Goal: Task Accomplishment & Management: Manage account settings

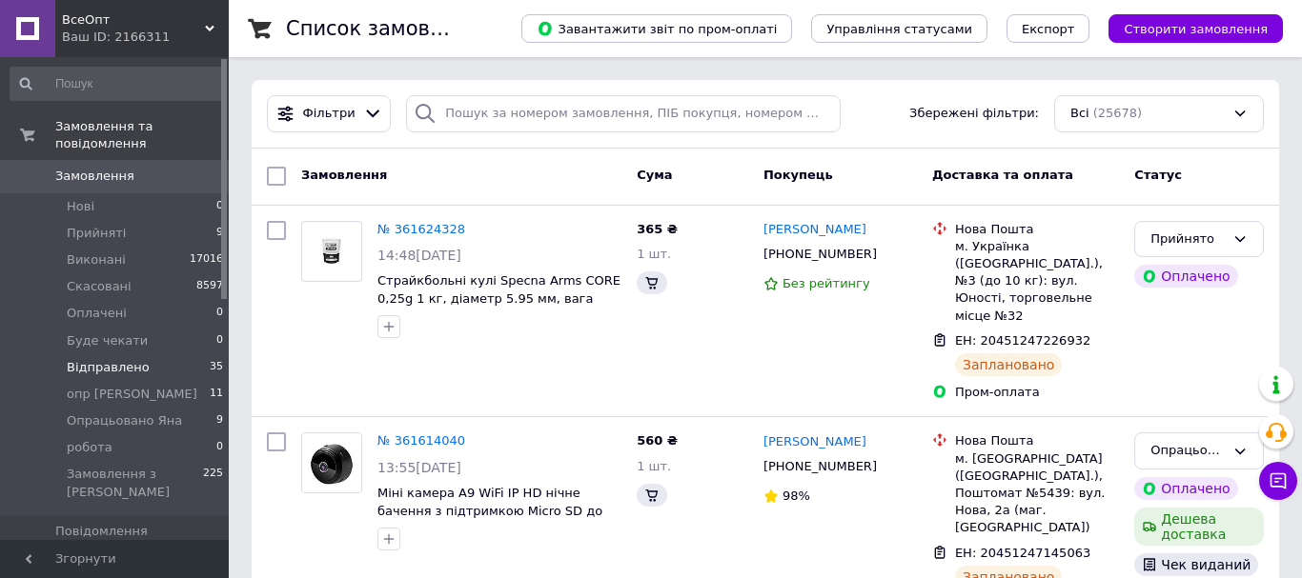
click at [89, 359] on span "Відправлено" at bounding box center [108, 367] width 83 height 17
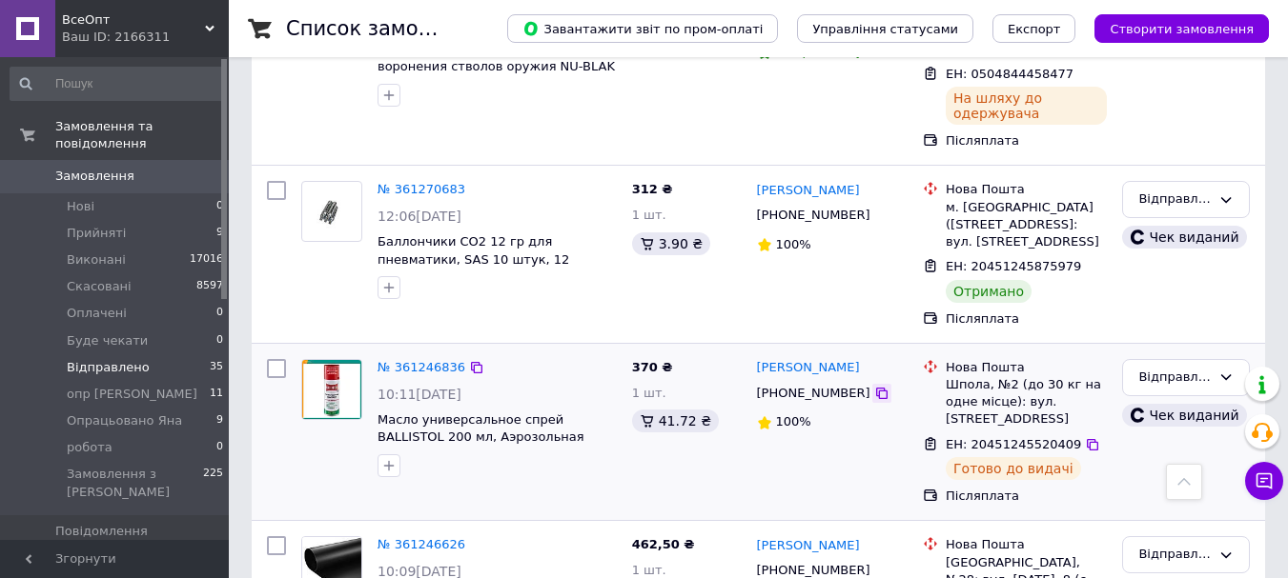
scroll to position [1048, 0]
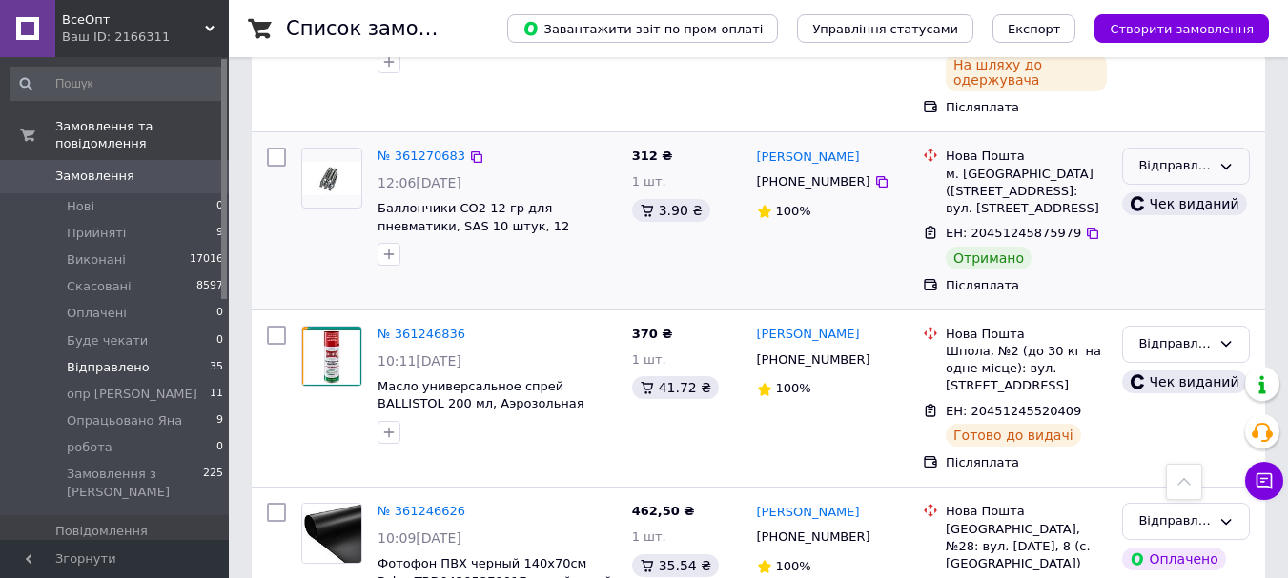
click at [1199, 156] on div "Відправлено" at bounding box center [1174, 166] width 72 height 20
click at [1172, 224] on li "Виконано" at bounding box center [1186, 241] width 126 height 35
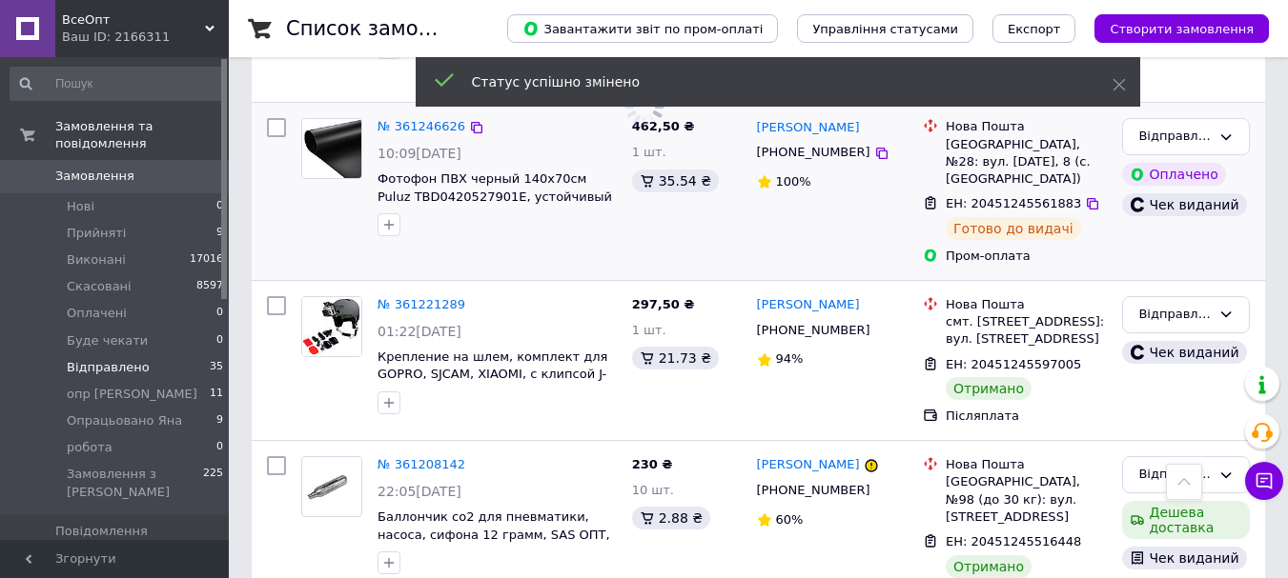
scroll to position [1525, 0]
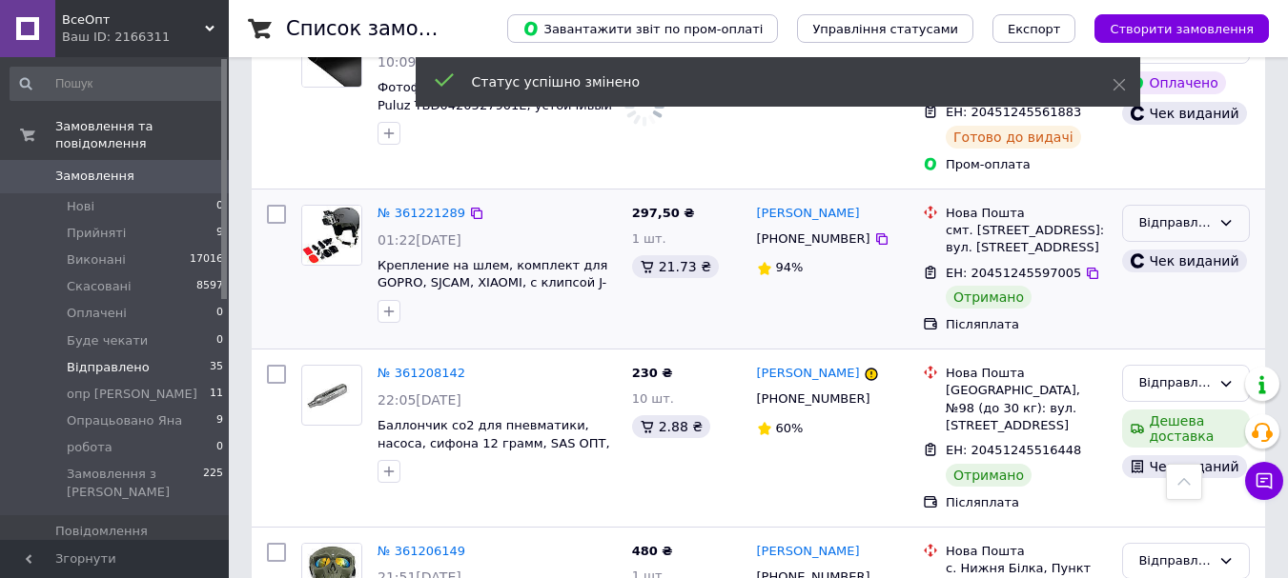
click at [1213, 205] on div "Відправлено" at bounding box center [1186, 223] width 128 height 37
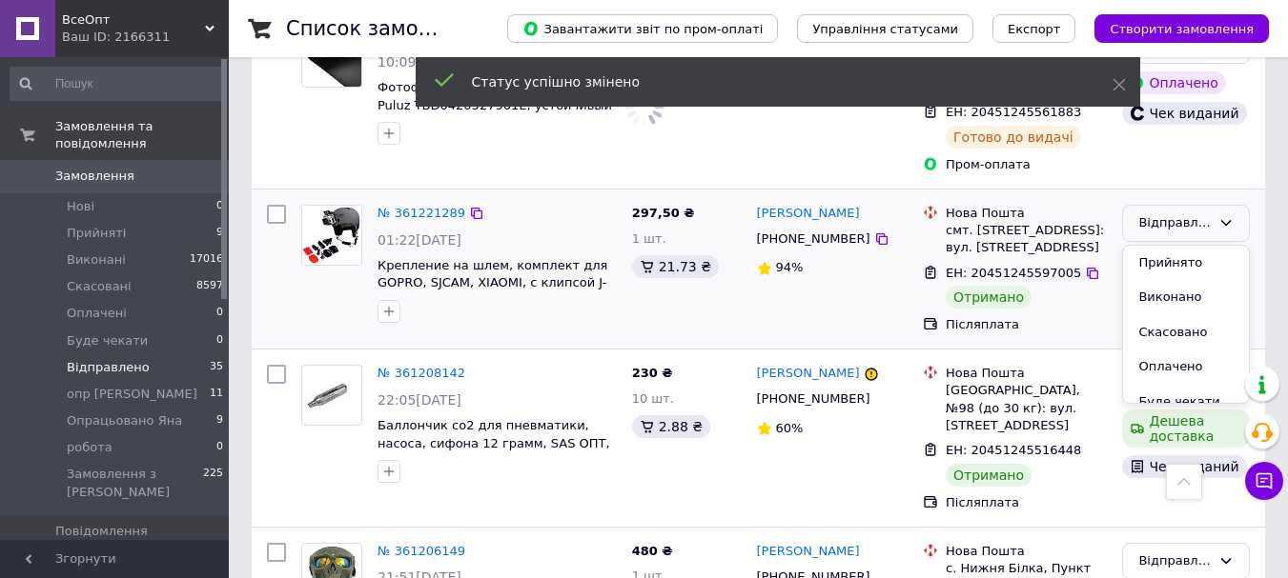
click at [1167, 280] on li "Виконано" at bounding box center [1186, 297] width 126 height 35
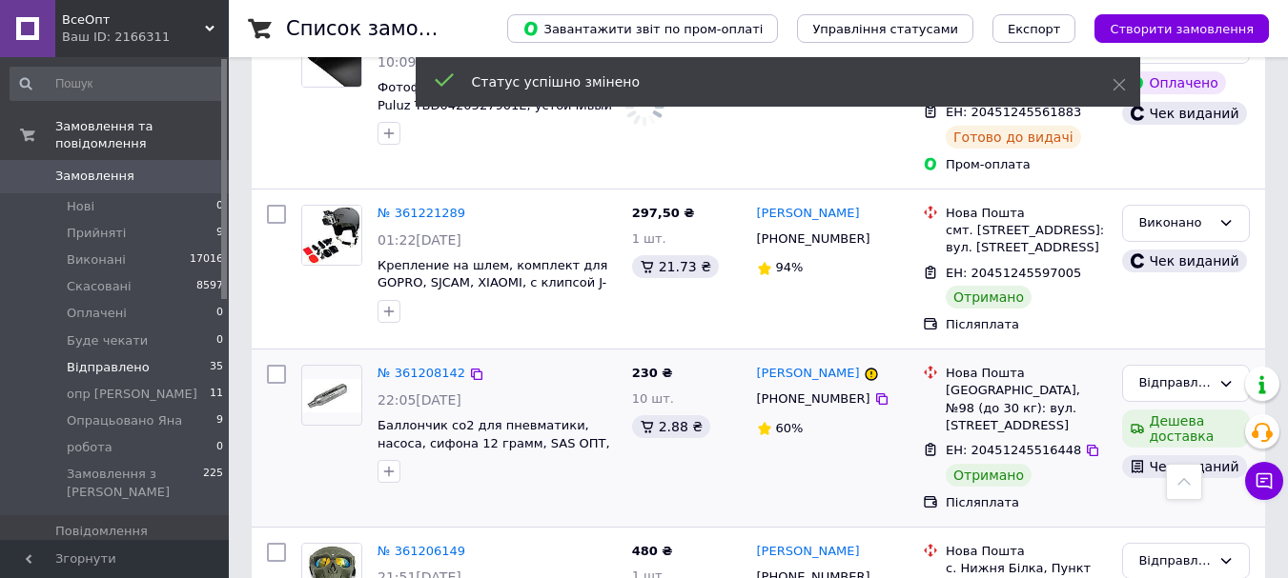
scroll to position [1620, 0]
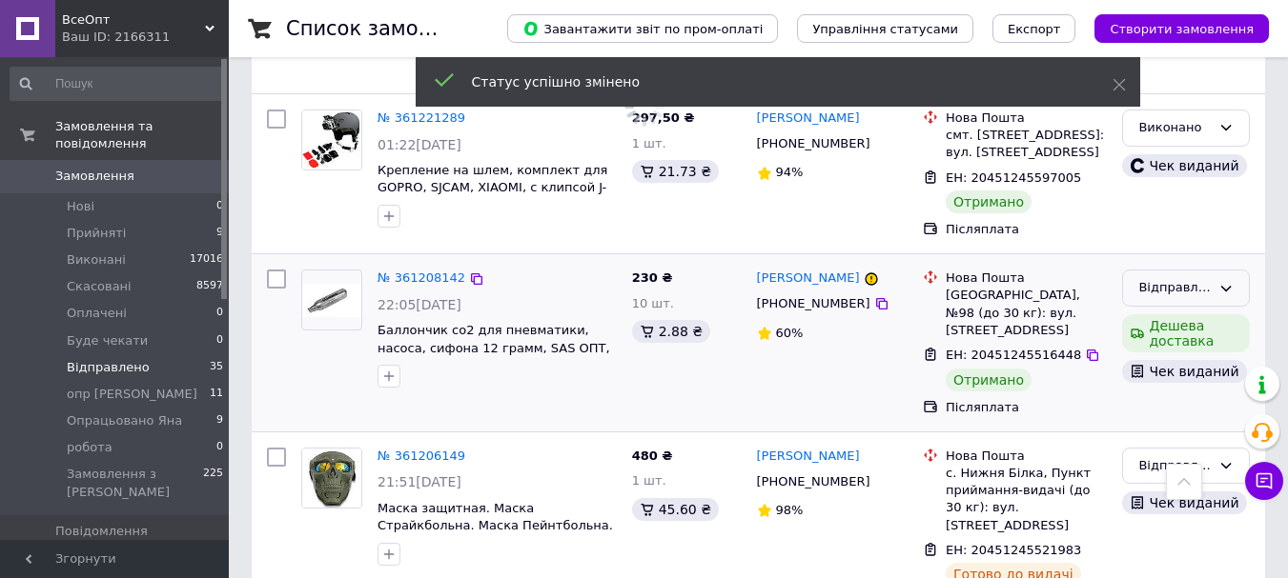
click at [1212, 270] on div "Відправлено" at bounding box center [1186, 288] width 128 height 37
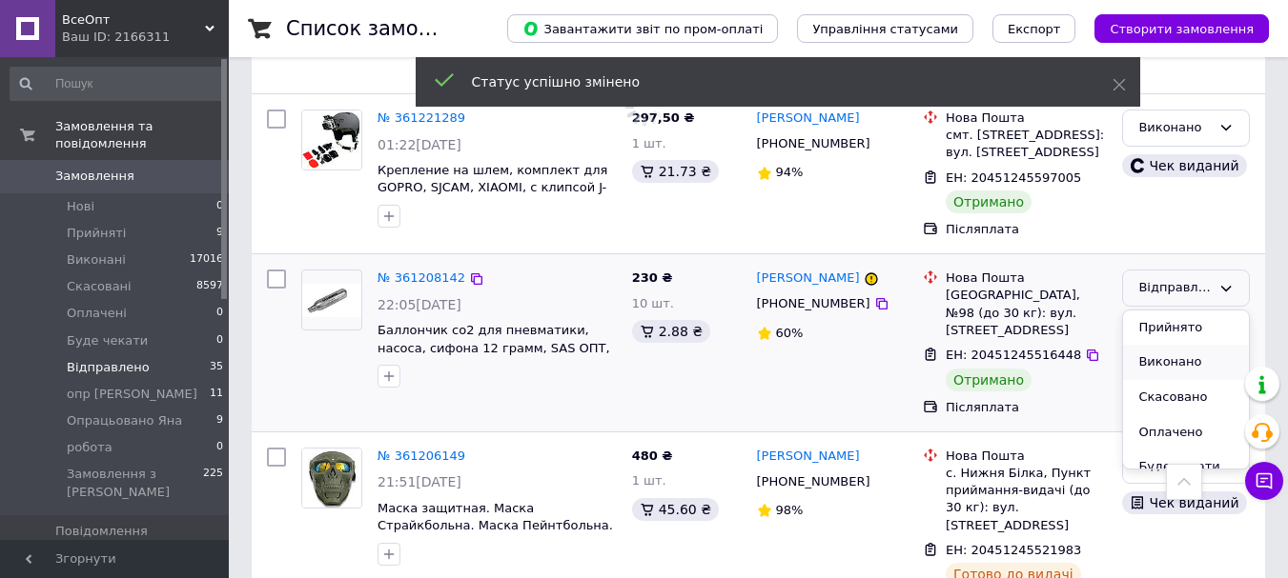
drag, startPoint x: 1175, startPoint y: 277, endPoint x: 1026, endPoint y: 337, distance: 160.3
click at [1174, 345] on li "Виконано" at bounding box center [1186, 362] width 126 height 35
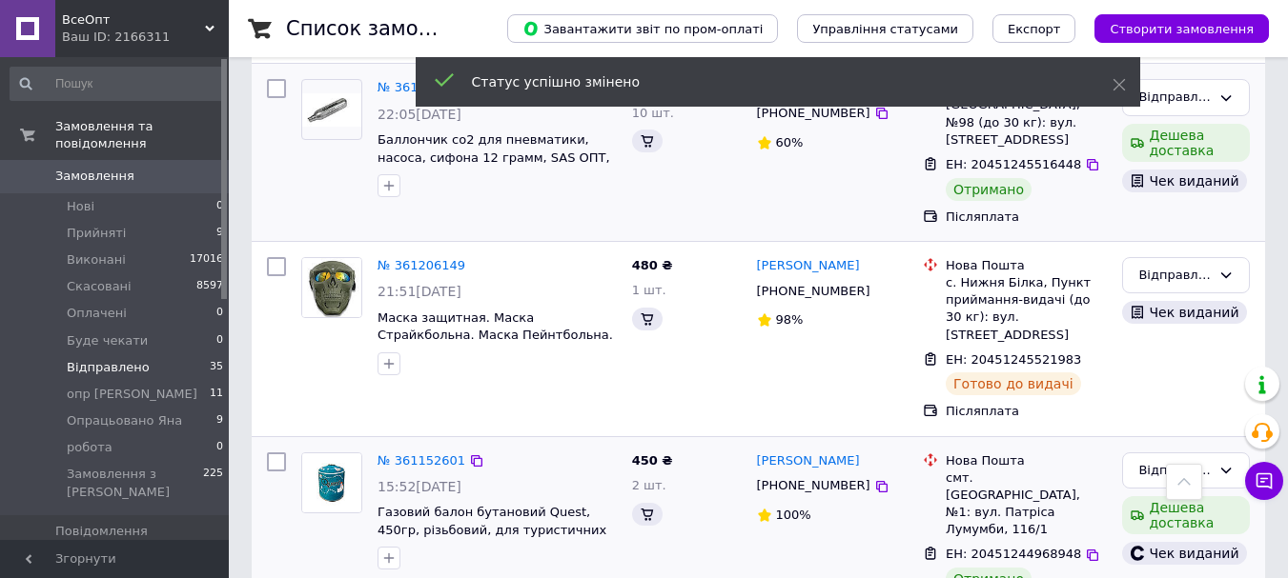
scroll to position [1906, 0]
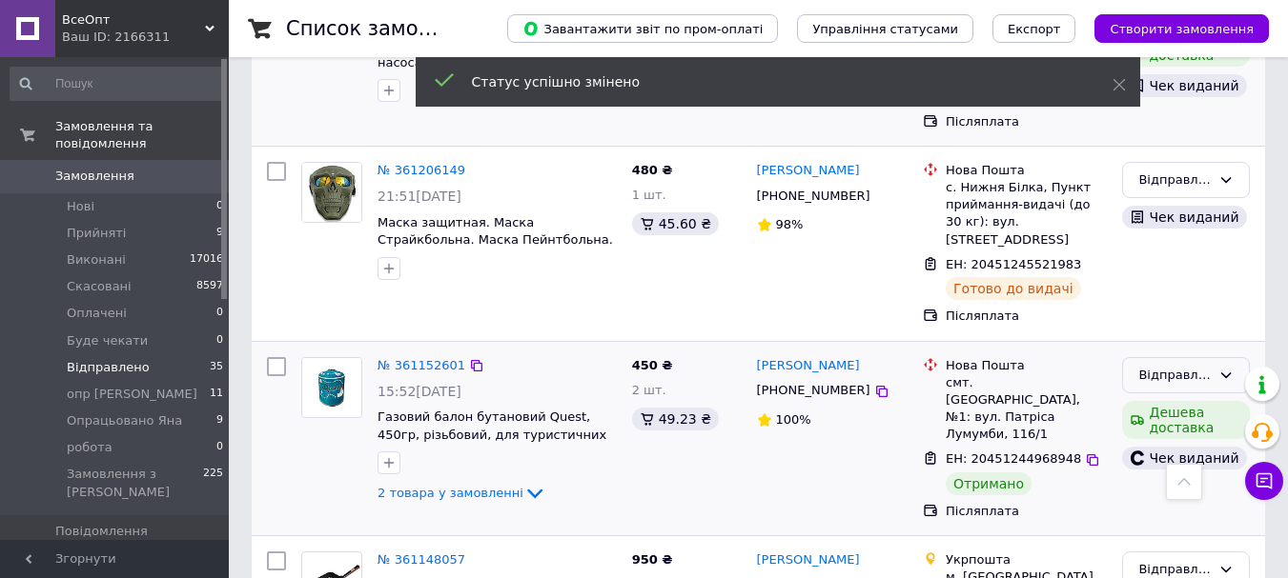
drag, startPoint x: 1232, startPoint y: 267, endPoint x: 1226, endPoint y: 278, distance: 13.2
click at [1231, 368] on icon at bounding box center [1225, 375] width 15 height 15
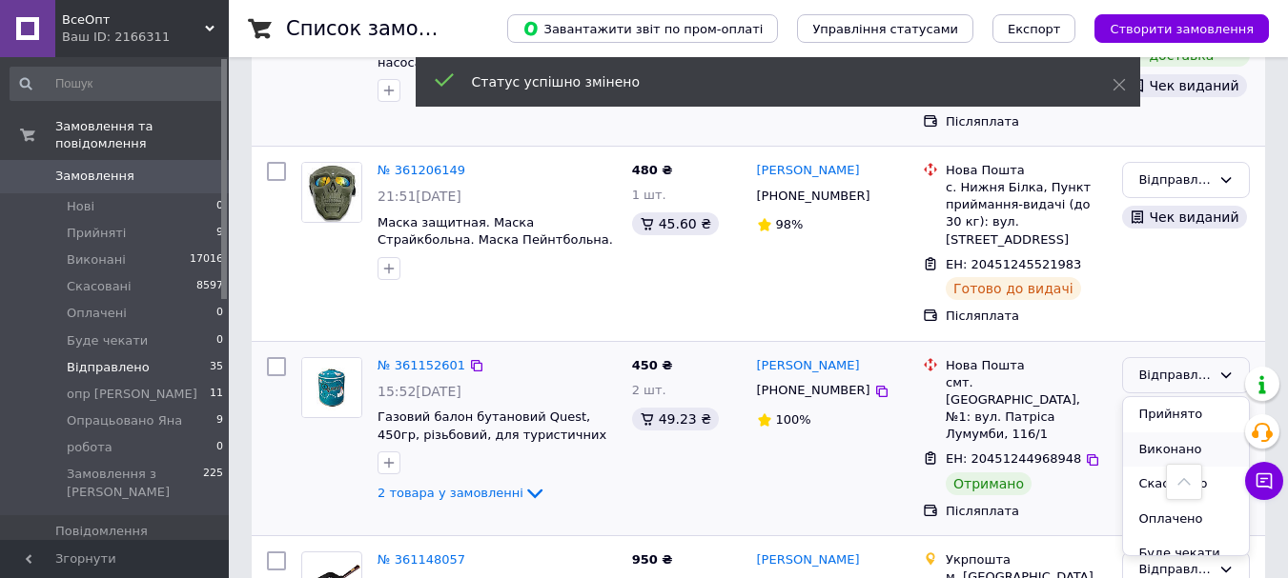
click at [1171, 433] on li "Виконано" at bounding box center [1186, 450] width 126 height 35
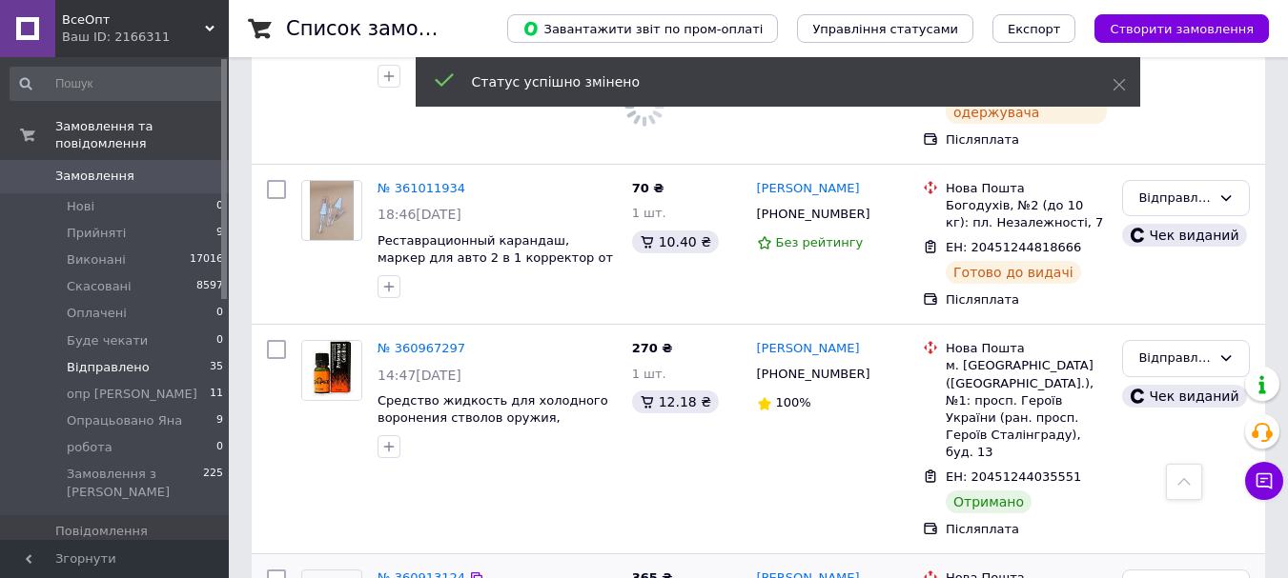
scroll to position [3526, 0]
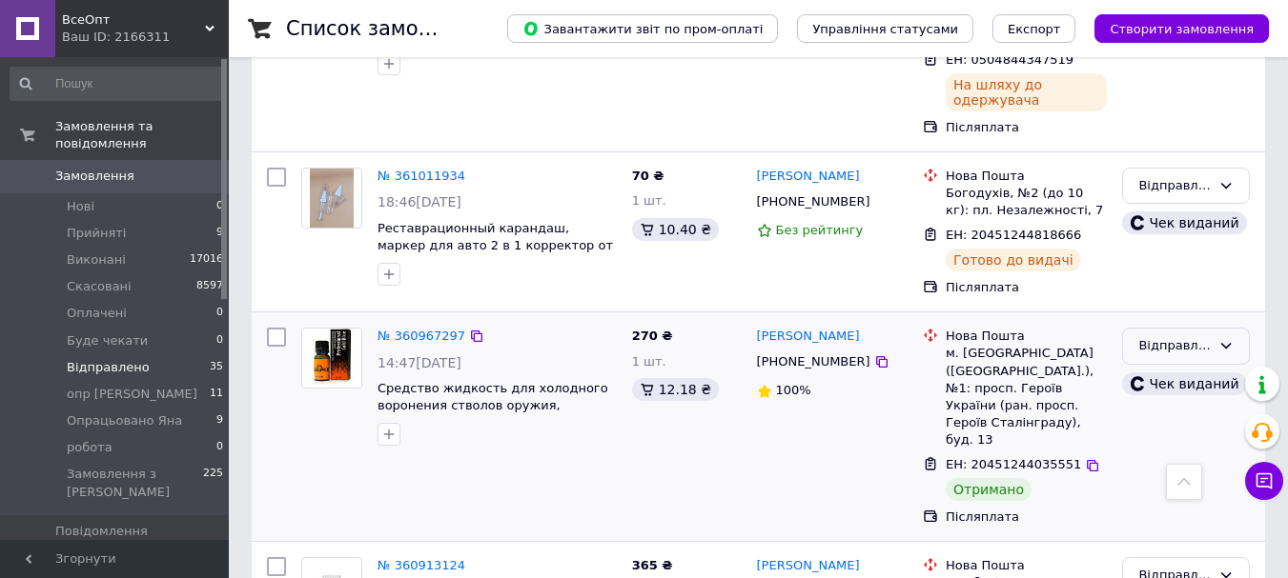
drag, startPoint x: 1215, startPoint y: 138, endPoint x: 1211, endPoint y: 156, distance: 18.5
click at [1213, 328] on div "Відправлено" at bounding box center [1186, 346] width 128 height 37
drag, startPoint x: 1165, startPoint y: 213, endPoint x: 1150, endPoint y: 220, distance: 15.8
click at [1164, 403] on li "Виконано" at bounding box center [1186, 420] width 126 height 35
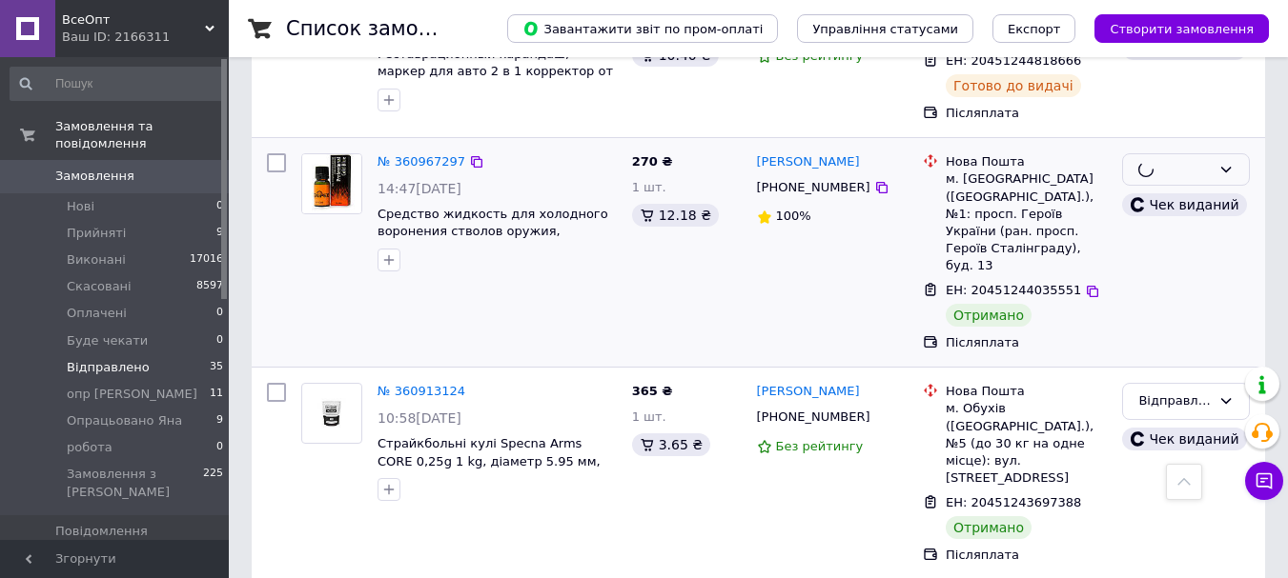
scroll to position [3717, 0]
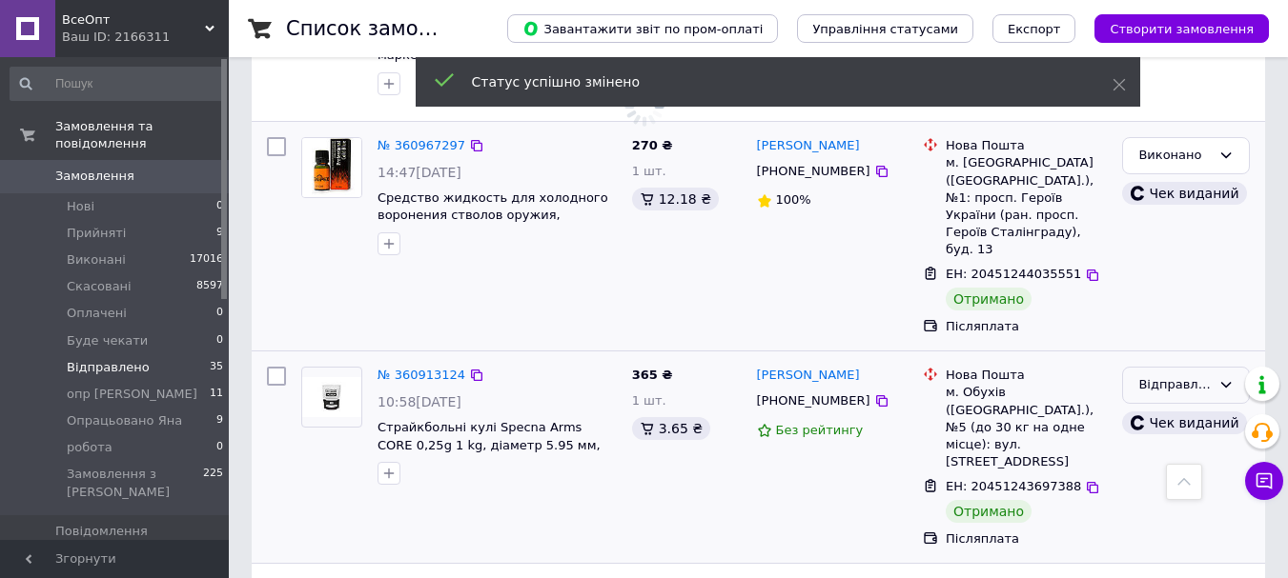
drag, startPoint x: 1232, startPoint y: 136, endPoint x: 1217, endPoint y: 162, distance: 29.9
click at [1231, 367] on div "Відправлено" at bounding box center [1186, 385] width 128 height 37
click at [1153, 442] on li "Виконано" at bounding box center [1186, 459] width 126 height 35
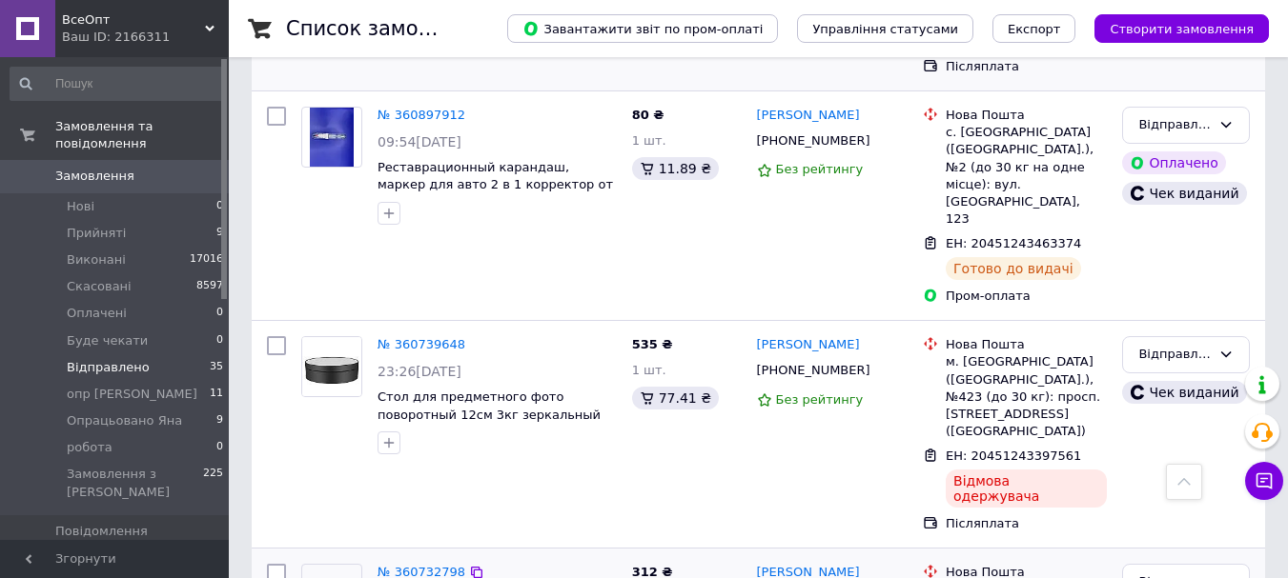
scroll to position [4193, 0]
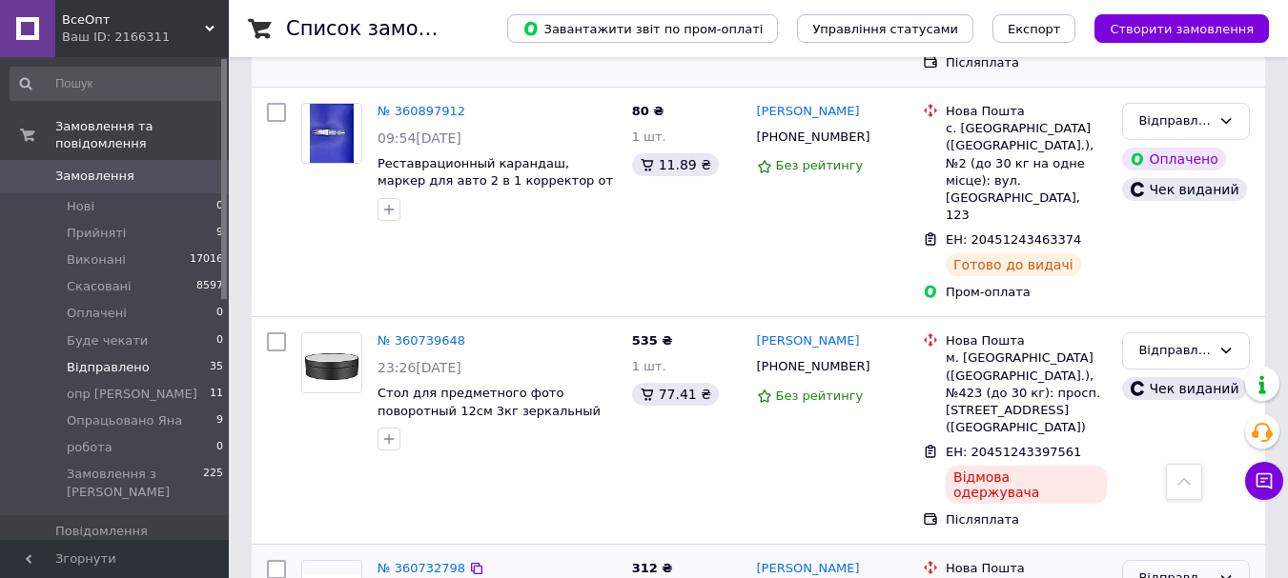
click at [1190, 569] on div "Відправлено" at bounding box center [1174, 579] width 72 height 20
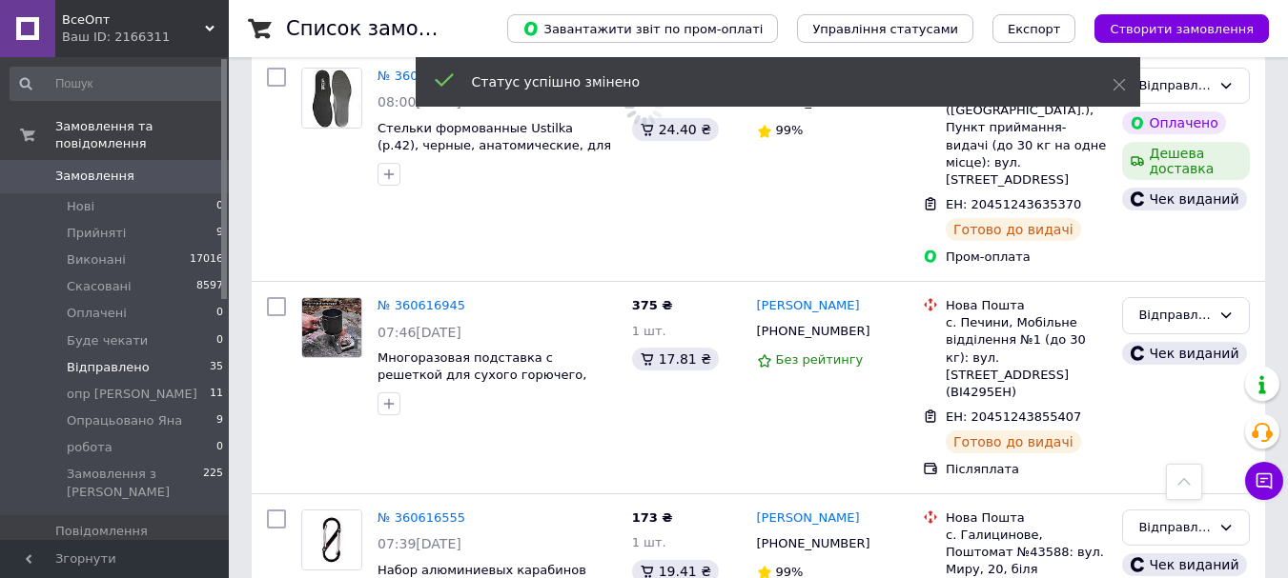
scroll to position [5528, 0]
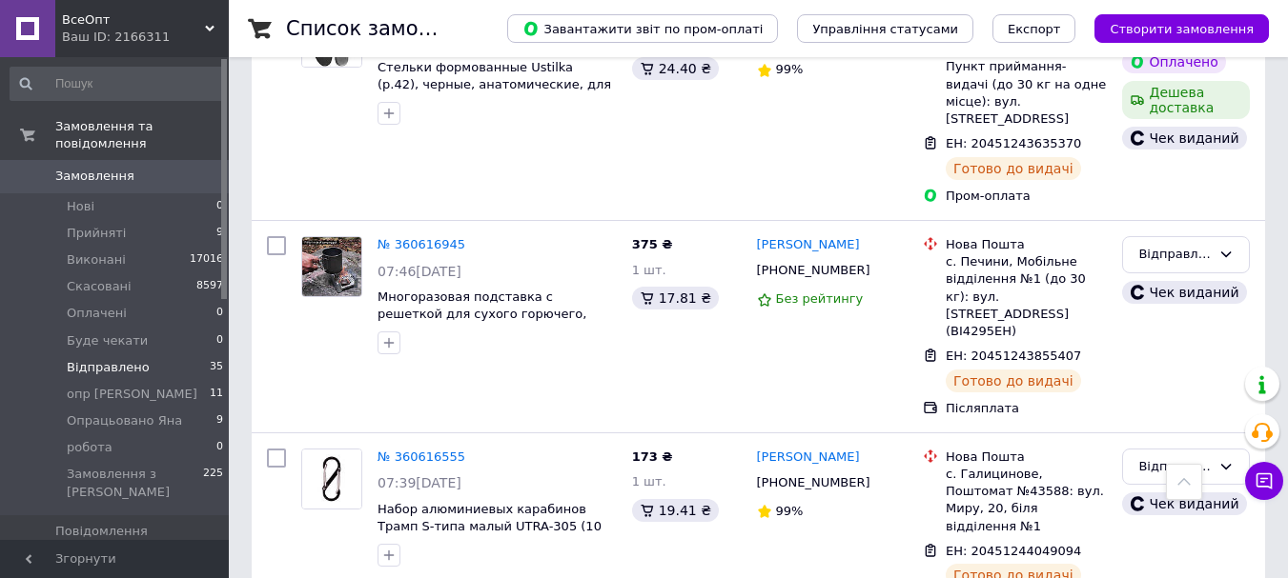
drag, startPoint x: 1212, startPoint y: 175, endPoint x: 1212, endPoint y: 195, distance: 20.0
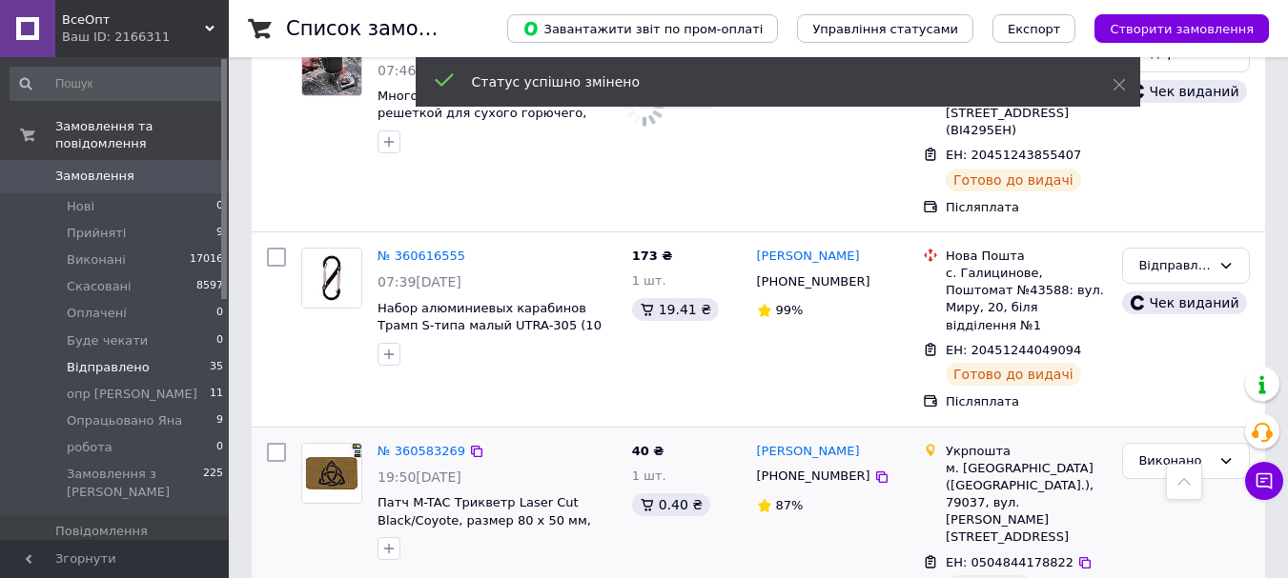
scroll to position [5814, 0]
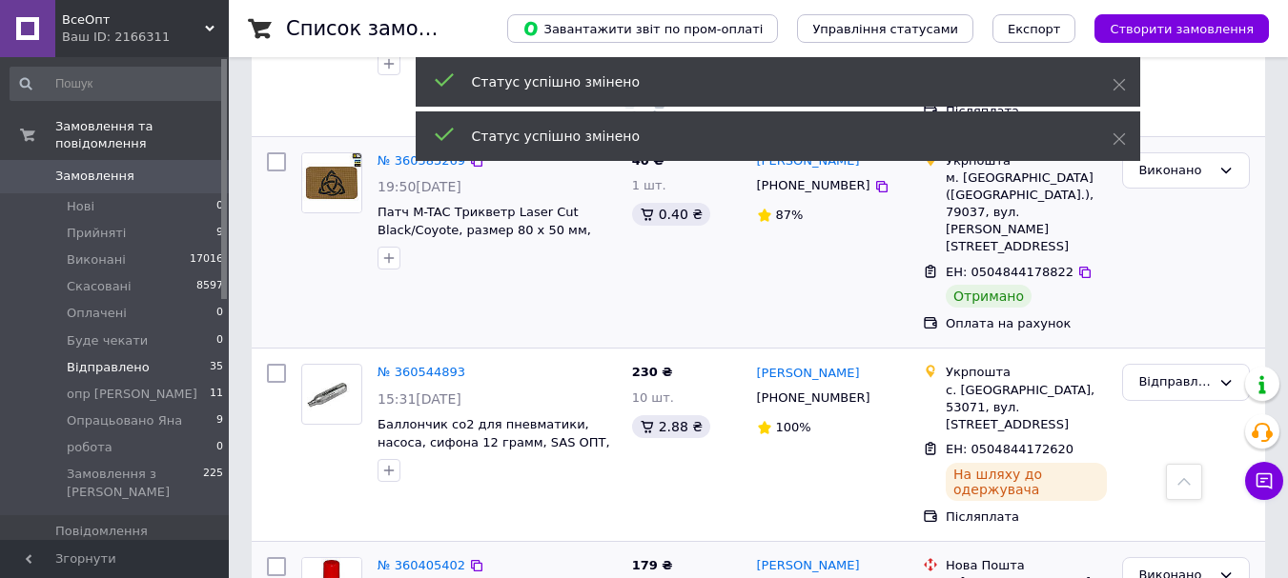
scroll to position [6099, 0]
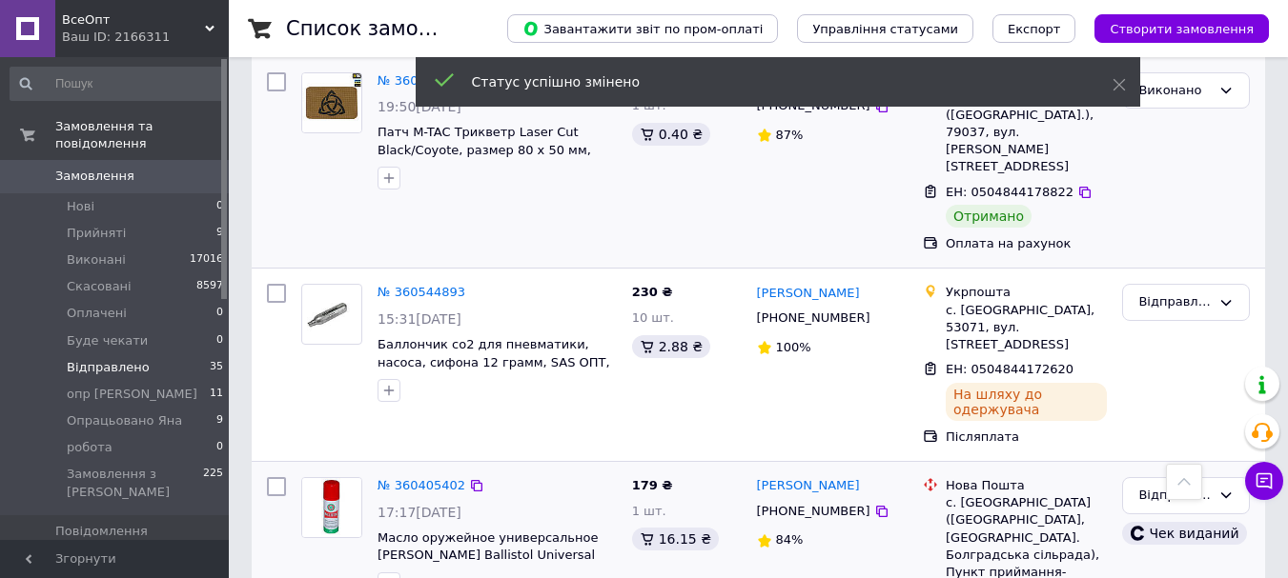
drag, startPoint x: 1172, startPoint y: 193, endPoint x: 1170, endPoint y: 209, distance: 15.4
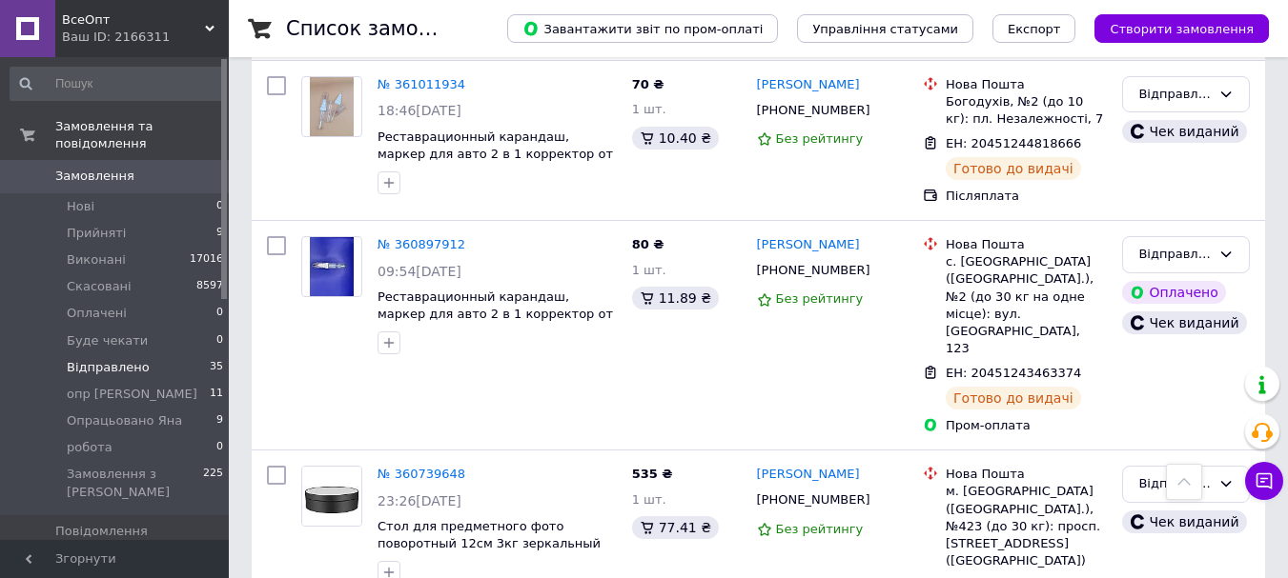
scroll to position [2902, 0]
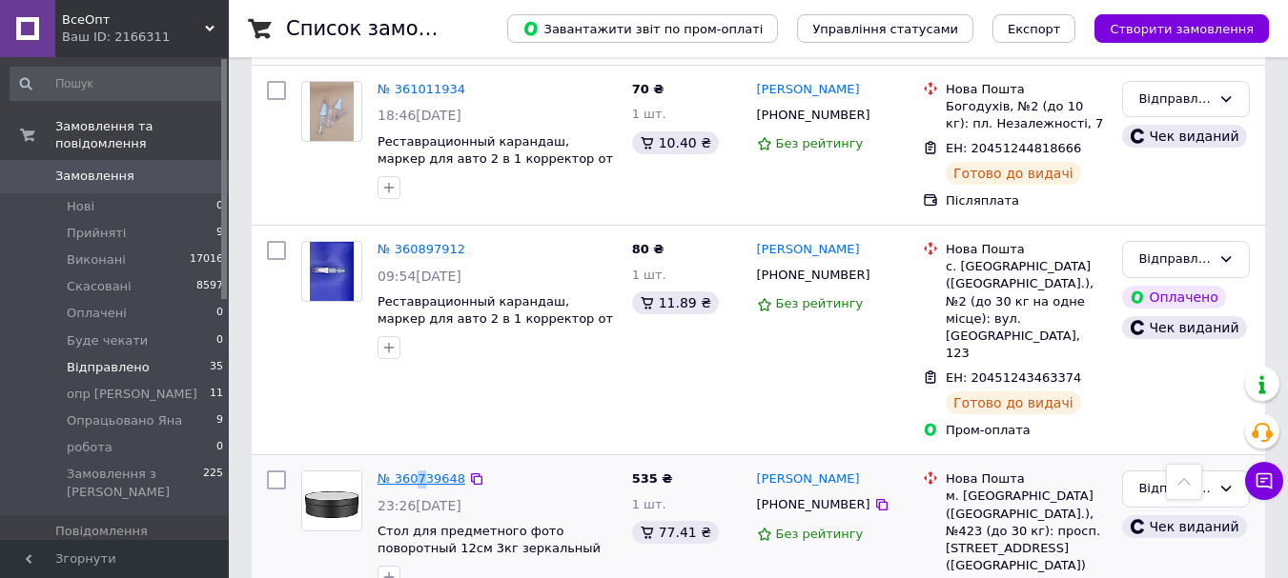
click at [418, 469] on div "№ 360739648" at bounding box center [420, 480] width 91 height 22
click at [419, 472] on link "№ 360739648" at bounding box center [421, 479] width 88 height 14
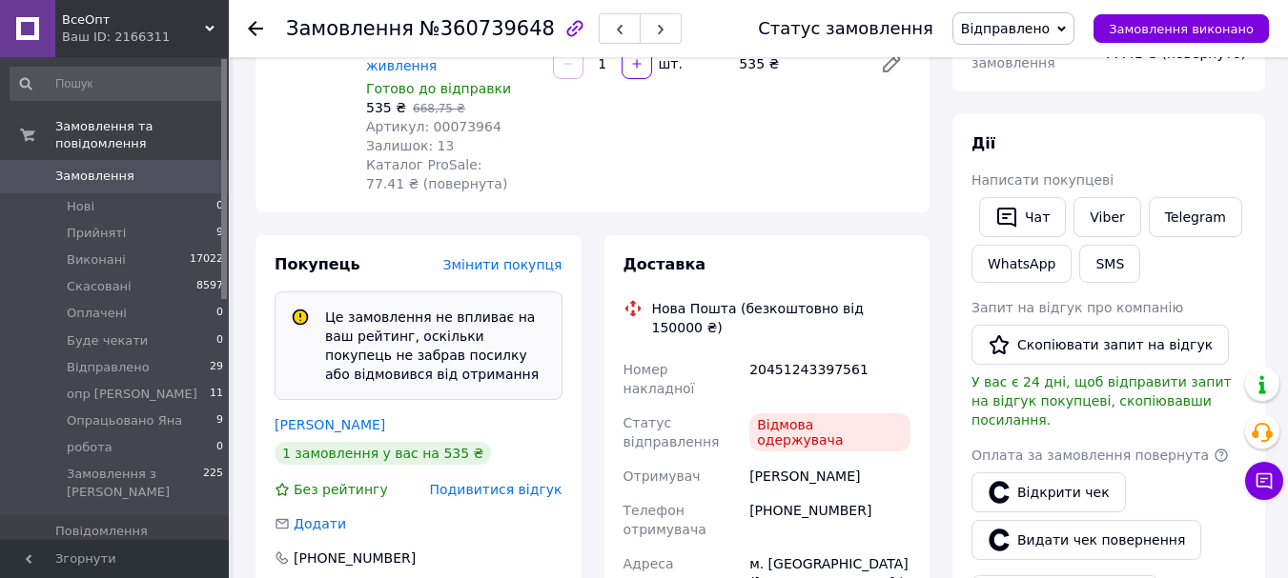
scroll to position [187, 0]
drag, startPoint x: 793, startPoint y: 319, endPoint x: 794, endPoint y: 331, distance: 11.5
click at [793, 353] on div "20451243397561" at bounding box center [829, 379] width 169 height 53
click at [794, 353] on div "20451243397561" at bounding box center [829, 379] width 169 height 53
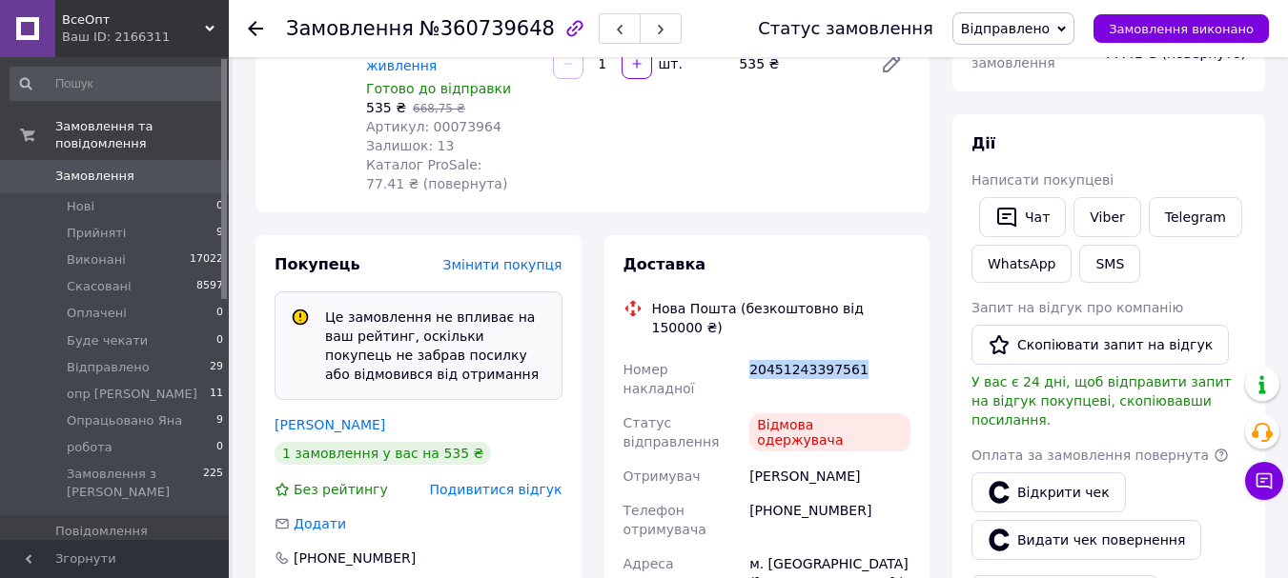
copy div "20451243397561"
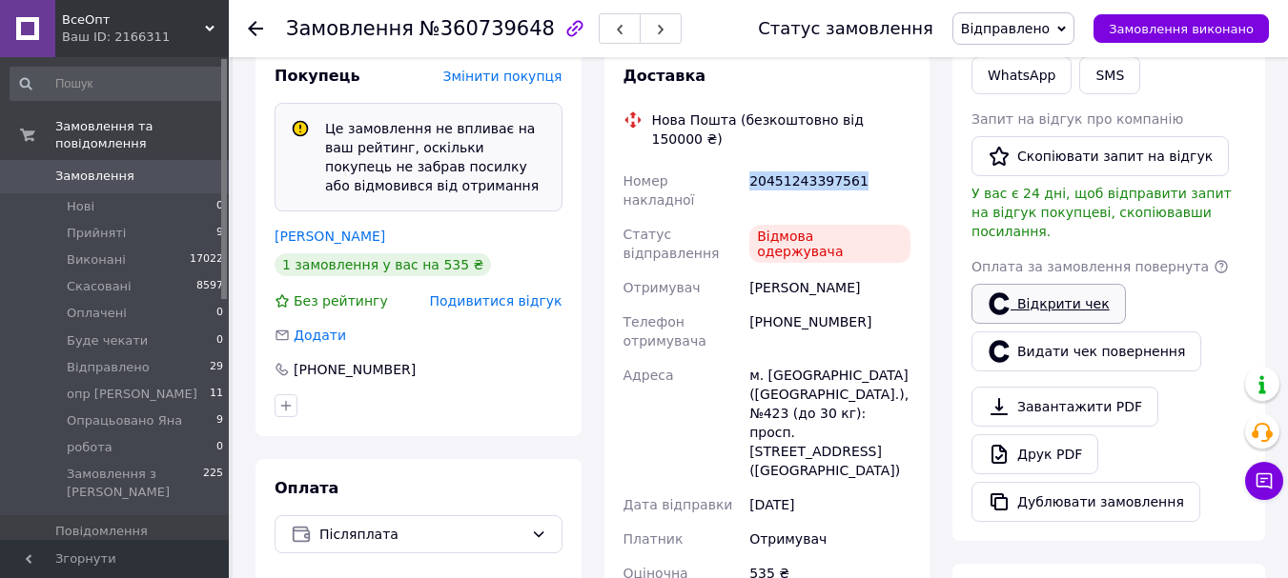
scroll to position [518, 0]
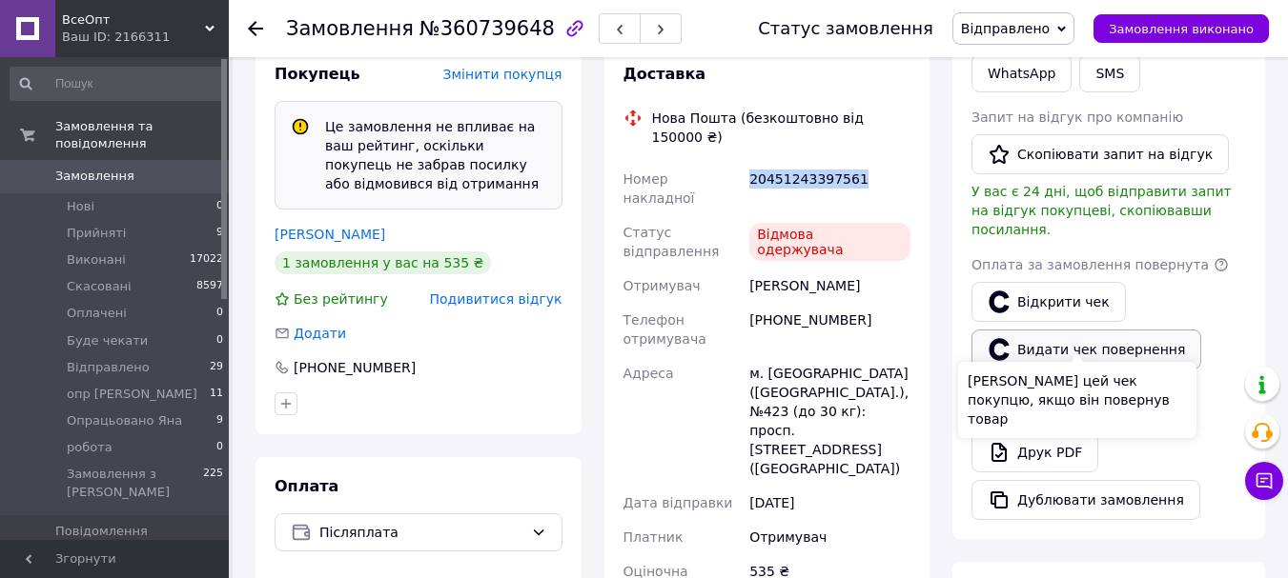
click at [1078, 330] on button "Видати чек повернення" at bounding box center [1086, 350] width 230 height 40
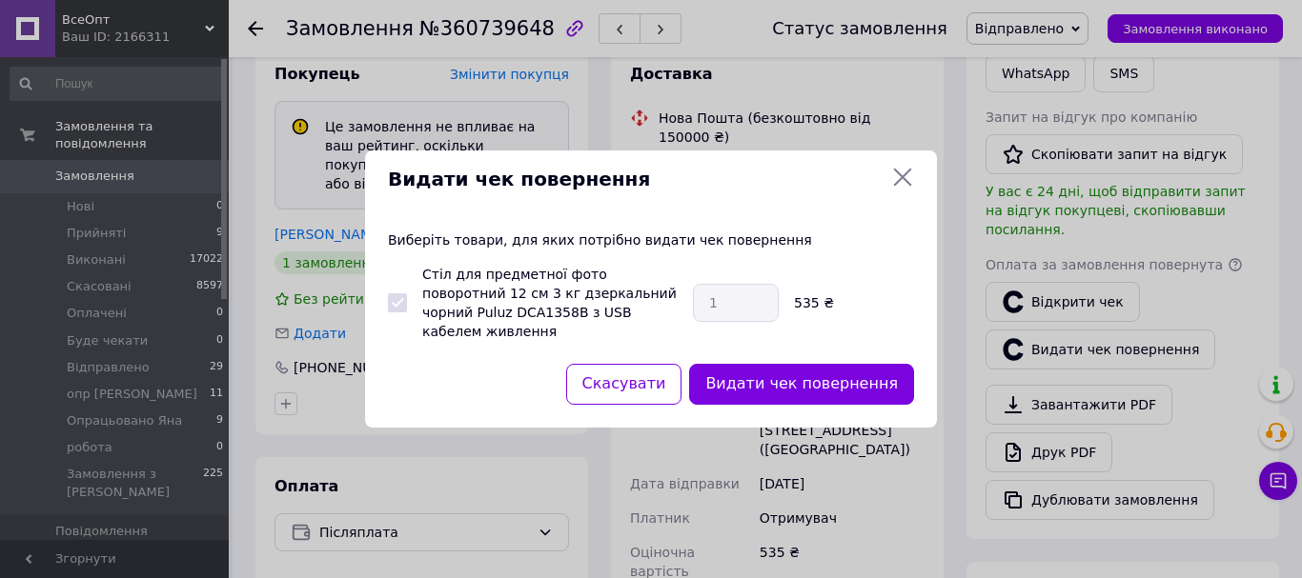
click at [793, 380] on button "Видати чек повернення" at bounding box center [801, 384] width 225 height 41
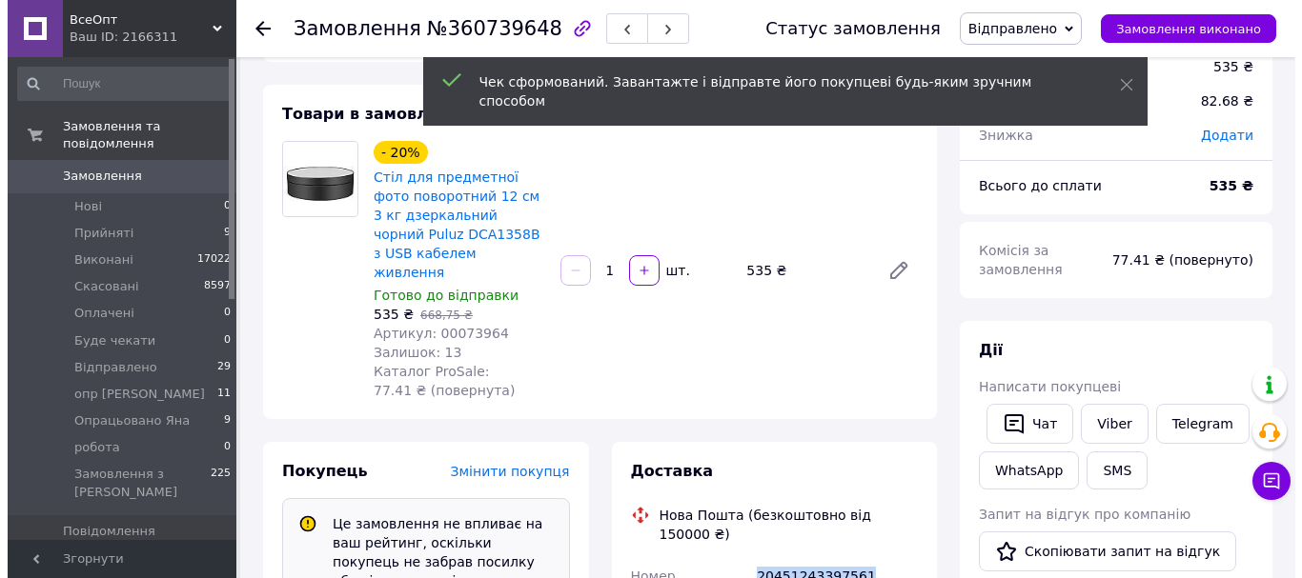
scroll to position [42, 0]
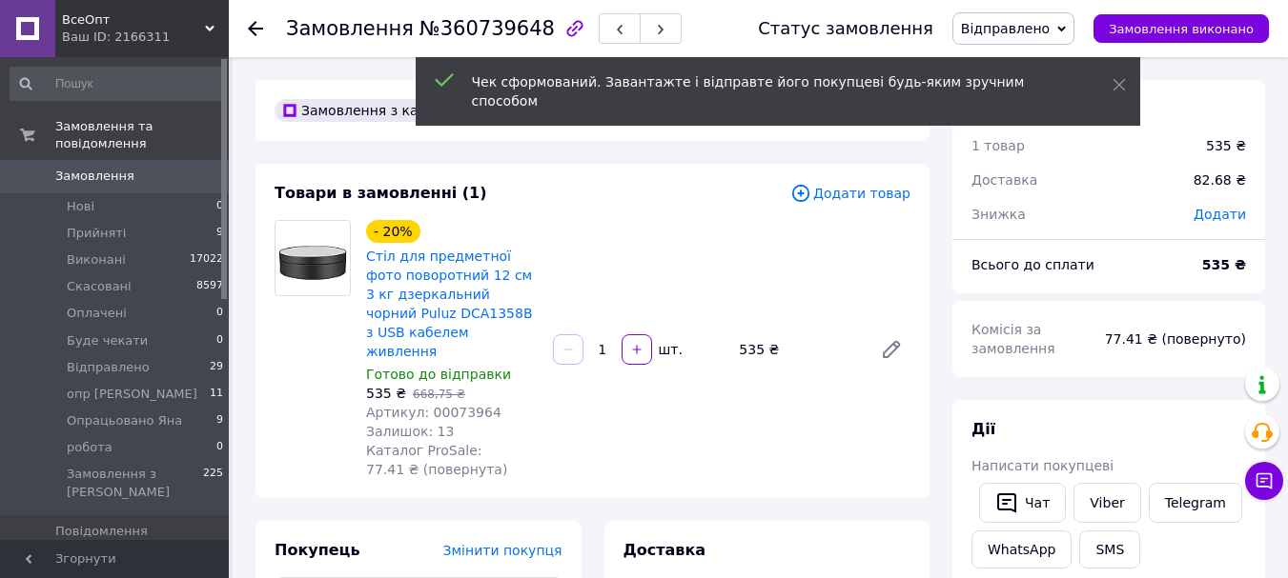
click at [1017, 27] on span "Відправлено" at bounding box center [1005, 28] width 89 height 15
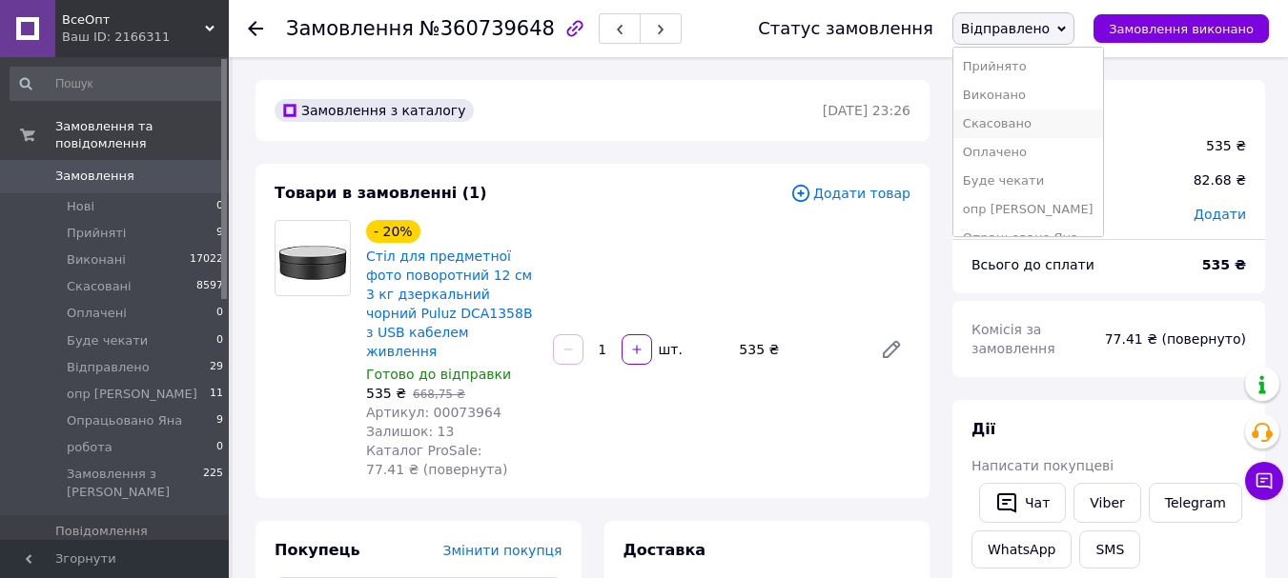
click at [1045, 123] on li "Скасовано" at bounding box center [1028, 124] width 150 height 29
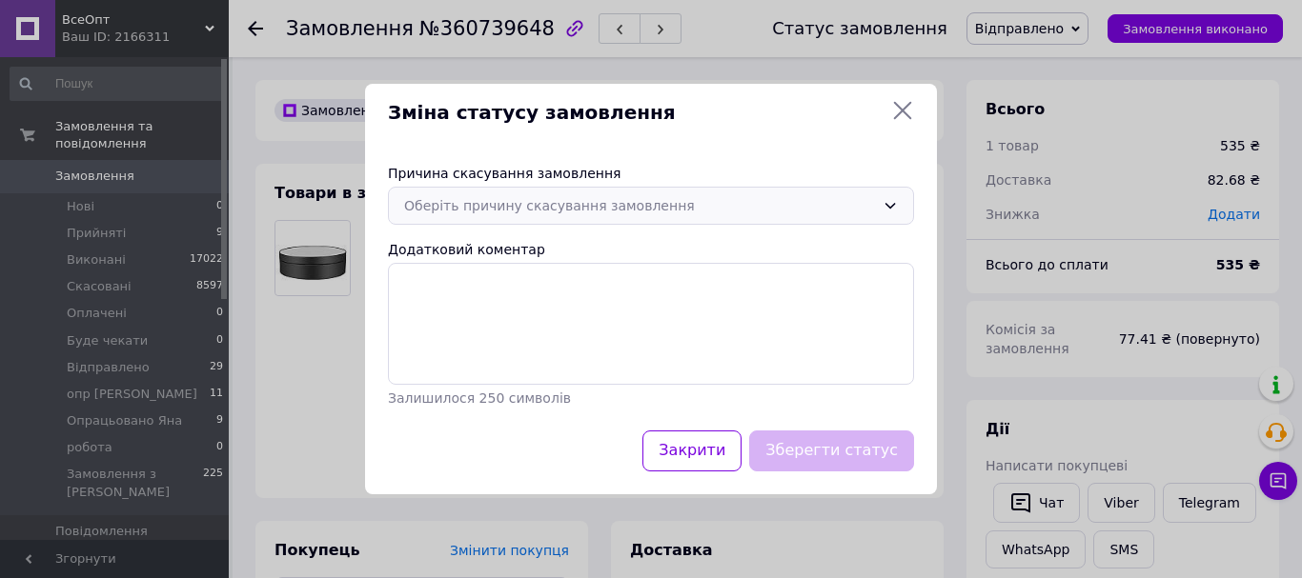
click at [418, 211] on div "Оберіть причину скасування замовлення" at bounding box center [639, 205] width 471 height 21
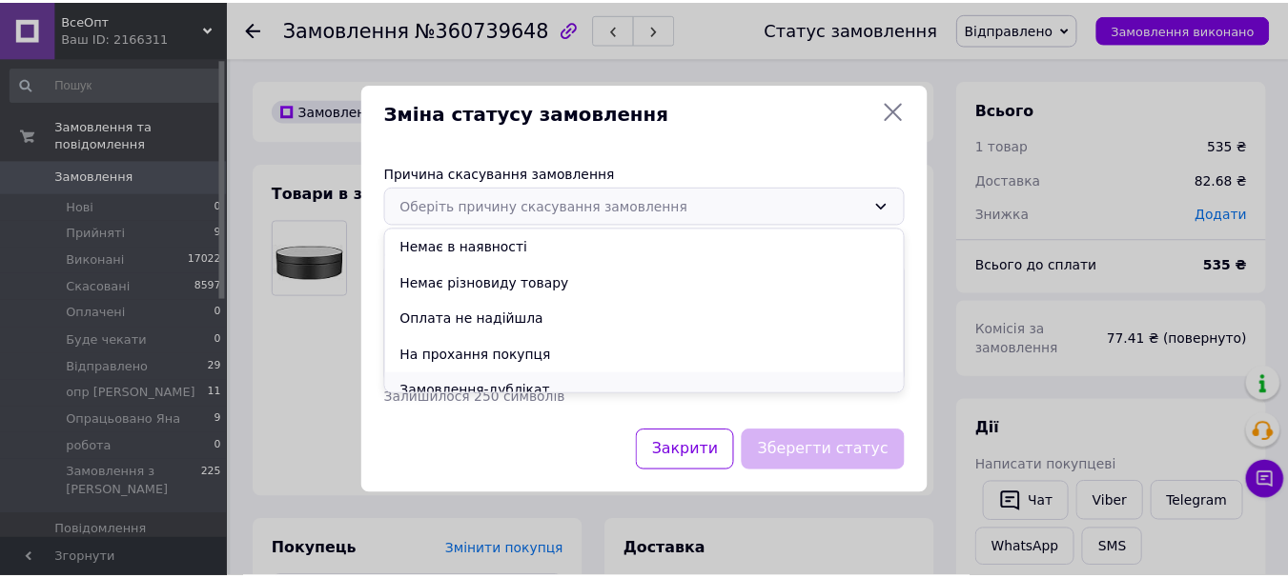
scroll to position [89, 0]
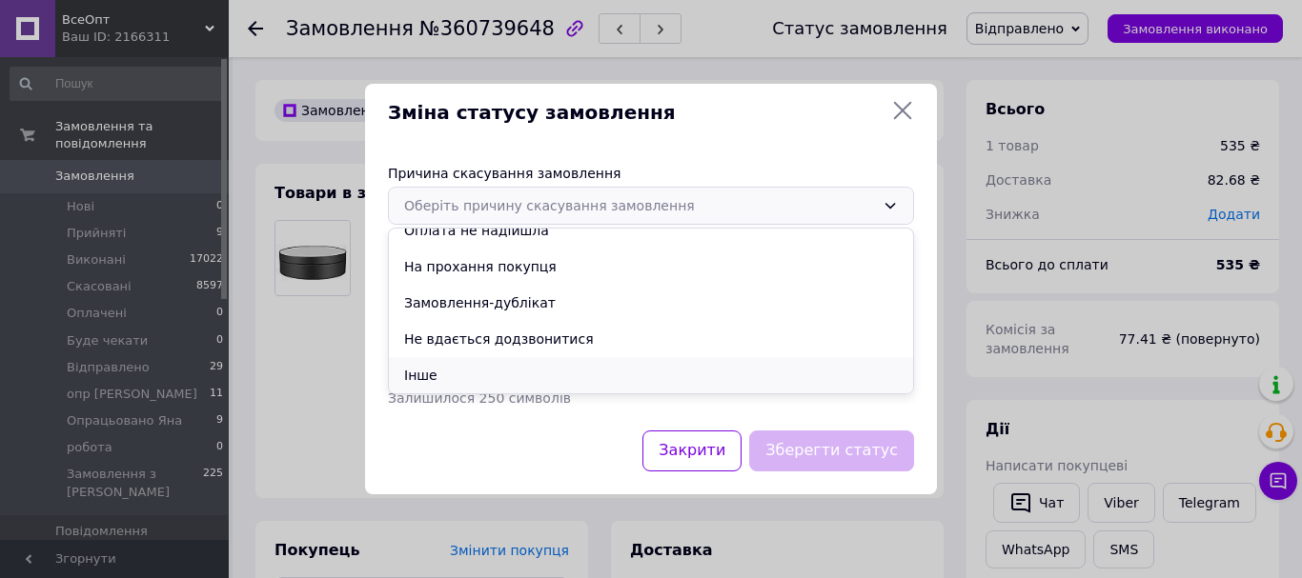
click at [449, 372] on li "Інше" at bounding box center [651, 375] width 524 height 36
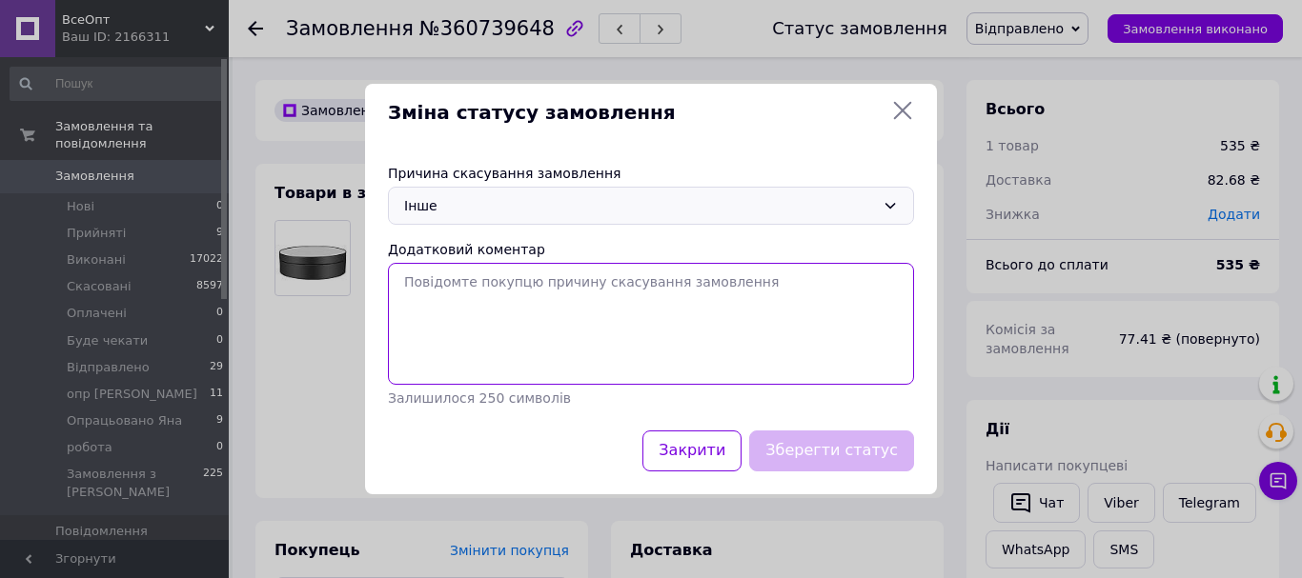
click at [457, 315] on textarea "Додатковий коментар" at bounding box center [651, 324] width 526 height 122
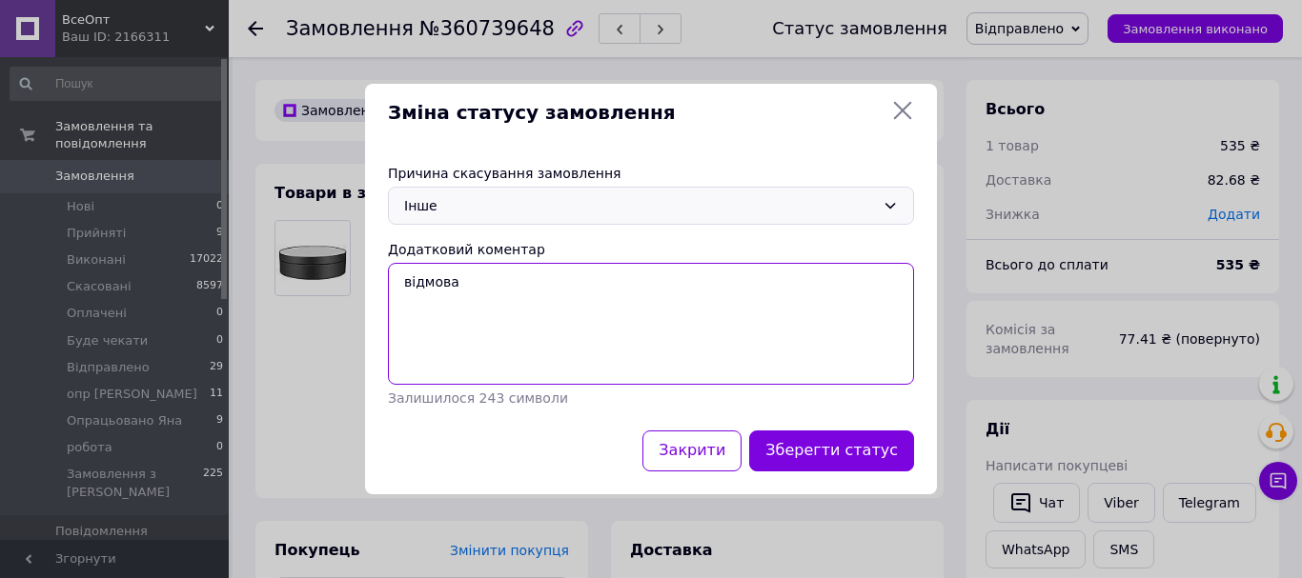
type textarea "відмова"
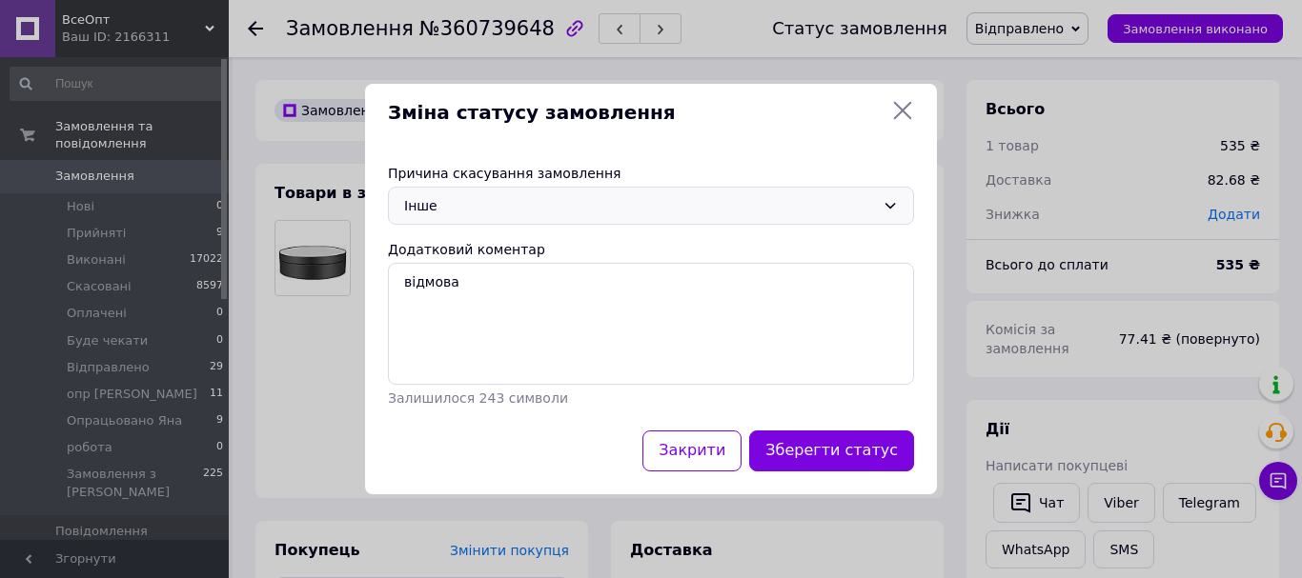
click at [844, 452] on button "Зберегти статус" at bounding box center [831, 451] width 165 height 41
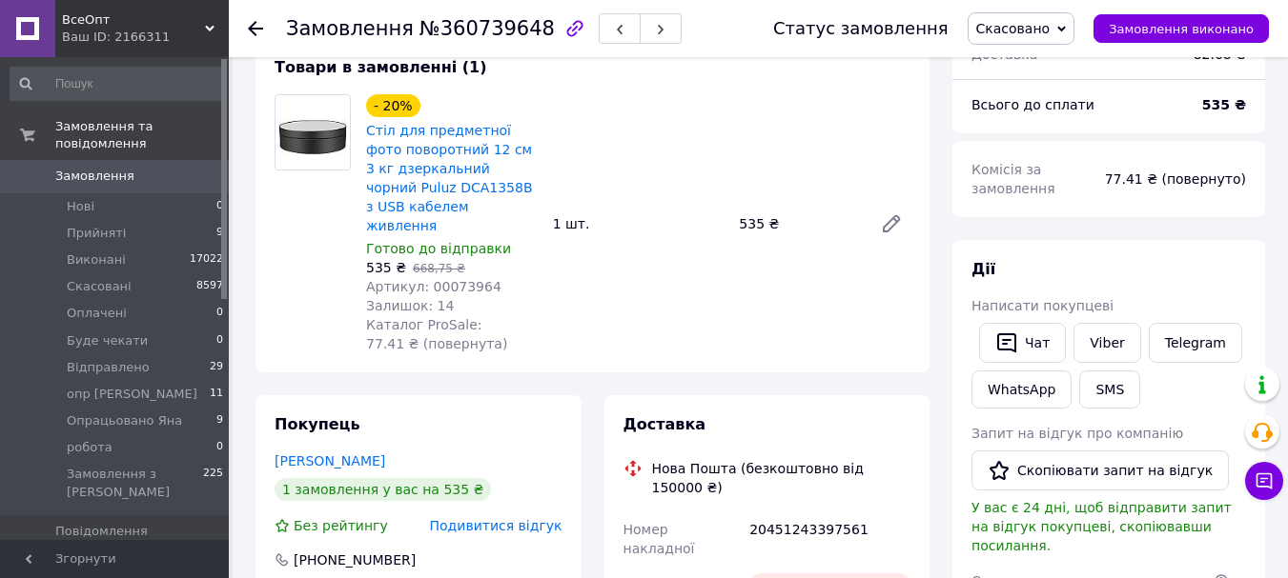
scroll to position [477, 0]
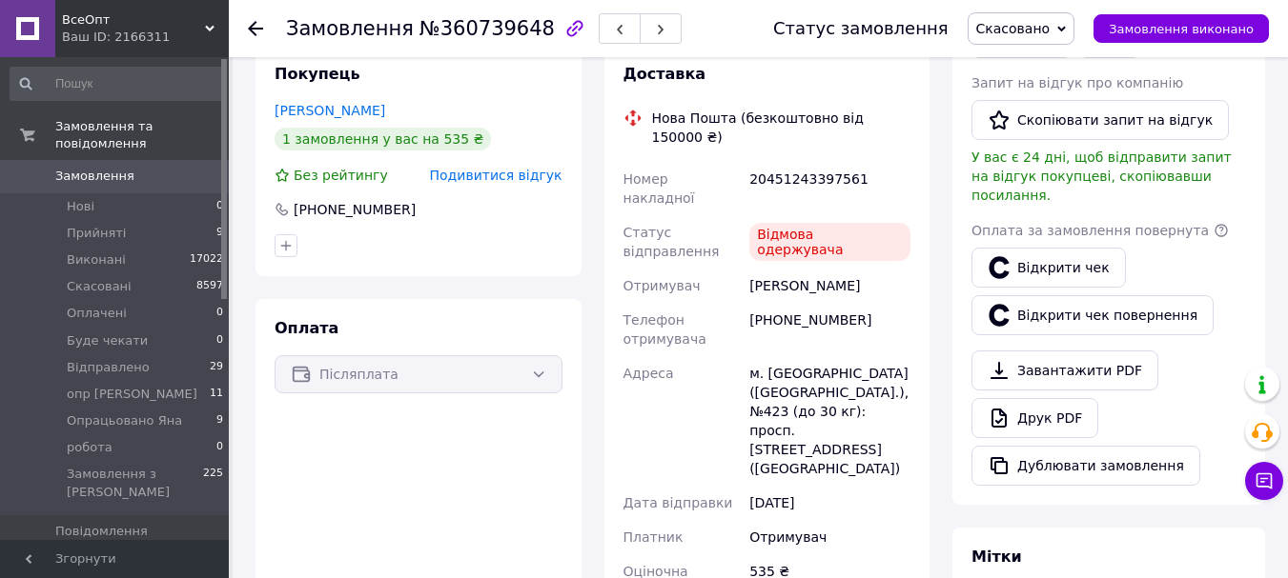
drag, startPoint x: 253, startPoint y: 29, endPoint x: 328, endPoint y: 136, distance: 131.4
click at [253, 29] on use at bounding box center [255, 28] width 15 height 15
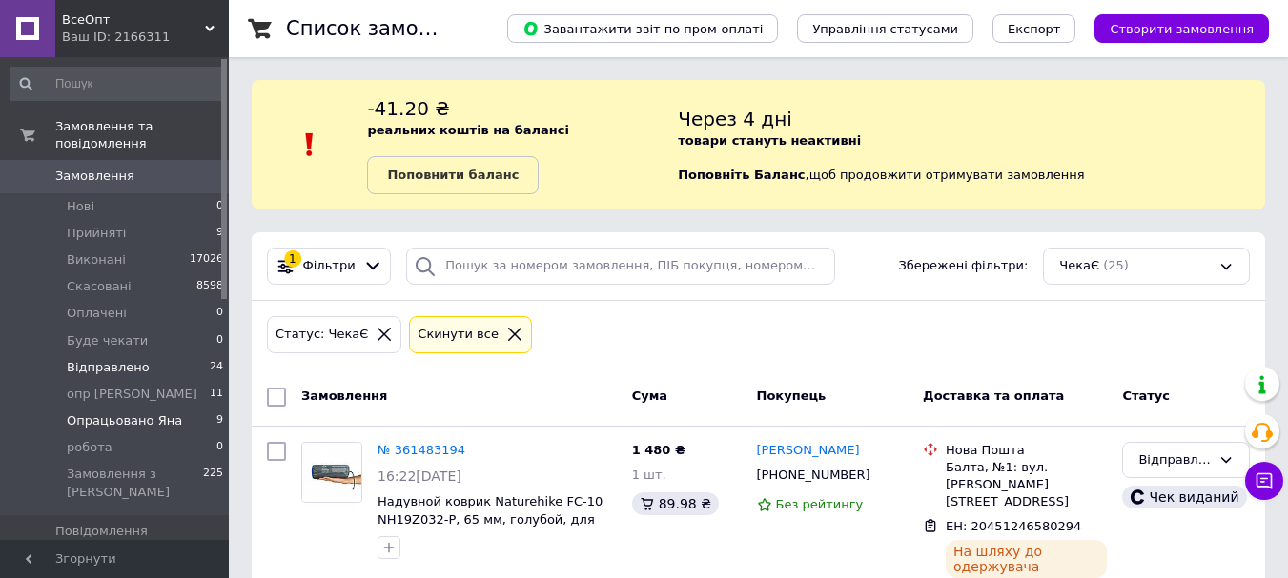
click at [105, 413] on span "Опрацьовано Яна" at bounding box center [124, 421] width 115 height 17
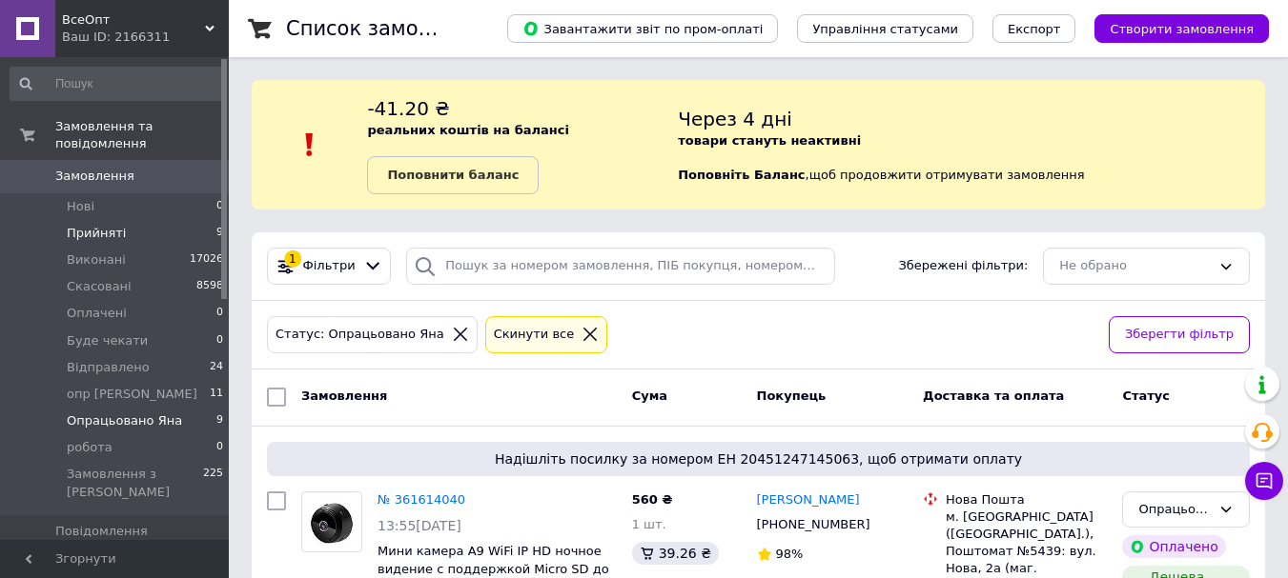
click at [118, 225] on span "Прийняті" at bounding box center [96, 233] width 59 height 17
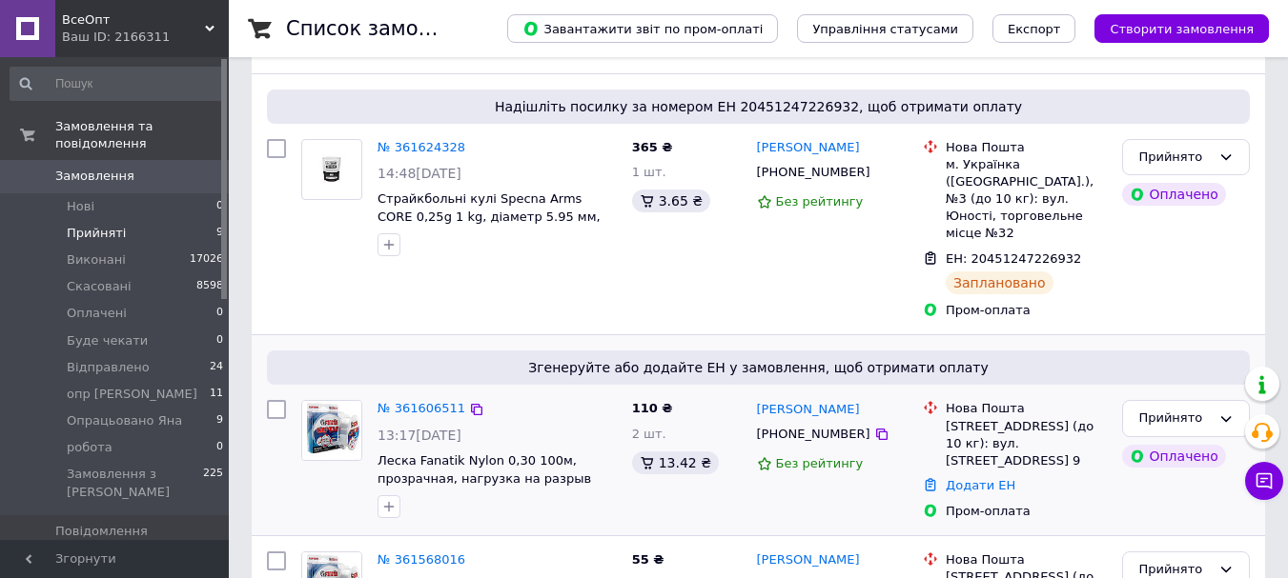
scroll to position [381, 0]
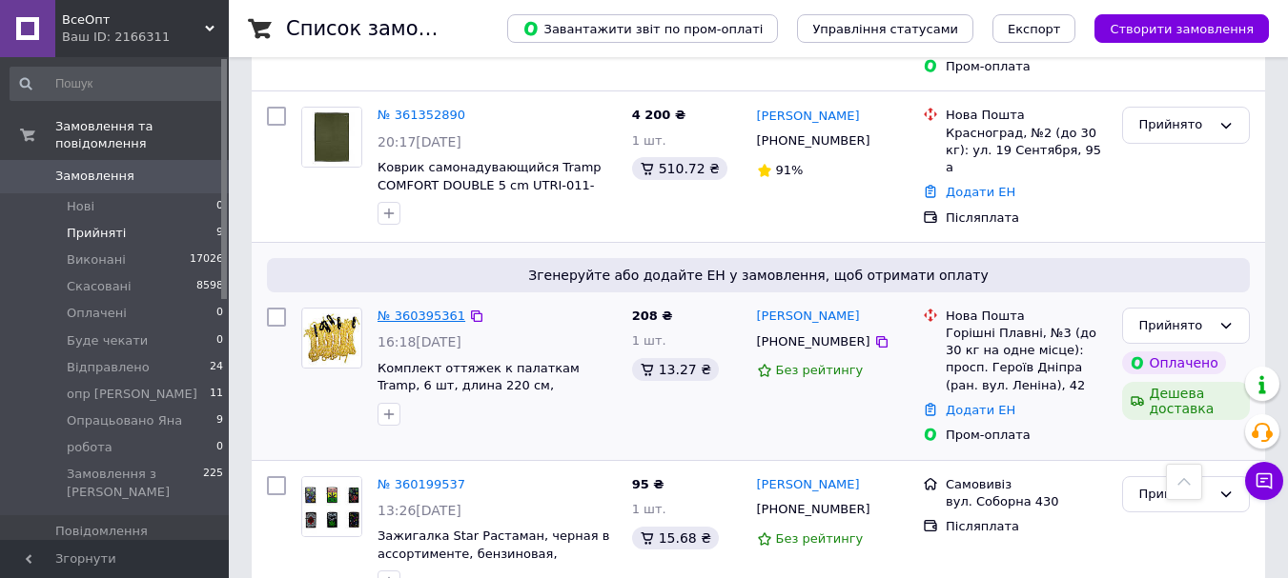
click at [418, 309] on link "№ 360395361" at bounding box center [421, 316] width 88 height 14
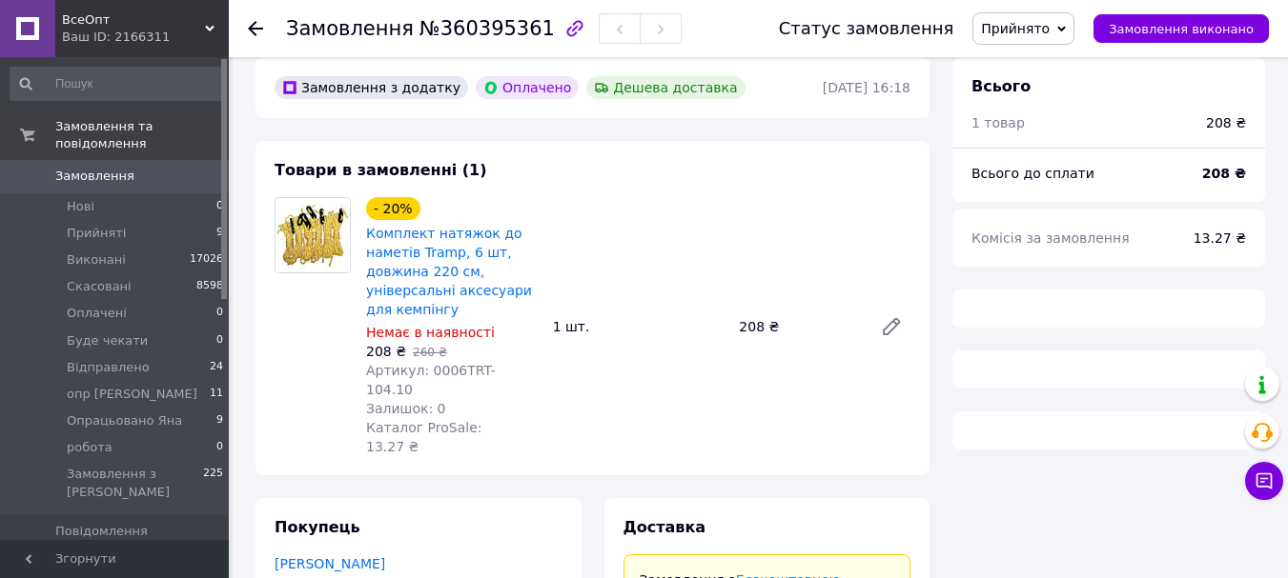
scroll to position [549, 0]
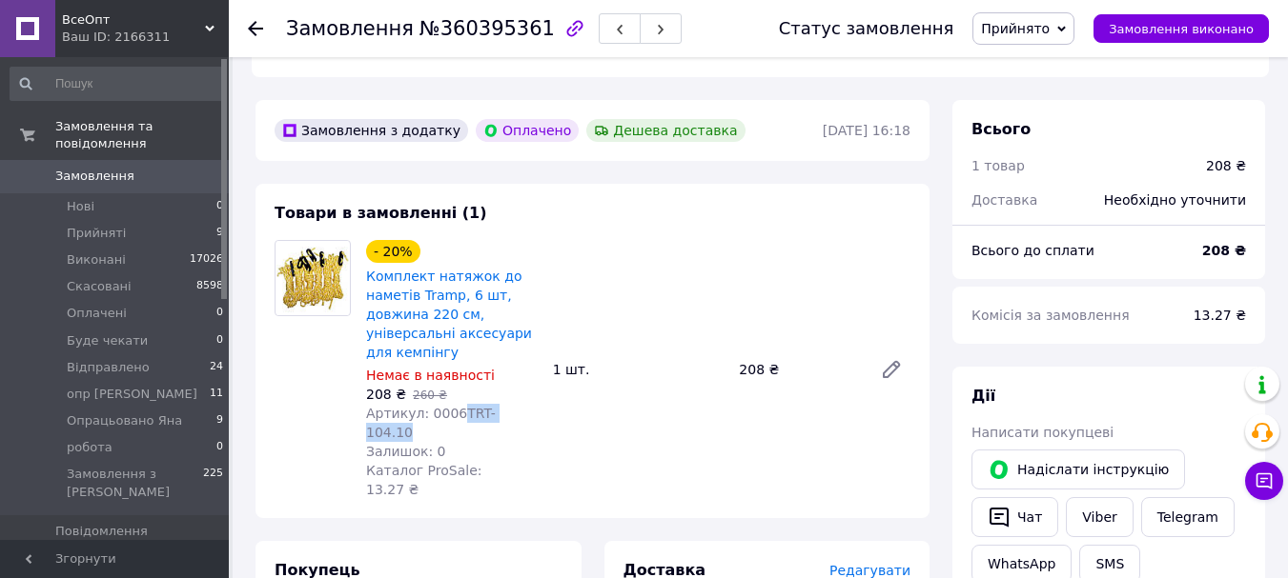
drag, startPoint x: 532, startPoint y: 393, endPoint x: 451, endPoint y: 396, distance: 81.1
click at [451, 404] on div "Артикул: 0006TRT-104.10" at bounding box center [452, 423] width 172 height 38
copy span "TRT-104.10"
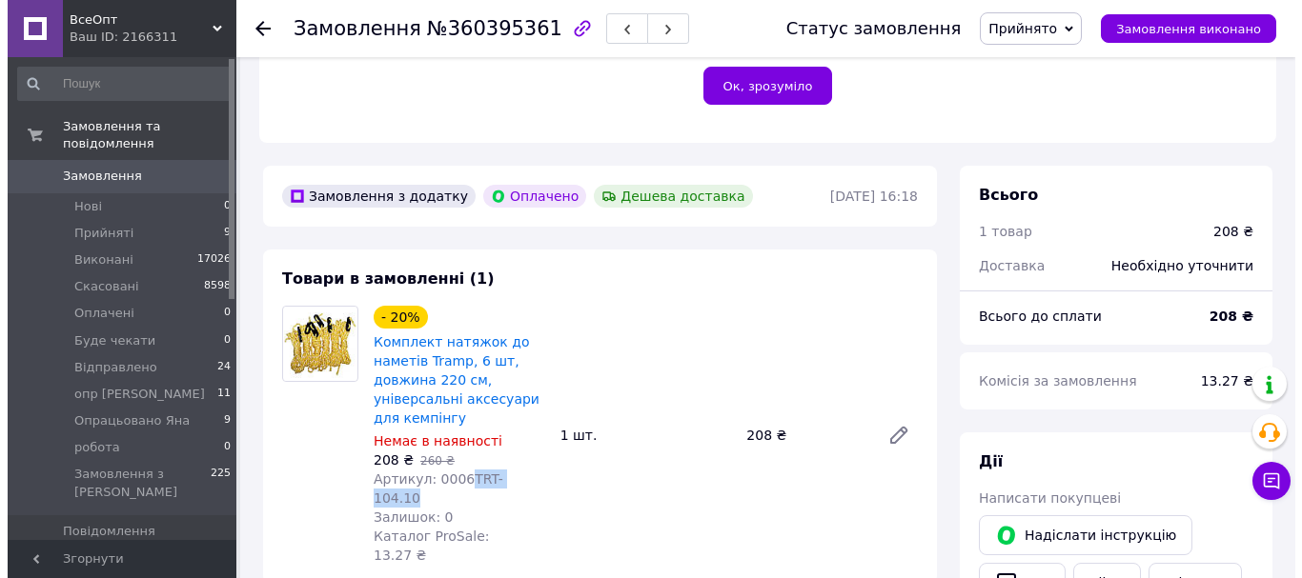
scroll to position [454, 0]
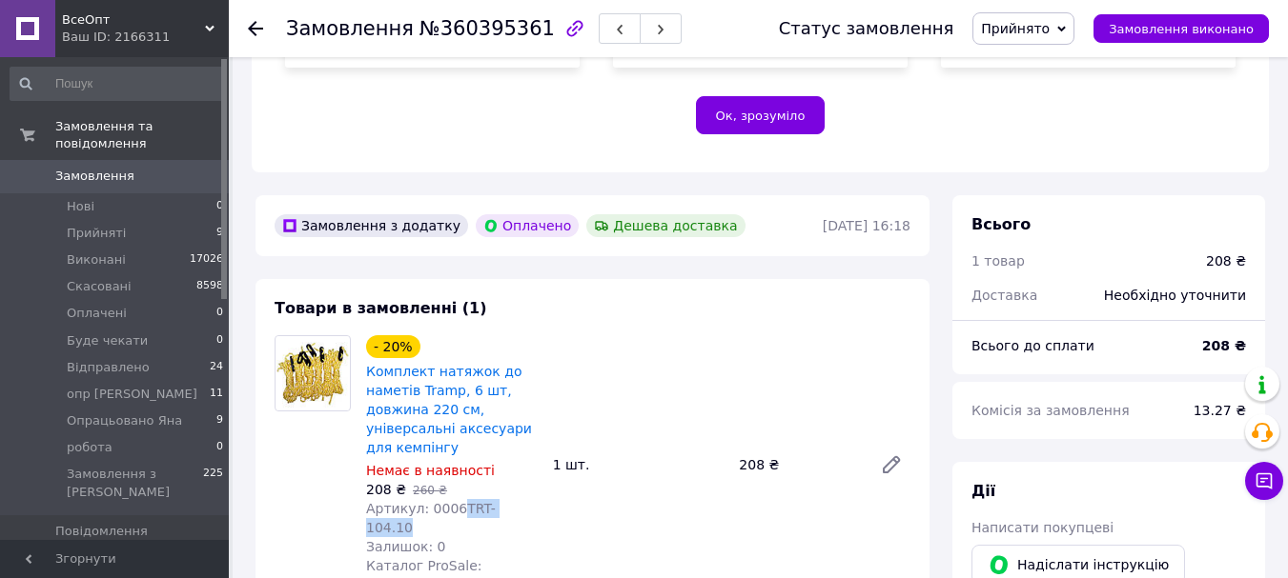
click at [1035, 26] on span "Прийнято" at bounding box center [1015, 28] width 69 height 15
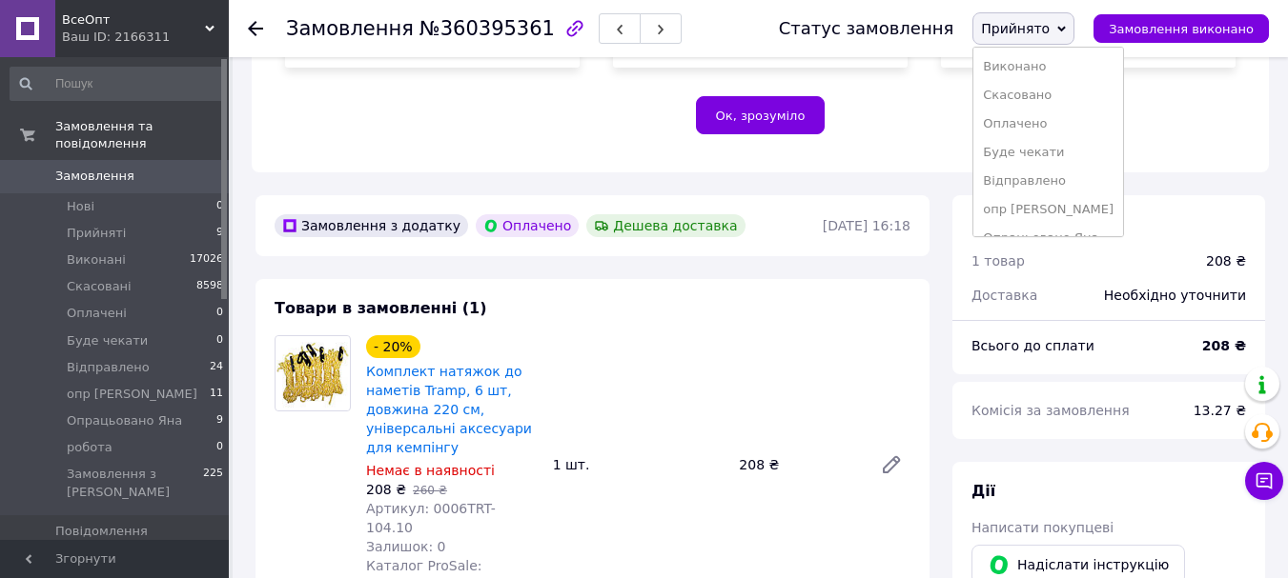
drag, startPoint x: 1045, startPoint y: 98, endPoint x: 871, endPoint y: 140, distance: 178.5
click at [1044, 98] on li "Скасовано" at bounding box center [1048, 95] width 150 height 29
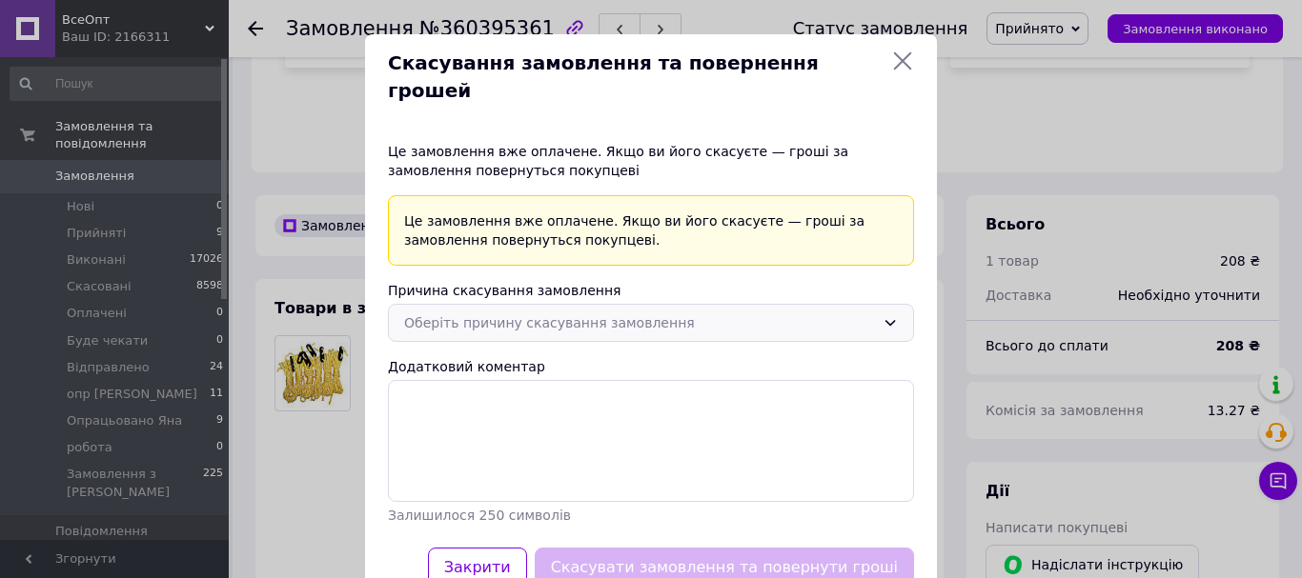
click at [478, 313] on div "Оберіть причину скасування замовлення" at bounding box center [639, 323] width 471 height 21
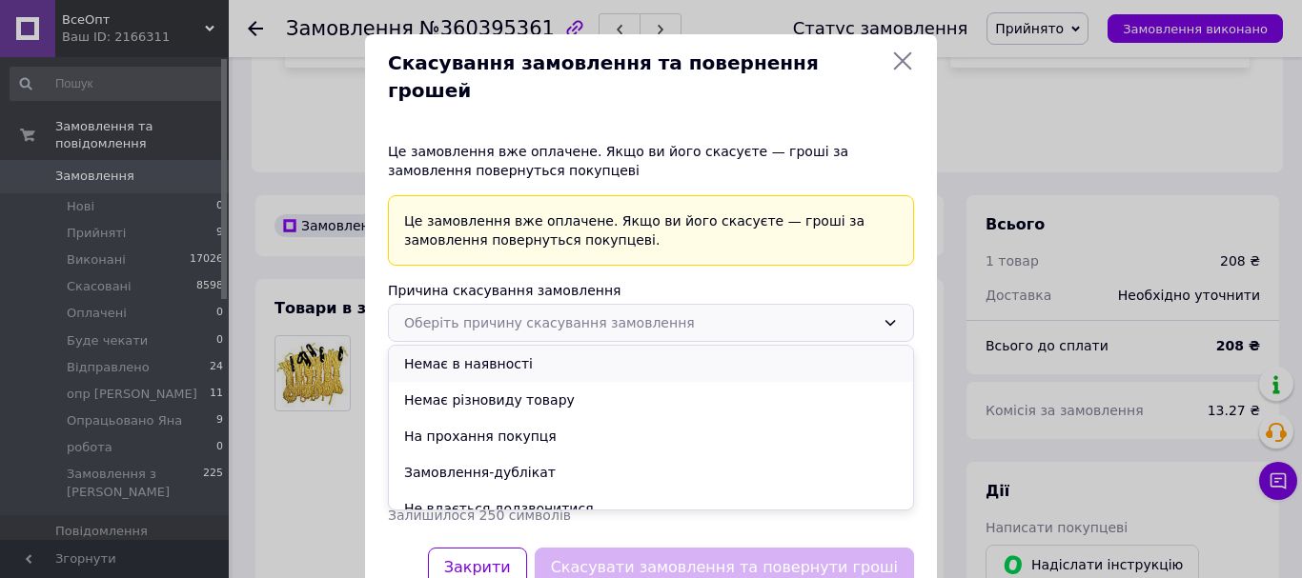
click at [455, 346] on li "Немає в наявності" at bounding box center [651, 364] width 524 height 36
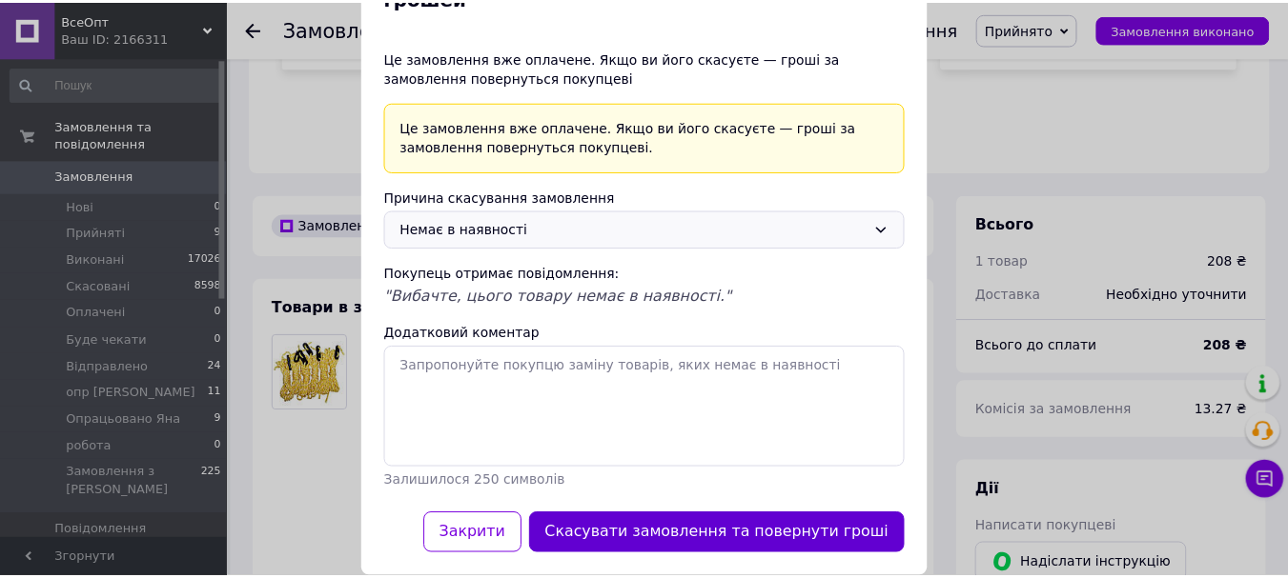
scroll to position [100, 0]
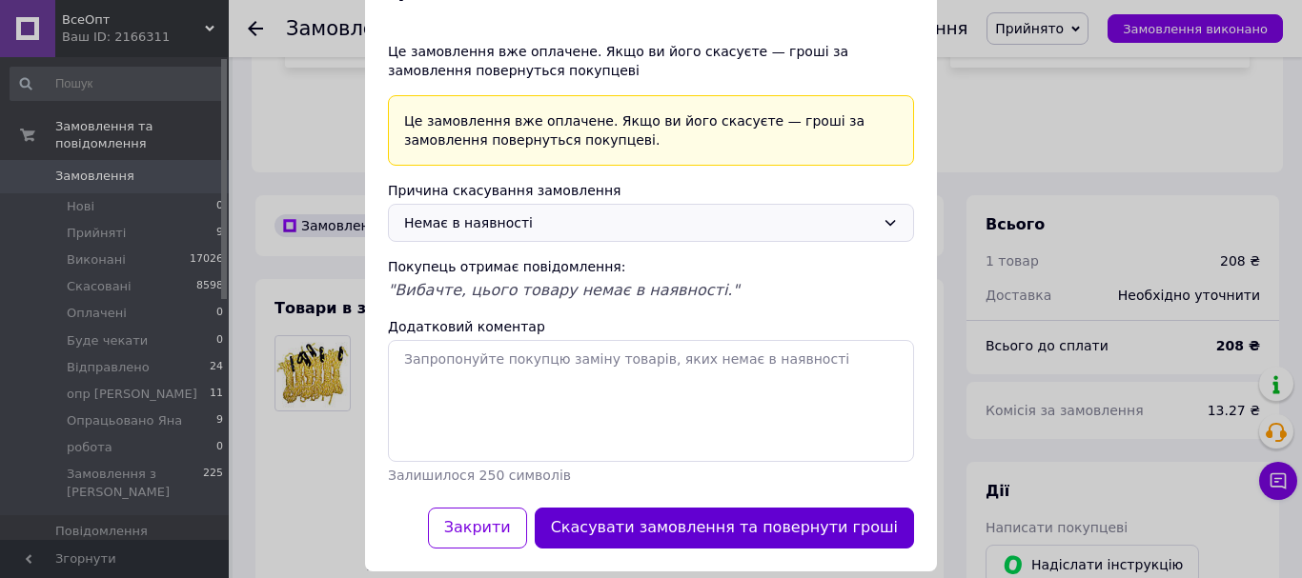
click at [710, 508] on button "Скасувати замовлення та повернути гроші" at bounding box center [724, 528] width 379 height 41
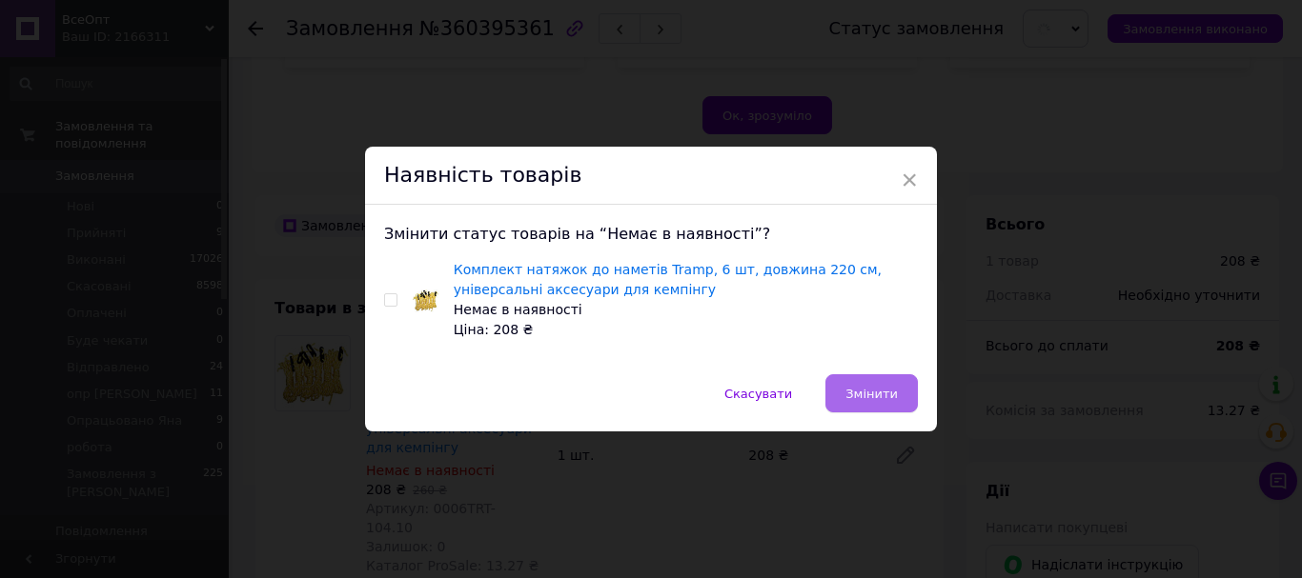
click at [858, 396] on span "Змінити" at bounding box center [871, 394] width 52 height 14
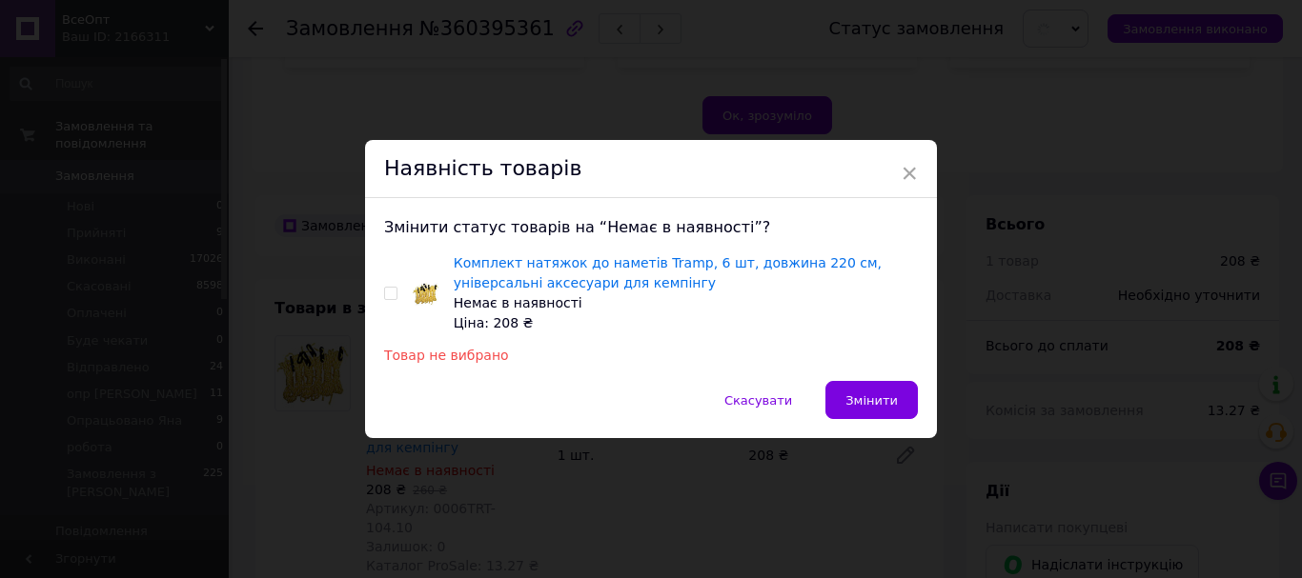
click at [391, 297] on input "checkbox" at bounding box center [390, 294] width 12 height 12
checkbox input "true"
click at [859, 396] on span "Змінити" at bounding box center [871, 401] width 52 height 14
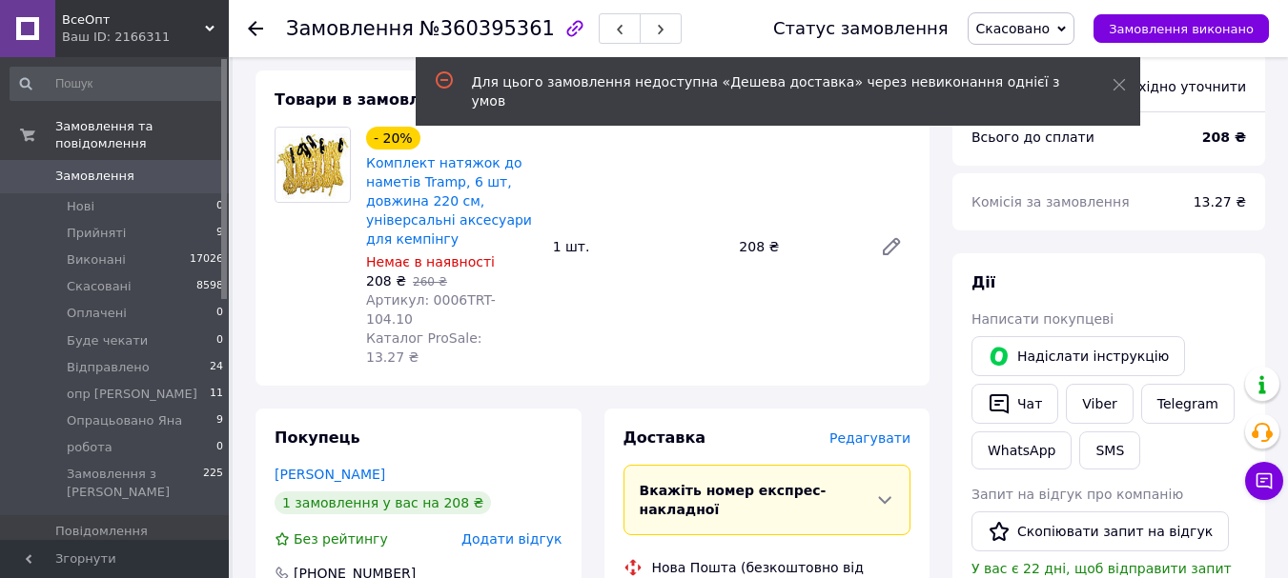
scroll to position [0, 0]
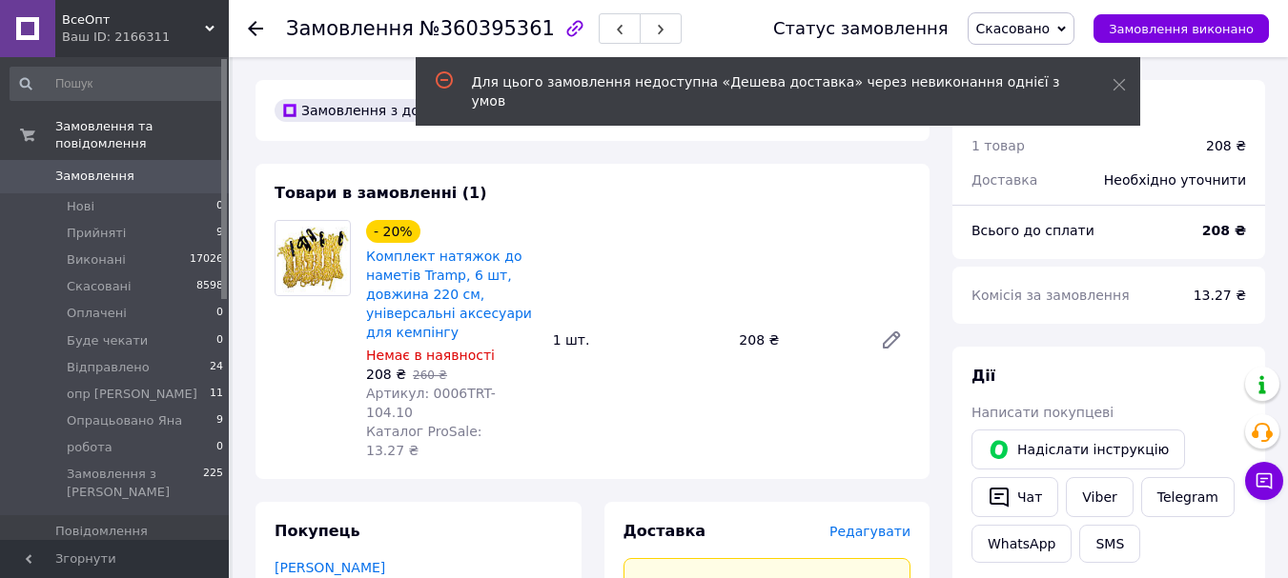
click at [251, 30] on use at bounding box center [255, 28] width 15 height 15
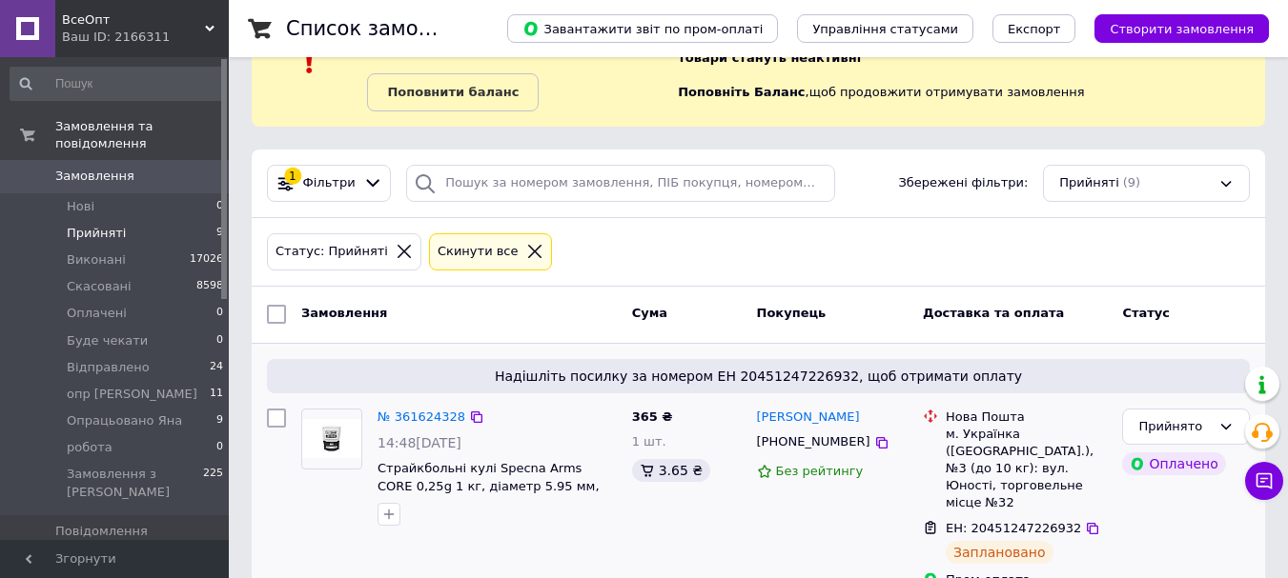
scroll to position [191, 0]
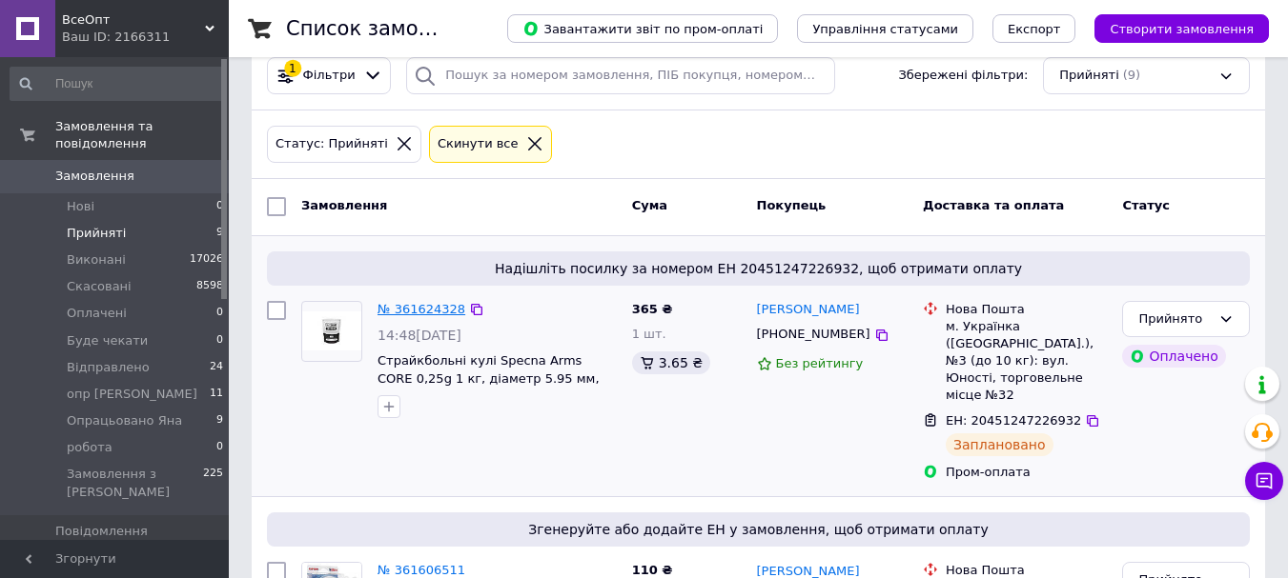
click at [428, 310] on link "№ 361624328" at bounding box center [421, 309] width 88 height 14
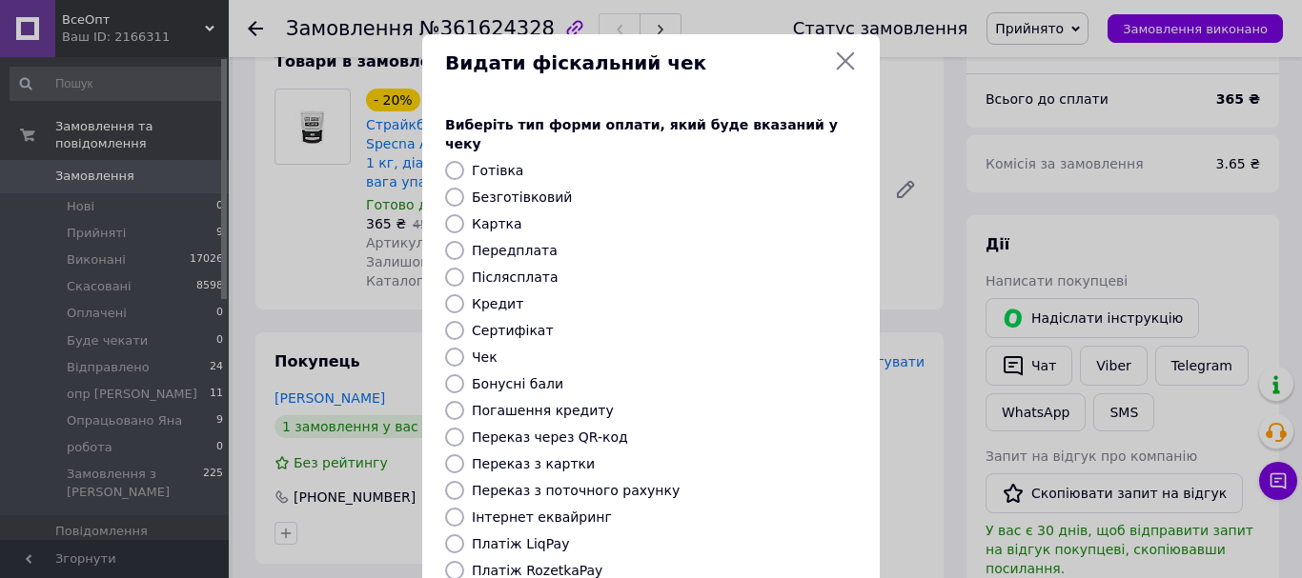
drag, startPoint x: 842, startPoint y: 58, endPoint x: 821, endPoint y: 91, distance: 39.1
click at [841, 59] on icon at bounding box center [845, 61] width 23 height 23
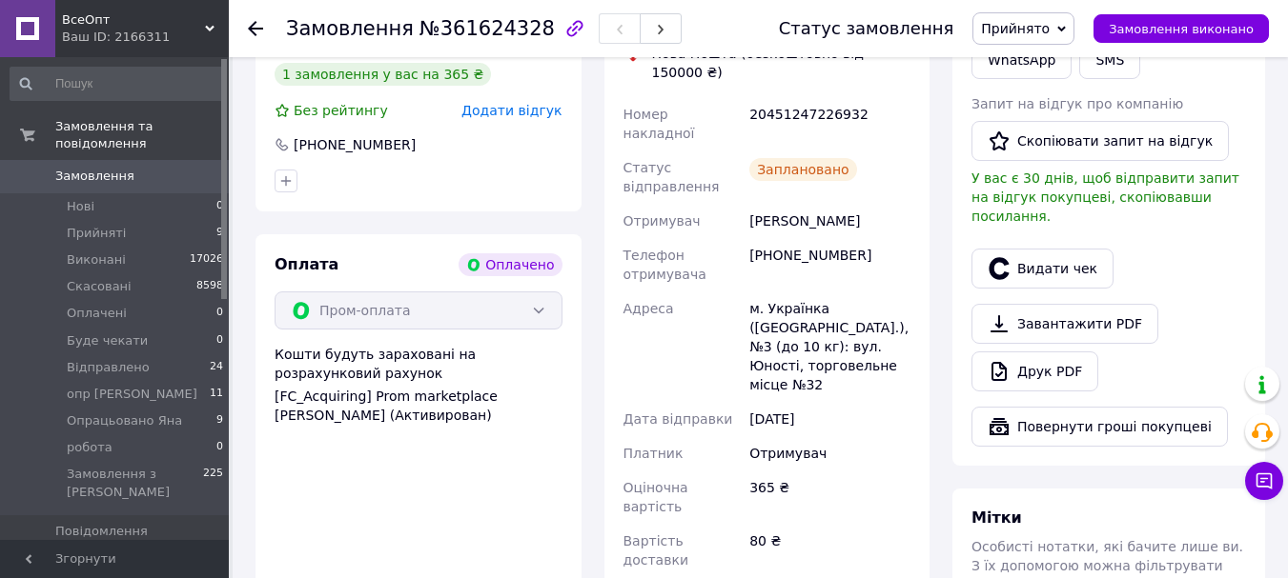
scroll to position [1101, 0]
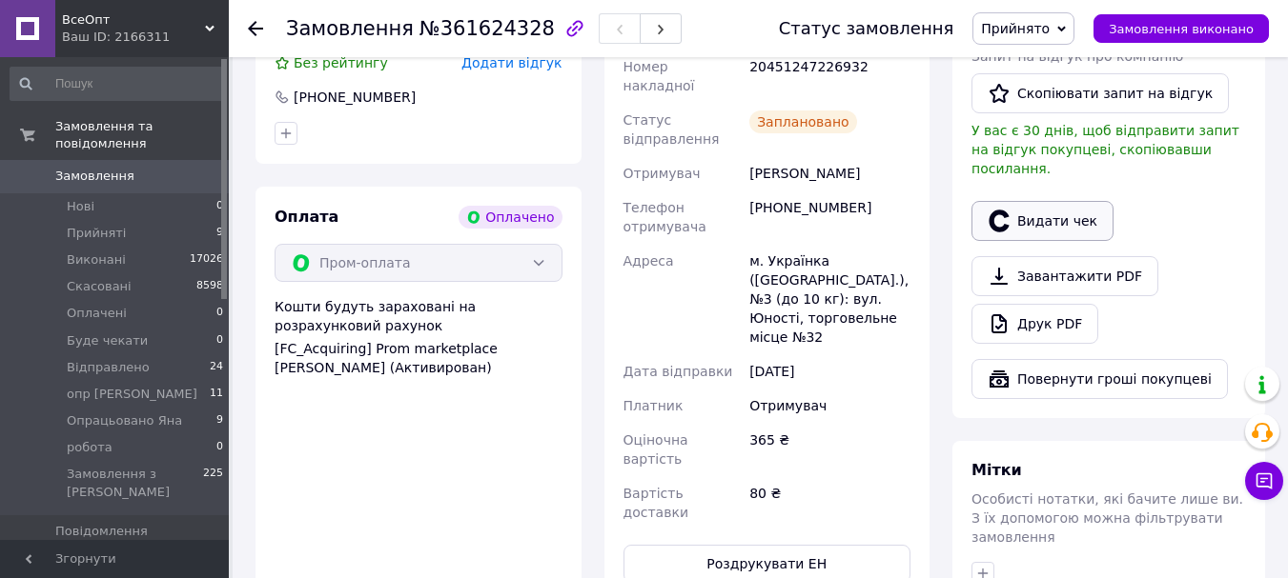
click at [1043, 201] on button "Видати чек" at bounding box center [1042, 221] width 142 height 40
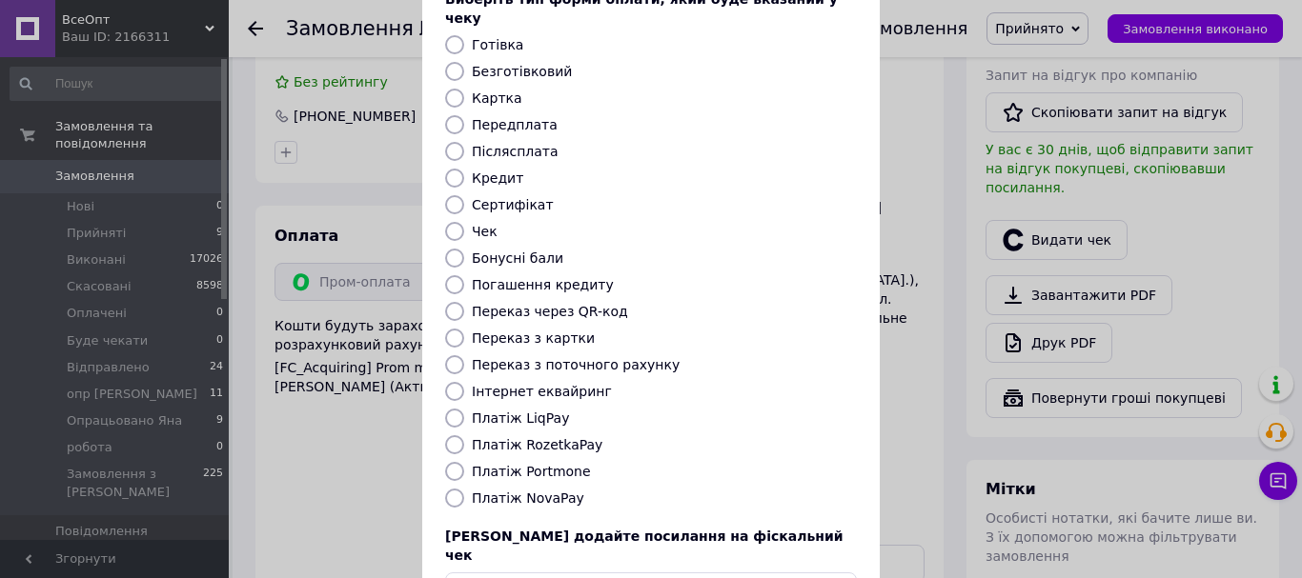
scroll to position [240, 0]
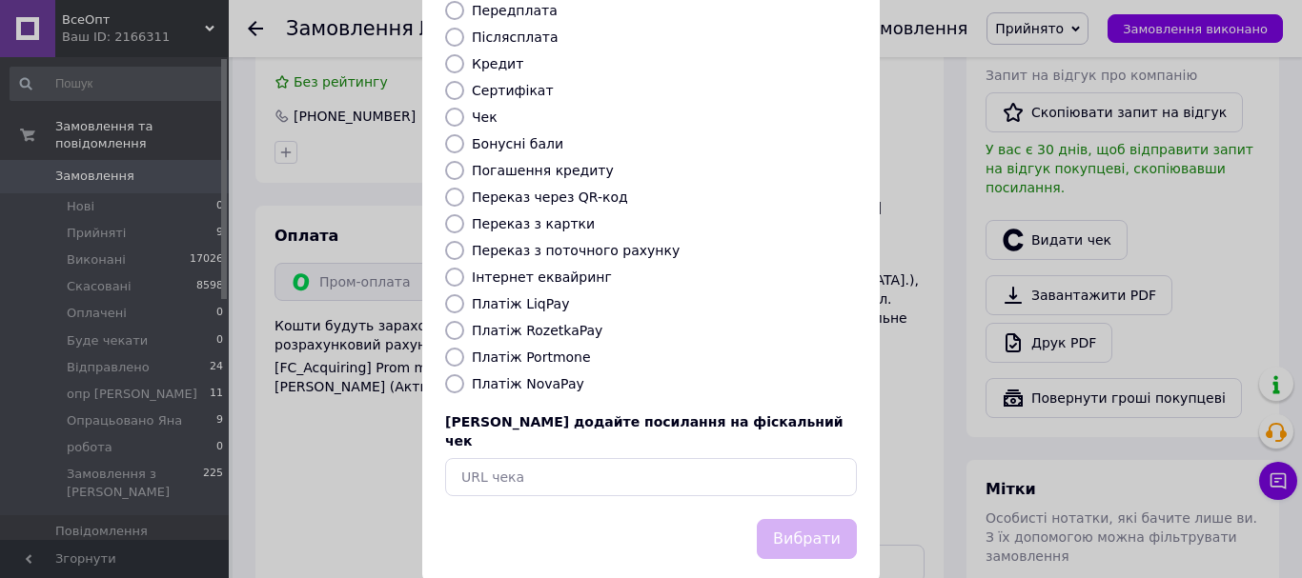
click at [454, 321] on input "Платіж RozetkaPay" at bounding box center [454, 330] width 19 height 19
radio input "true"
click at [797, 519] on button "Вибрати" at bounding box center [807, 539] width 100 height 41
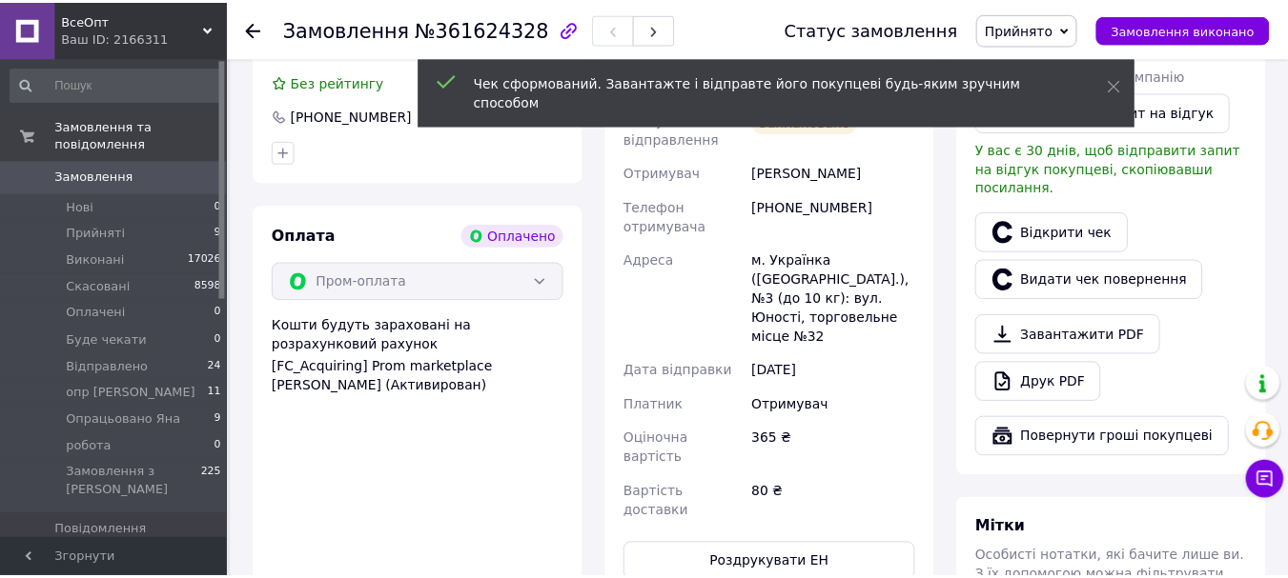
scroll to position [1101, 0]
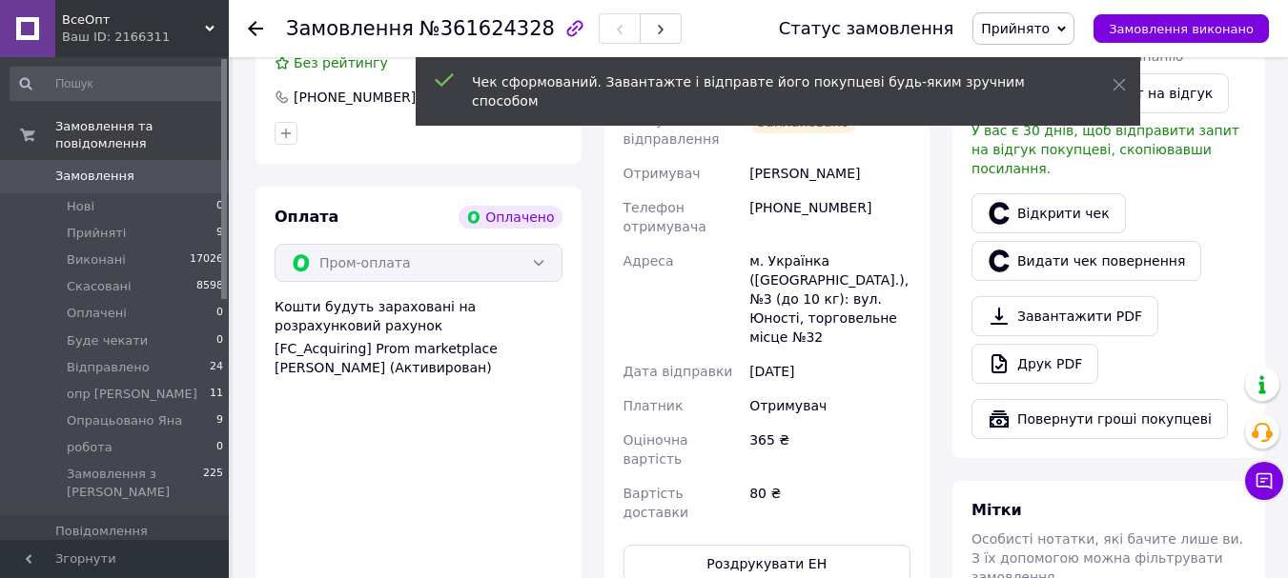
click at [1048, 28] on span "Прийнято" at bounding box center [1015, 28] width 69 height 15
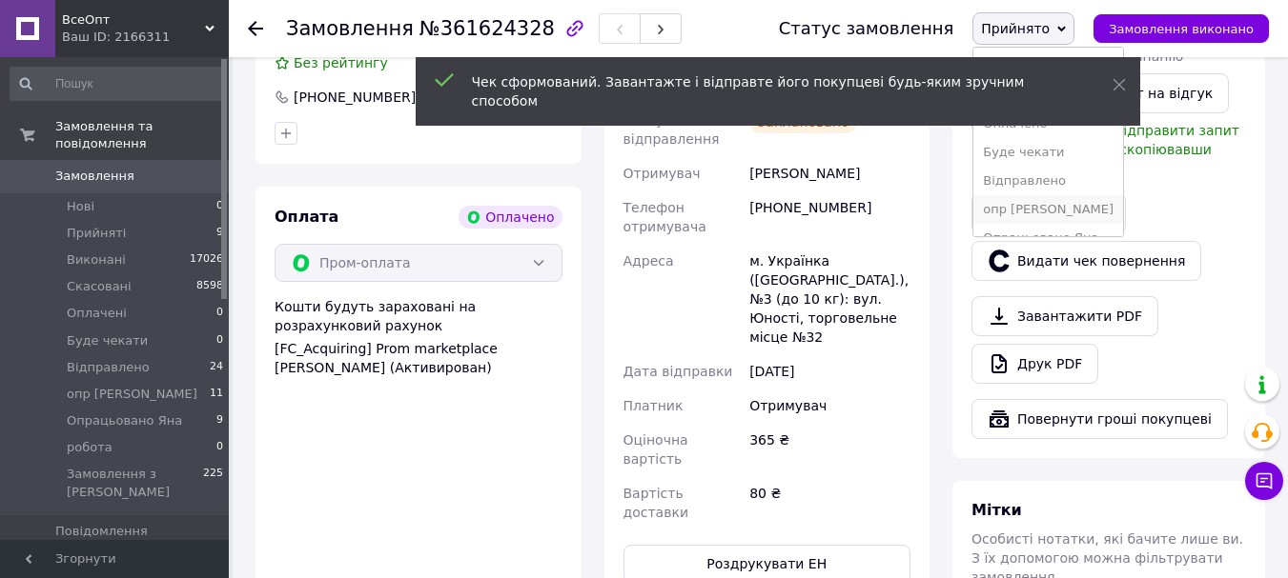
click at [1057, 204] on li "опр [PERSON_NAME]" at bounding box center [1048, 209] width 150 height 29
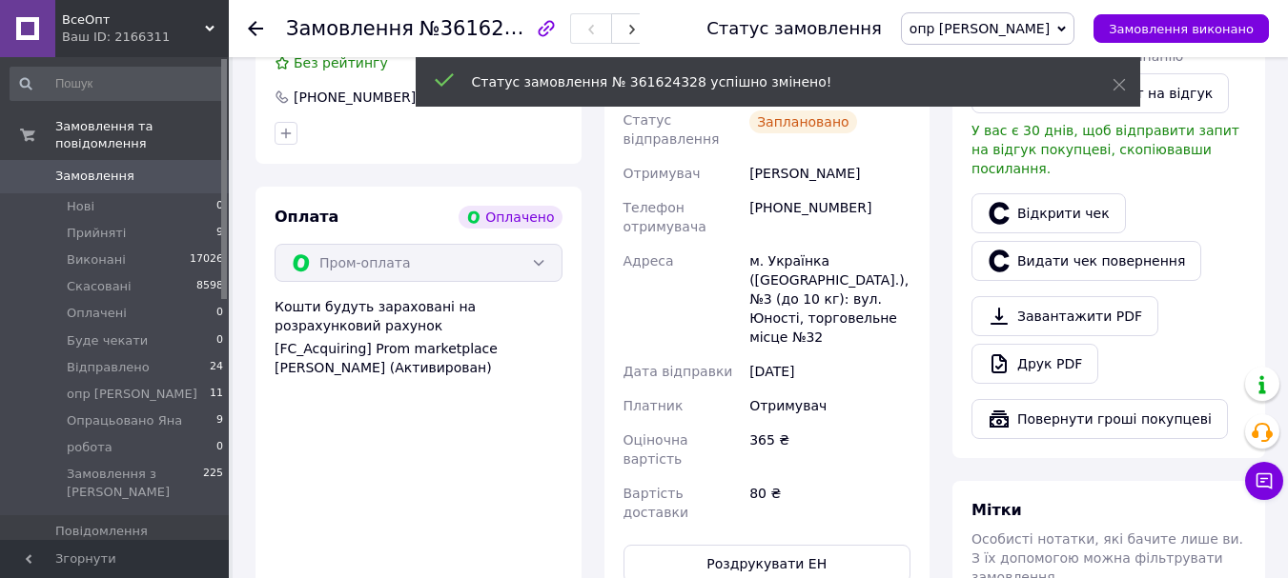
click at [254, 24] on use at bounding box center [255, 28] width 15 height 15
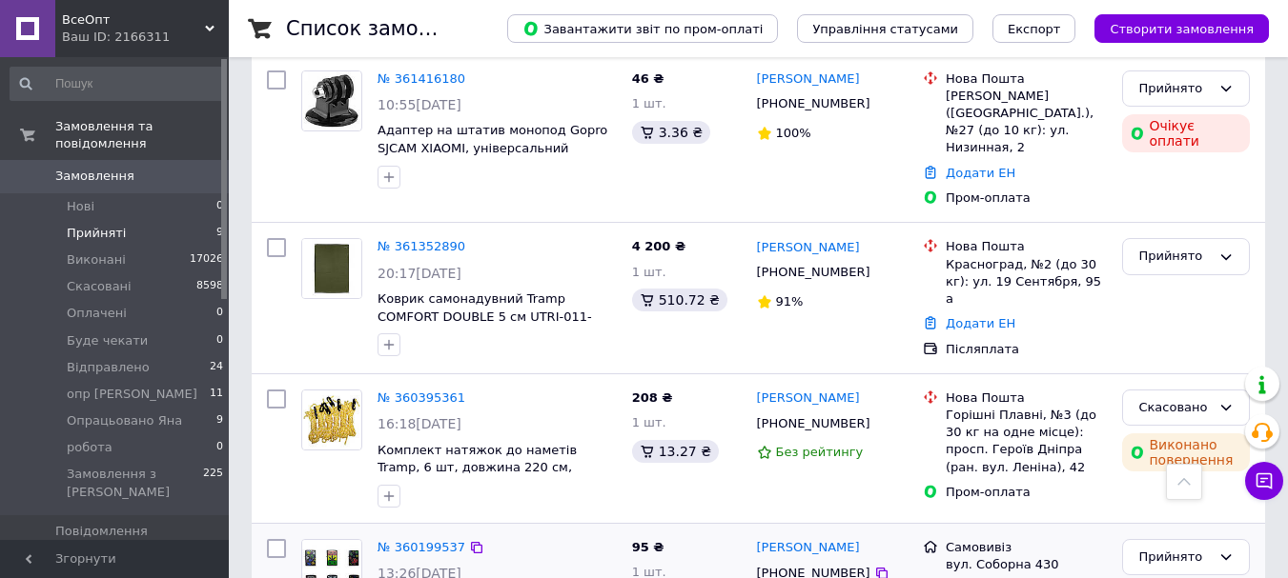
scroll to position [1350, 0]
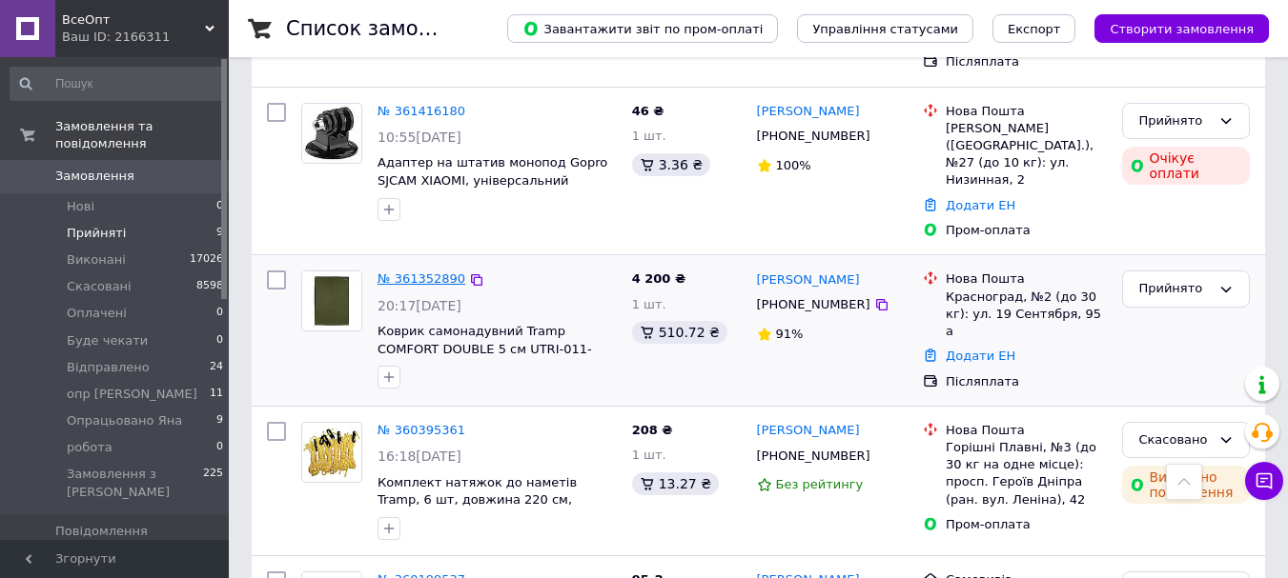
click at [416, 272] on link "№ 361352890" at bounding box center [421, 279] width 88 height 14
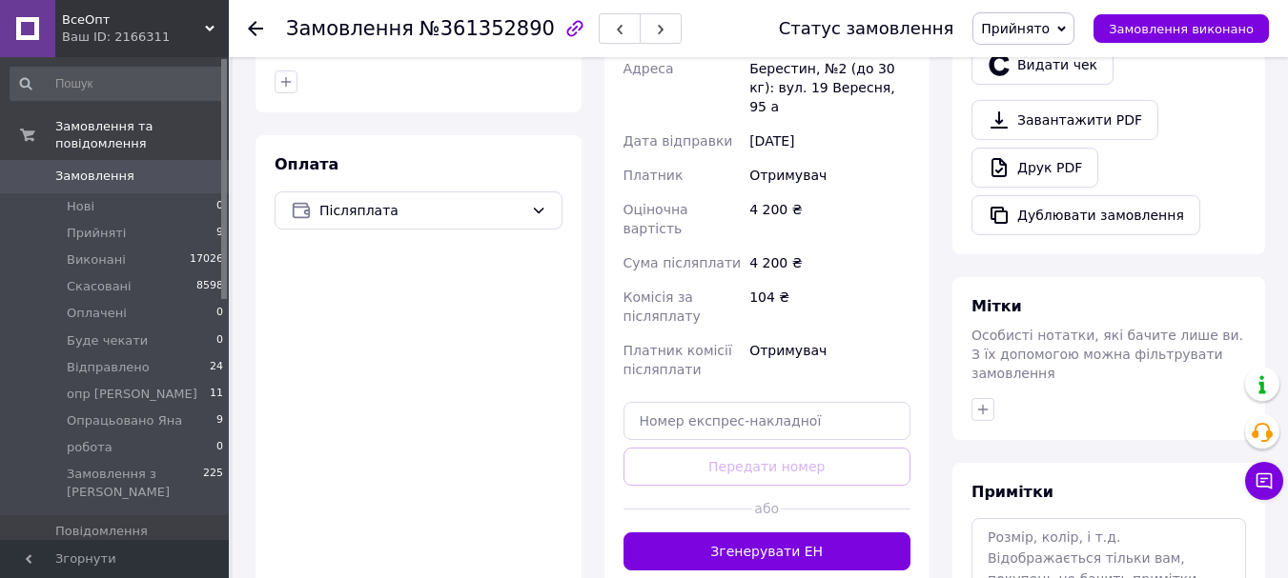
scroll to position [797, 0]
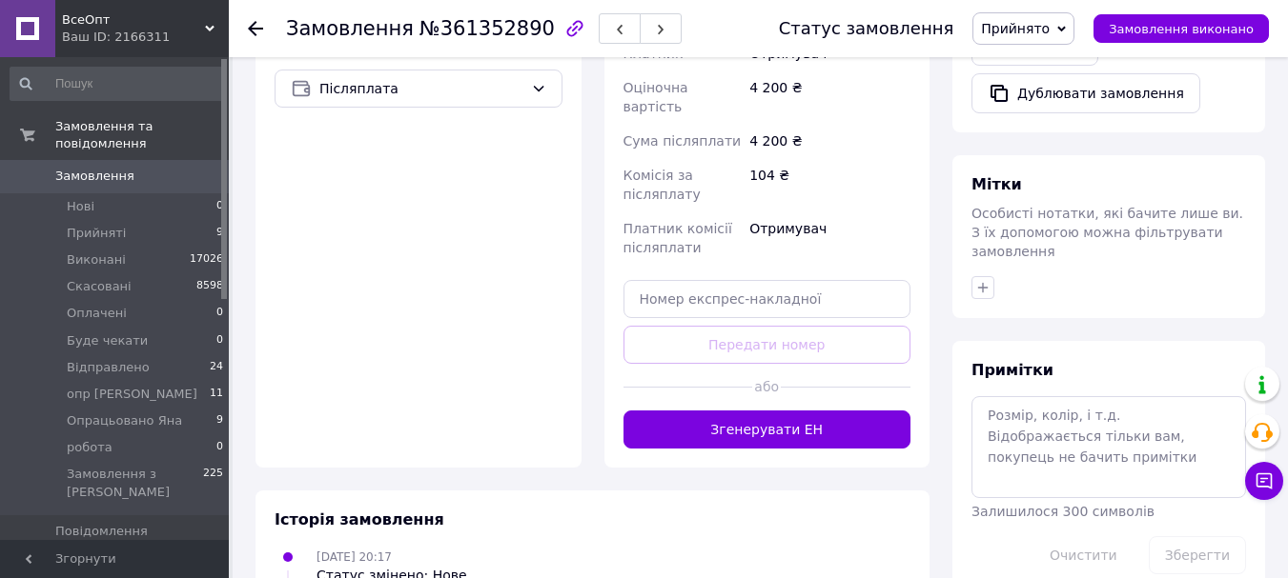
click at [252, 29] on use at bounding box center [255, 28] width 15 height 15
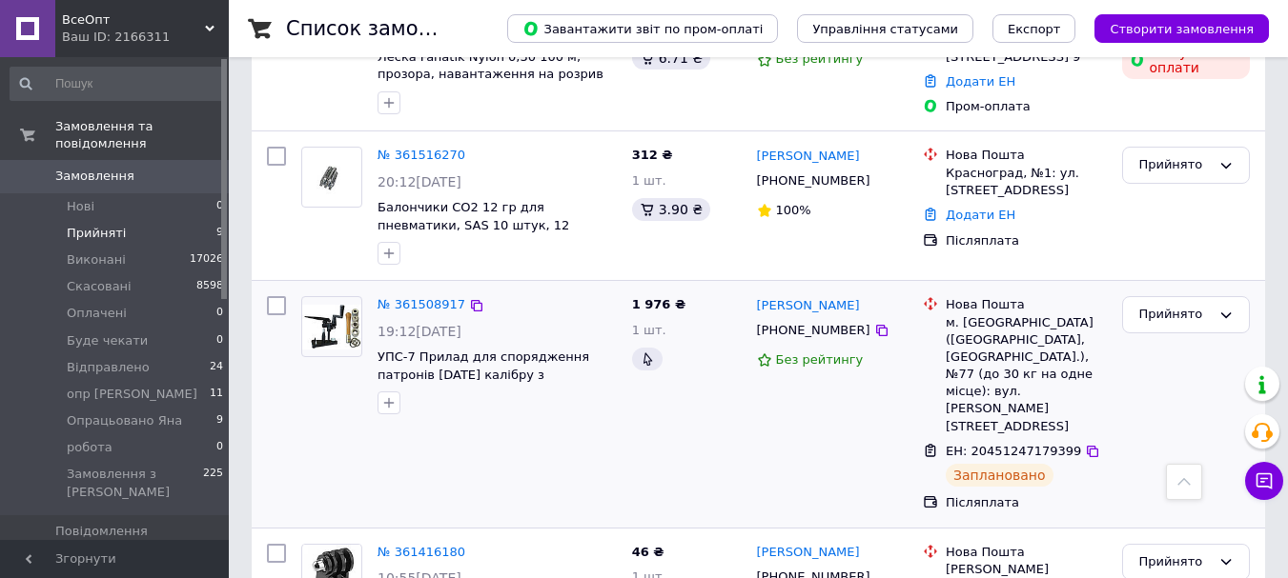
scroll to position [953, 0]
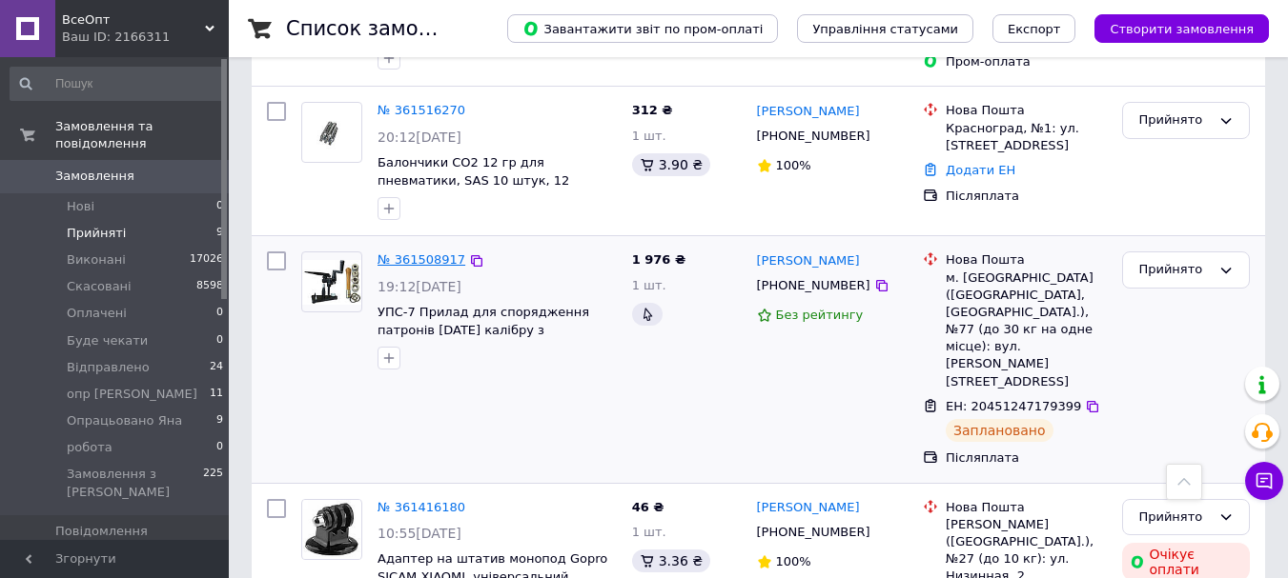
click at [404, 263] on link "№ 361508917" at bounding box center [421, 260] width 88 height 14
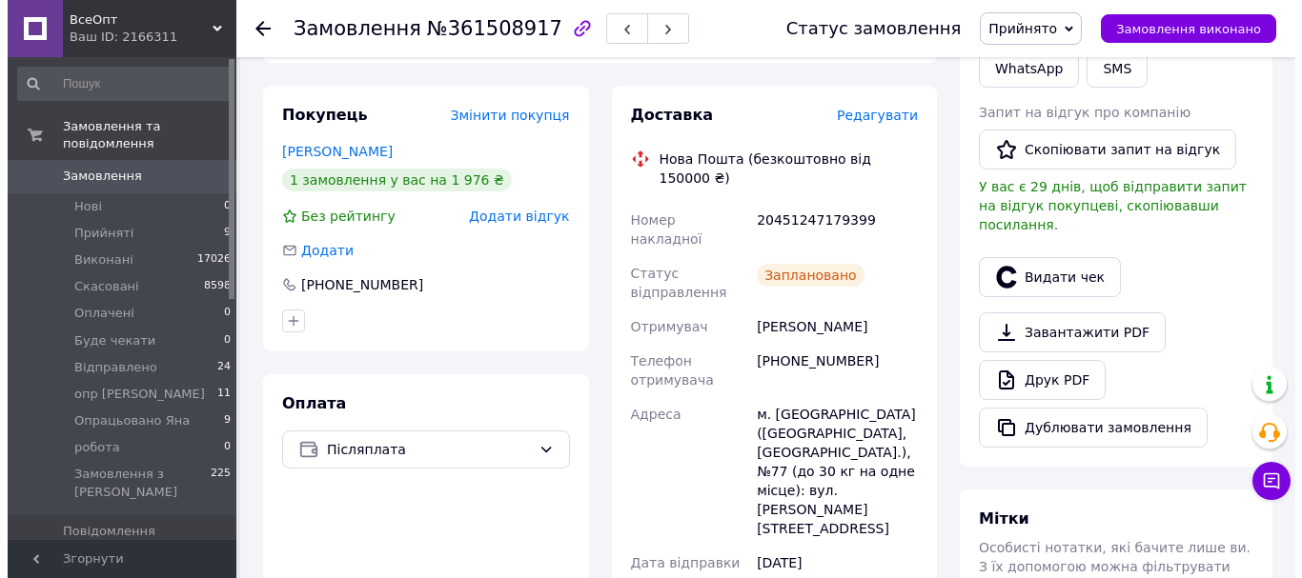
scroll to position [381, 0]
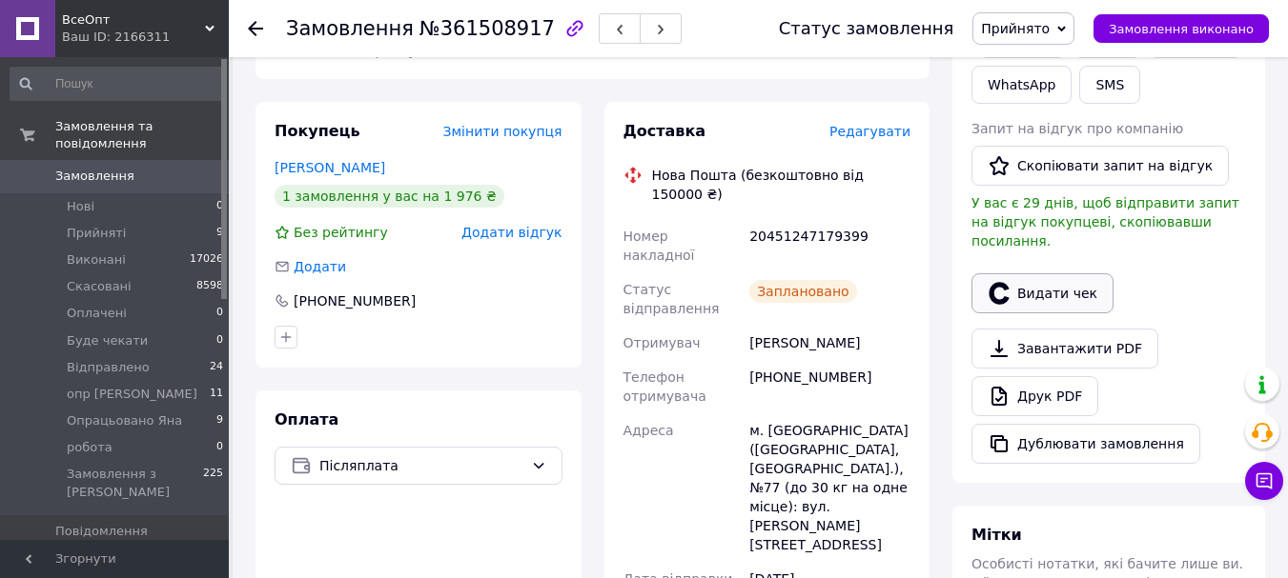
click at [1044, 274] on button "Видати чек" at bounding box center [1042, 294] width 142 height 40
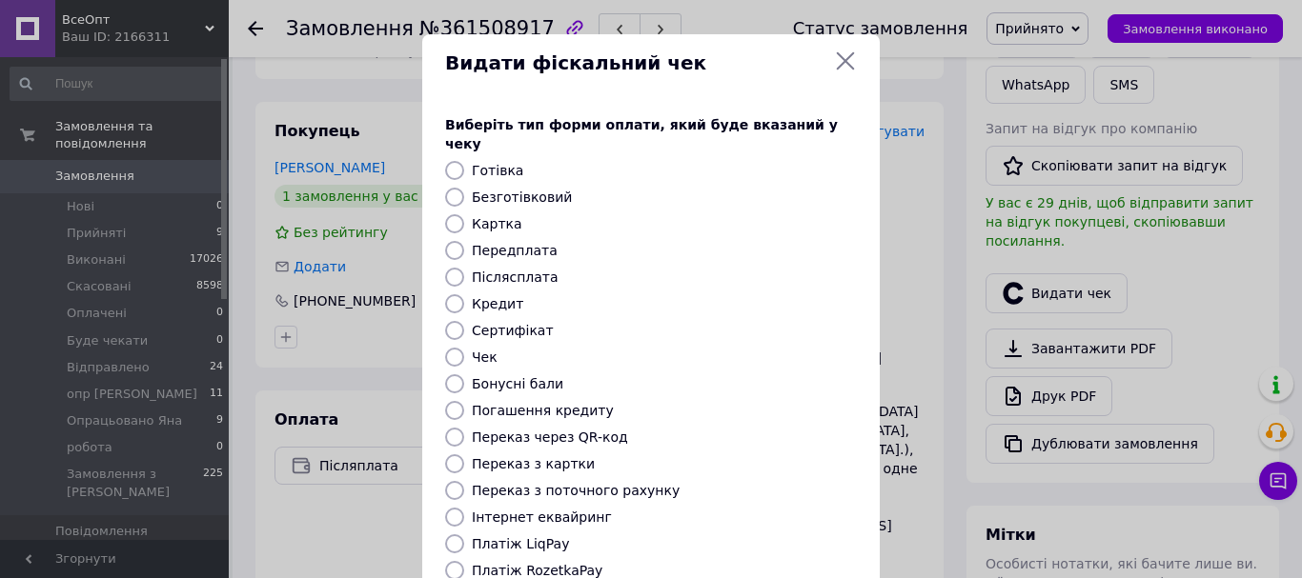
scroll to position [240, 0]
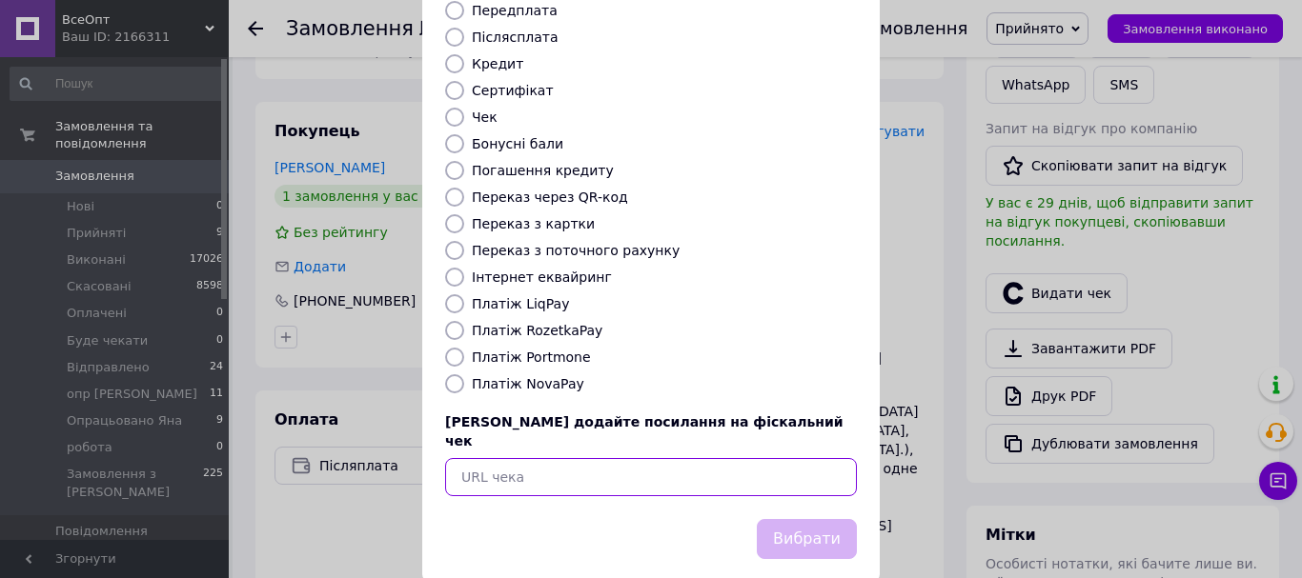
click at [467, 458] on input "text" at bounding box center [651, 477] width 412 height 38
paste input "[URL][DOMAIN_NAME]"
type input "[URL][DOMAIN_NAME]"
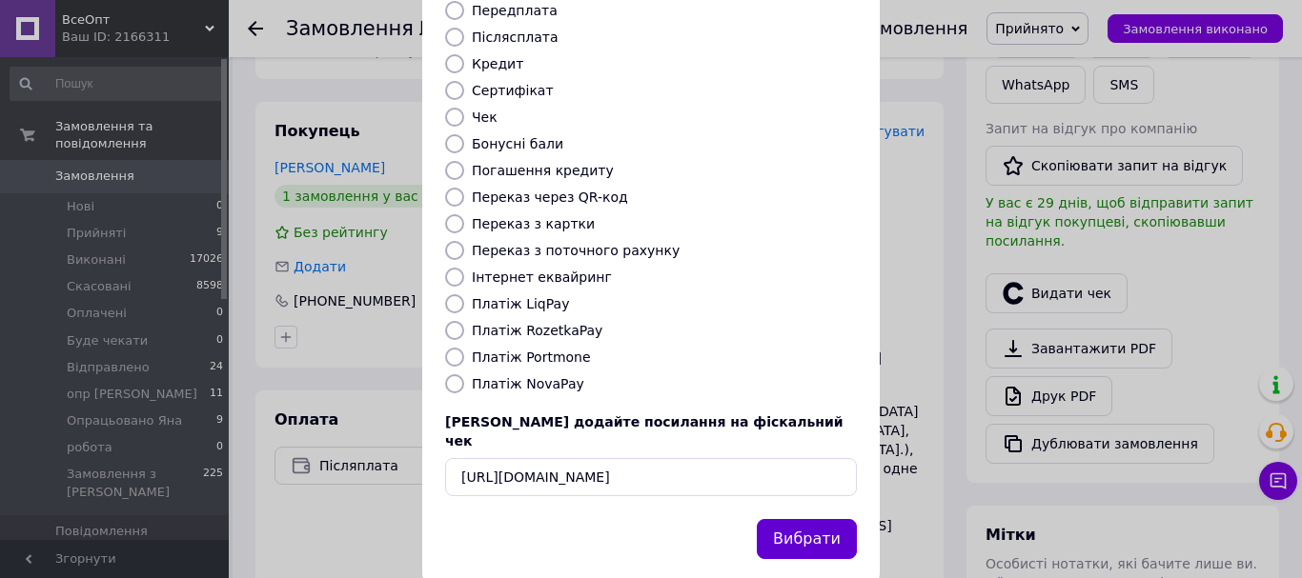
click at [802, 519] on button "Вибрати" at bounding box center [807, 539] width 100 height 41
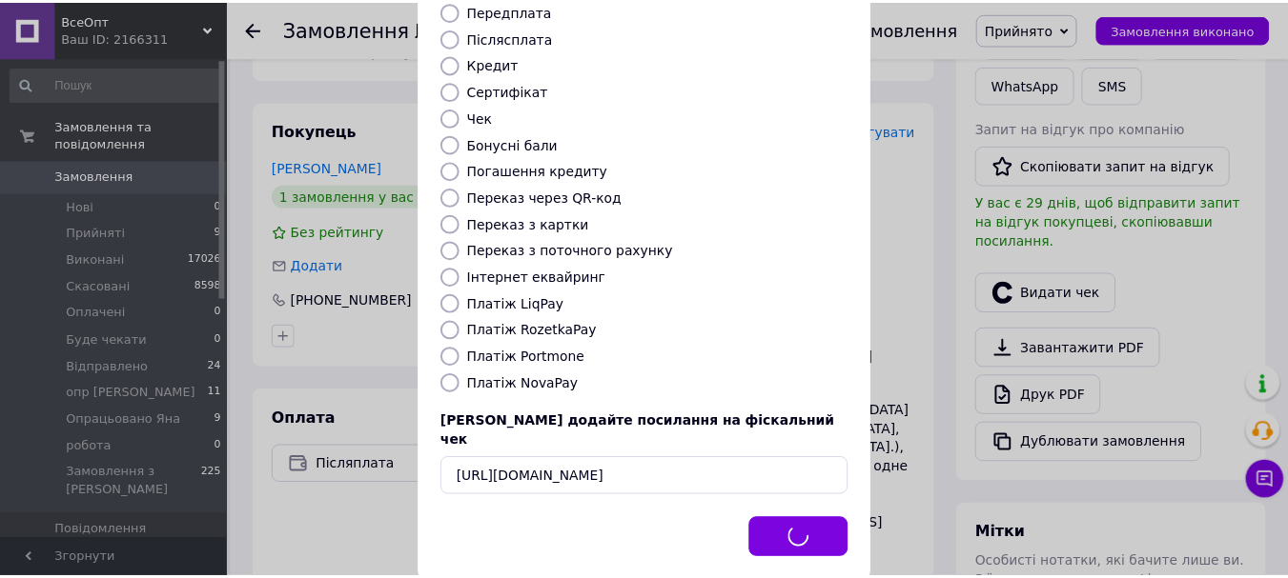
scroll to position [0, 0]
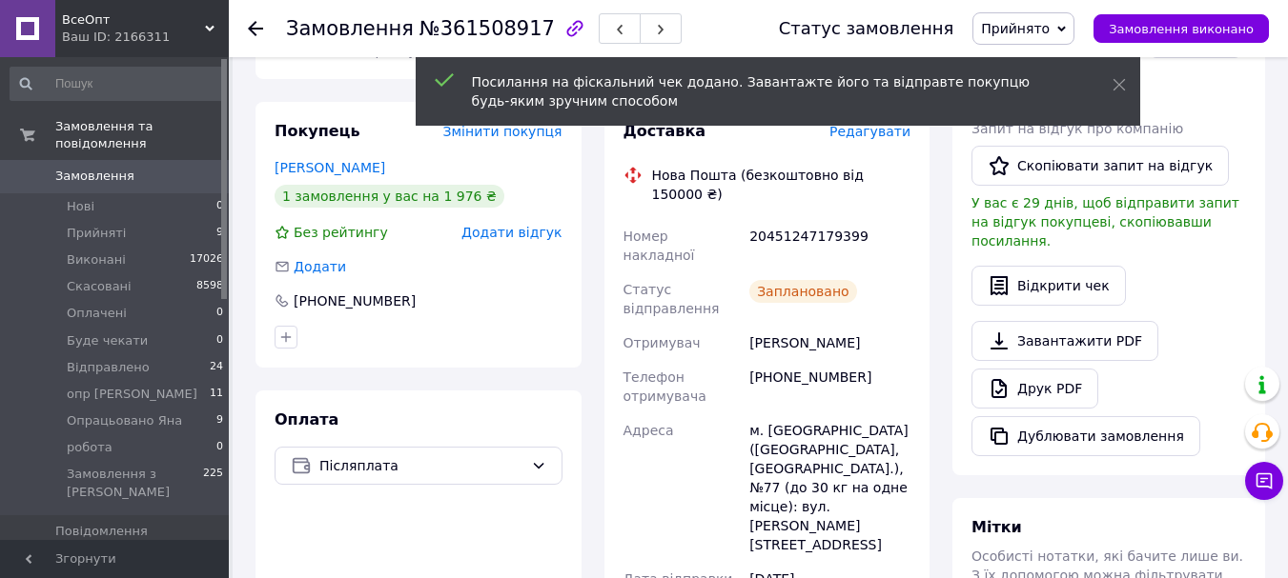
click at [1035, 30] on span "Прийнято" at bounding box center [1015, 28] width 69 height 15
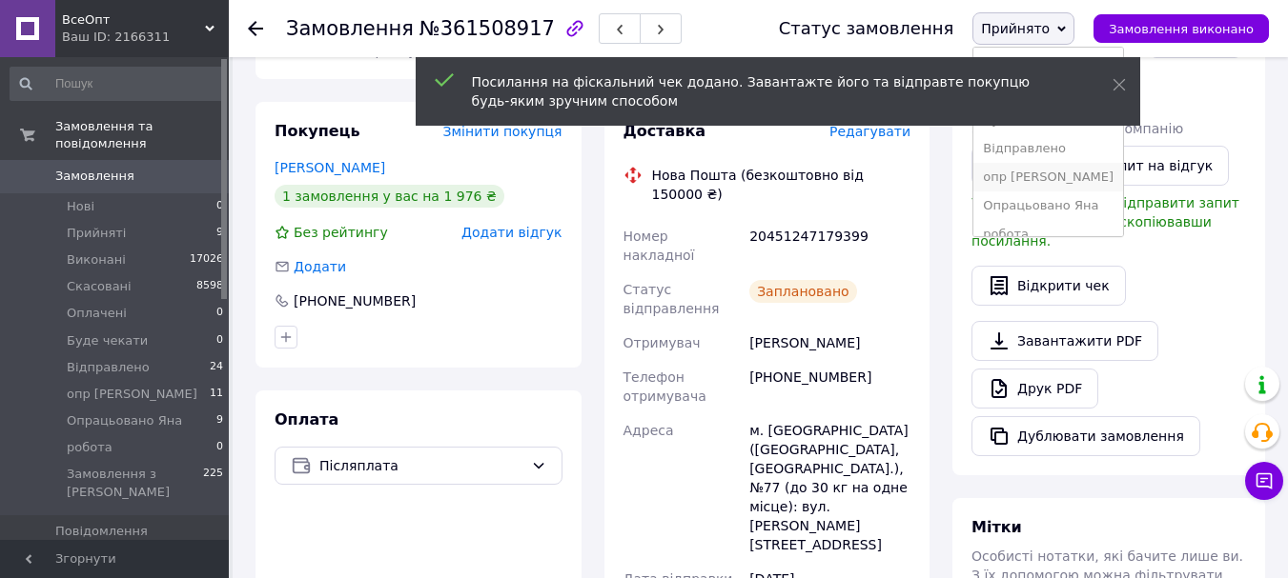
scroll to position [50, 0]
click at [1076, 192] on li "Опрацьовано Яна" at bounding box center [1048, 188] width 150 height 29
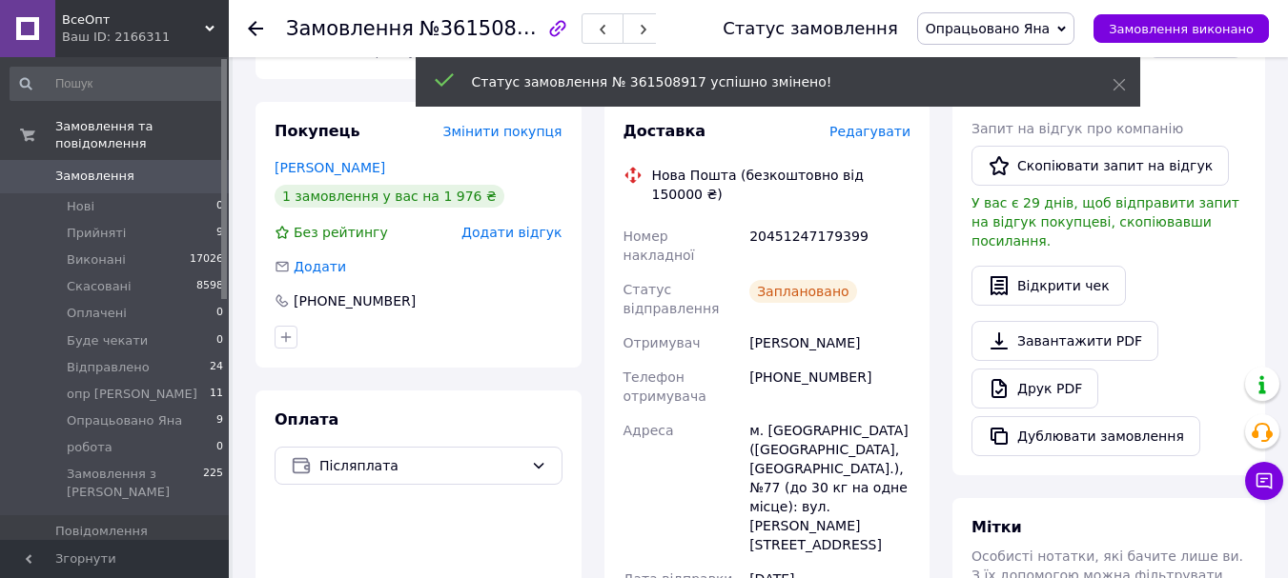
click at [254, 28] on use at bounding box center [255, 28] width 15 height 15
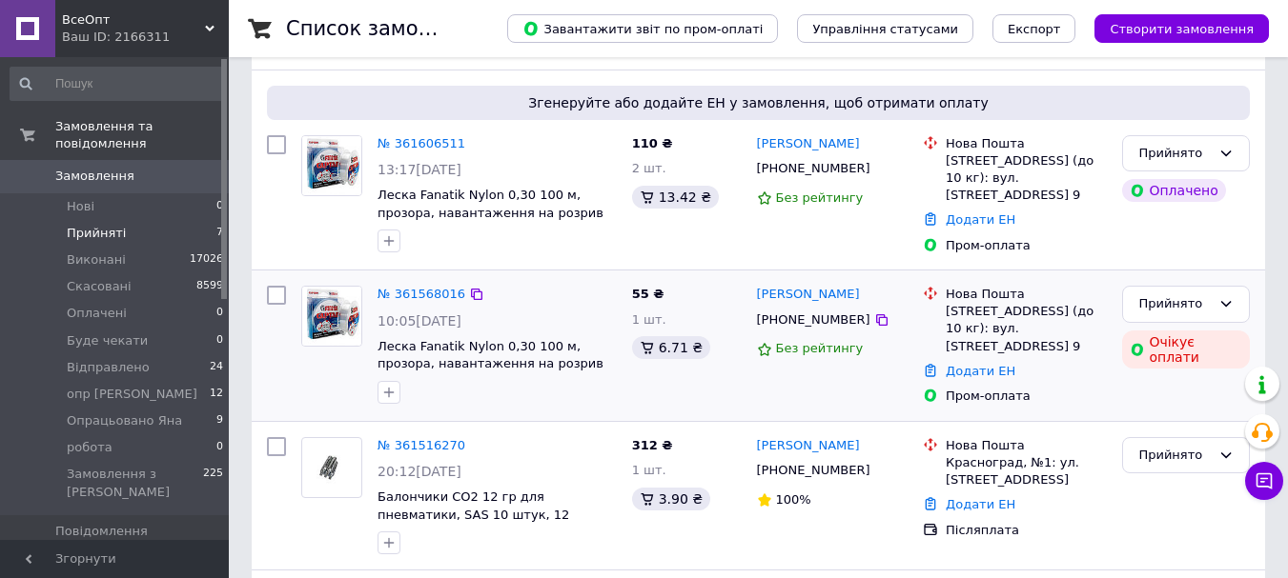
scroll to position [381, 0]
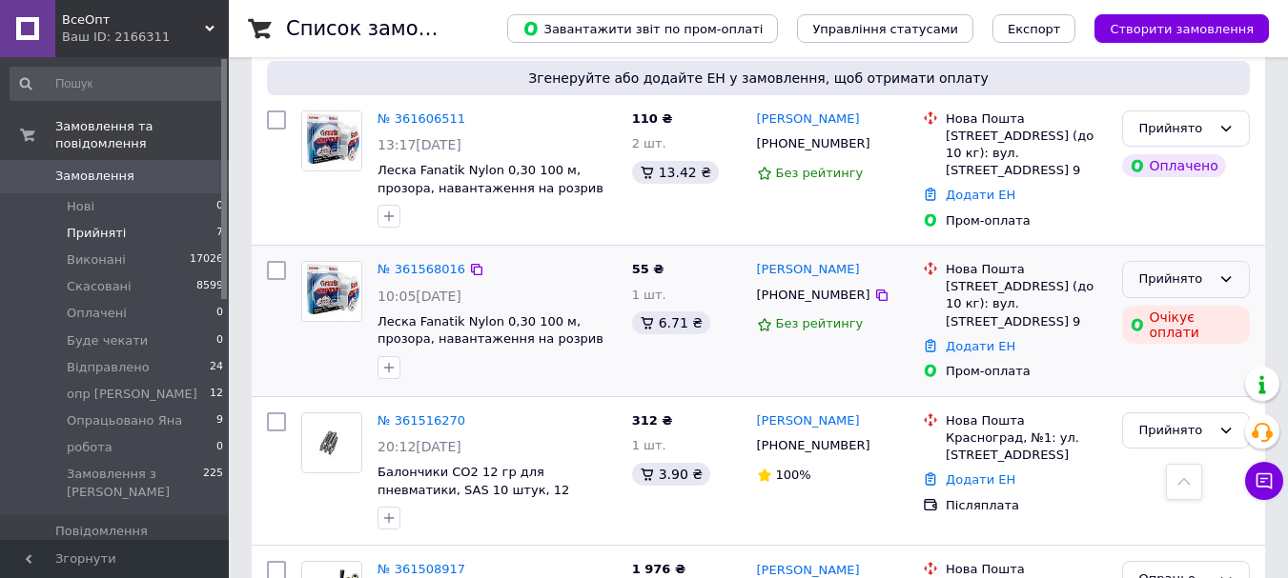
click at [1206, 290] on div "Прийнято" at bounding box center [1174, 280] width 72 height 20
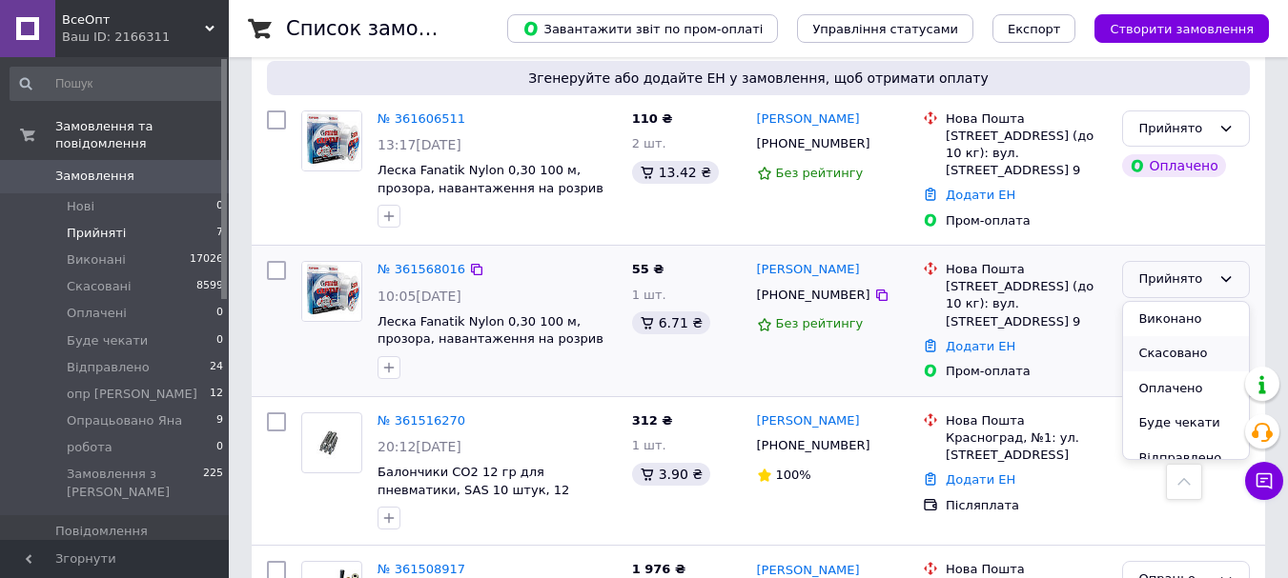
click at [1175, 365] on li "Скасовано" at bounding box center [1186, 353] width 126 height 35
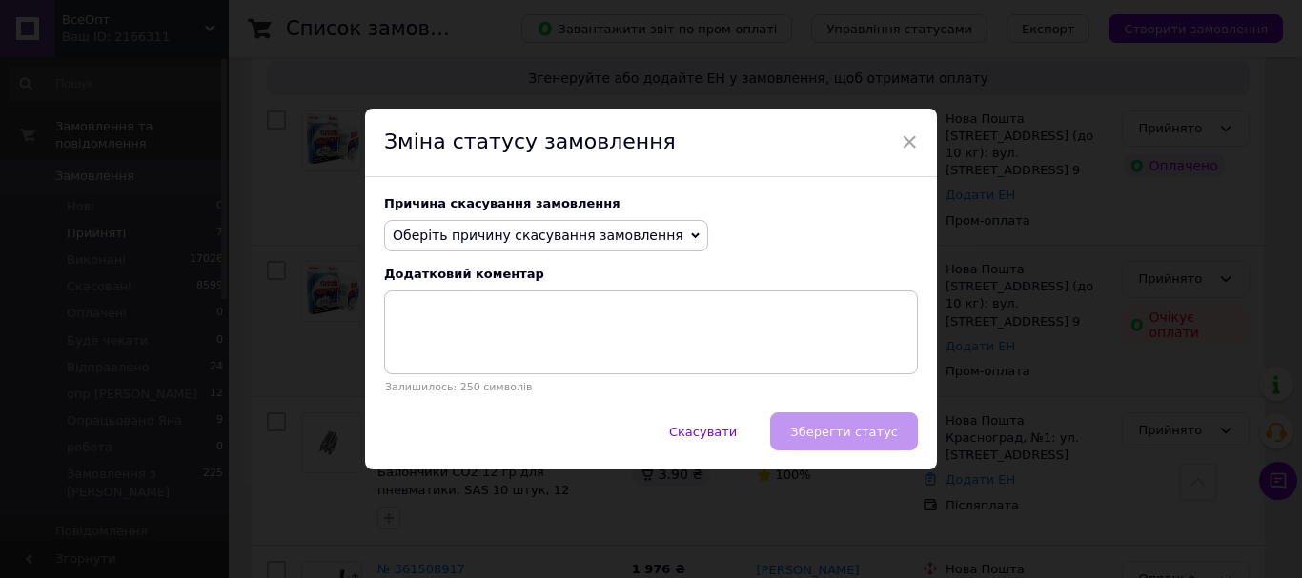
click at [417, 236] on span "Оберіть причину скасування замовлення" at bounding box center [538, 235] width 291 height 15
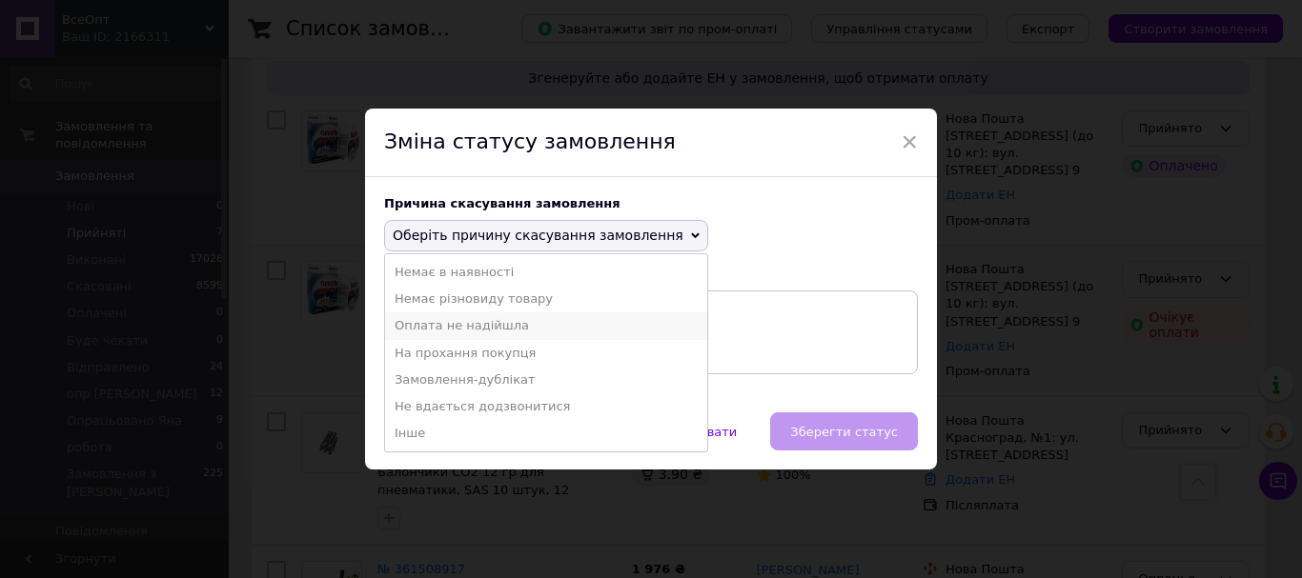
click at [429, 319] on li "Оплата не надійшла" at bounding box center [546, 326] width 322 height 27
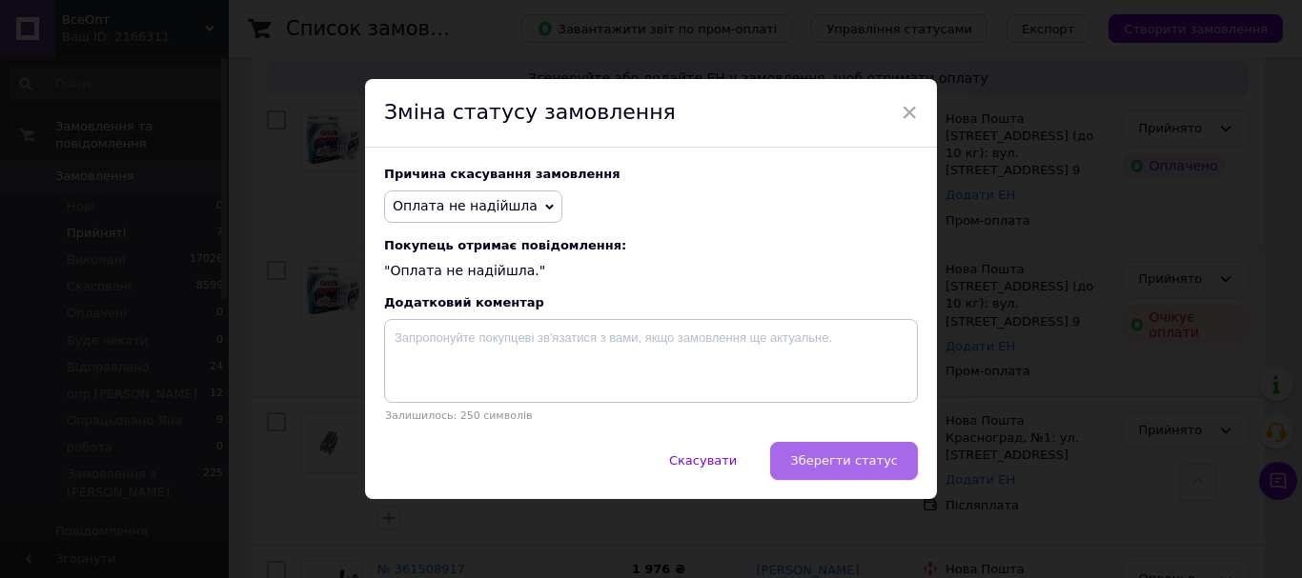
click at [839, 468] on span "Зберегти статус" at bounding box center [844, 461] width 108 height 14
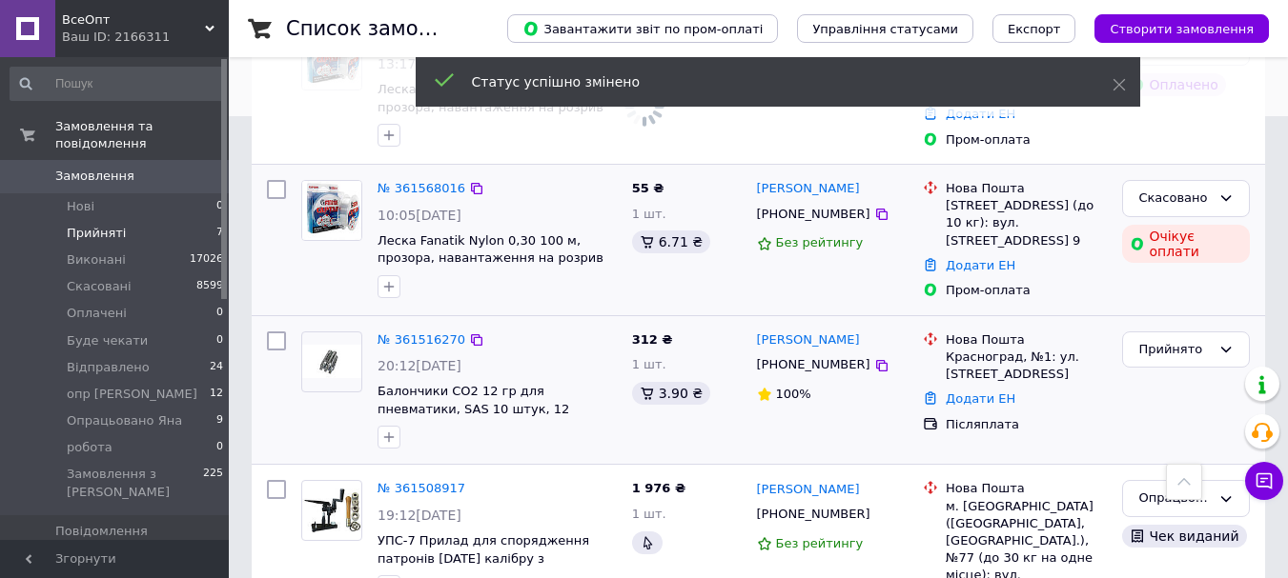
scroll to position [762, 0]
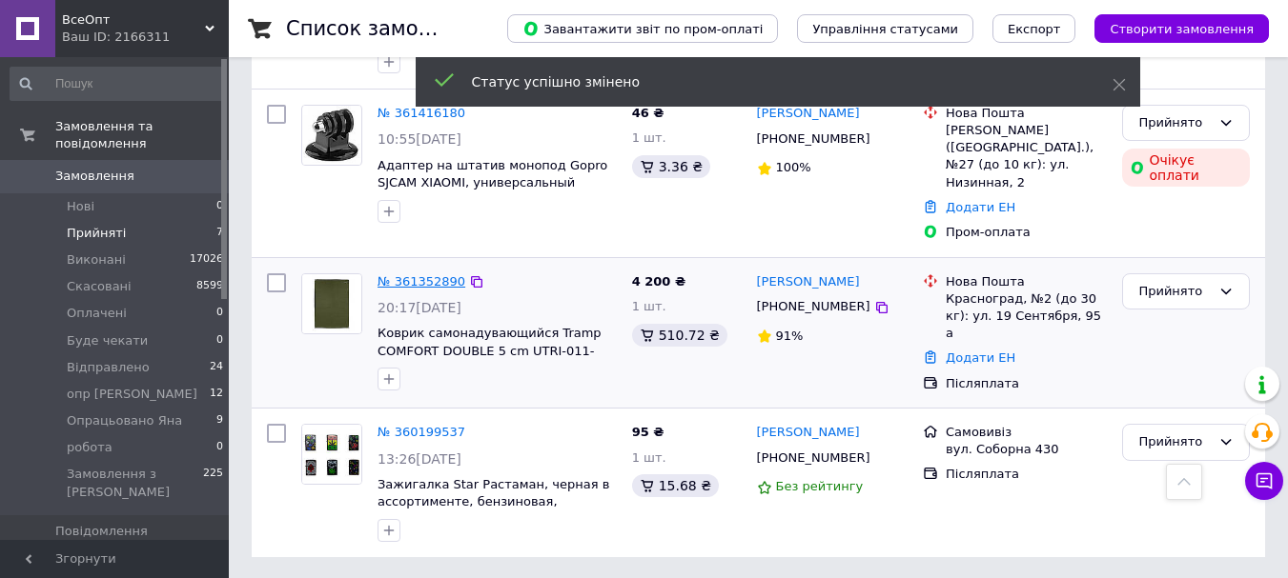
click at [389, 276] on link "№ 361352890" at bounding box center [421, 281] width 88 height 14
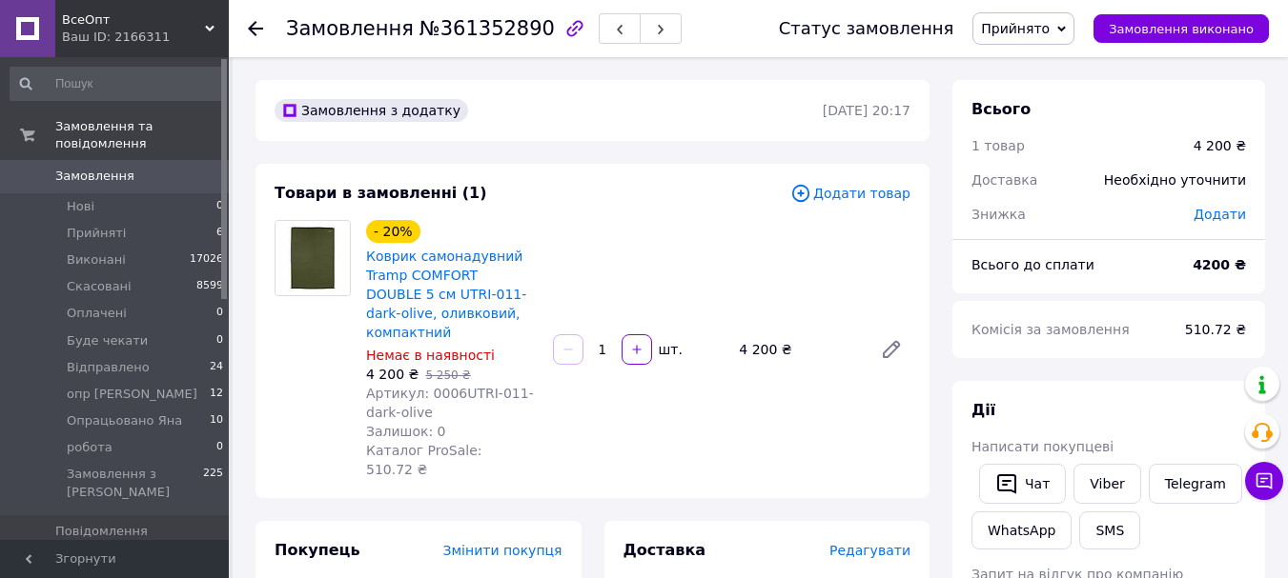
click at [1027, 31] on span "Прийнято" at bounding box center [1015, 28] width 69 height 15
click at [1045, 85] on li "Скасовано" at bounding box center [1048, 95] width 150 height 29
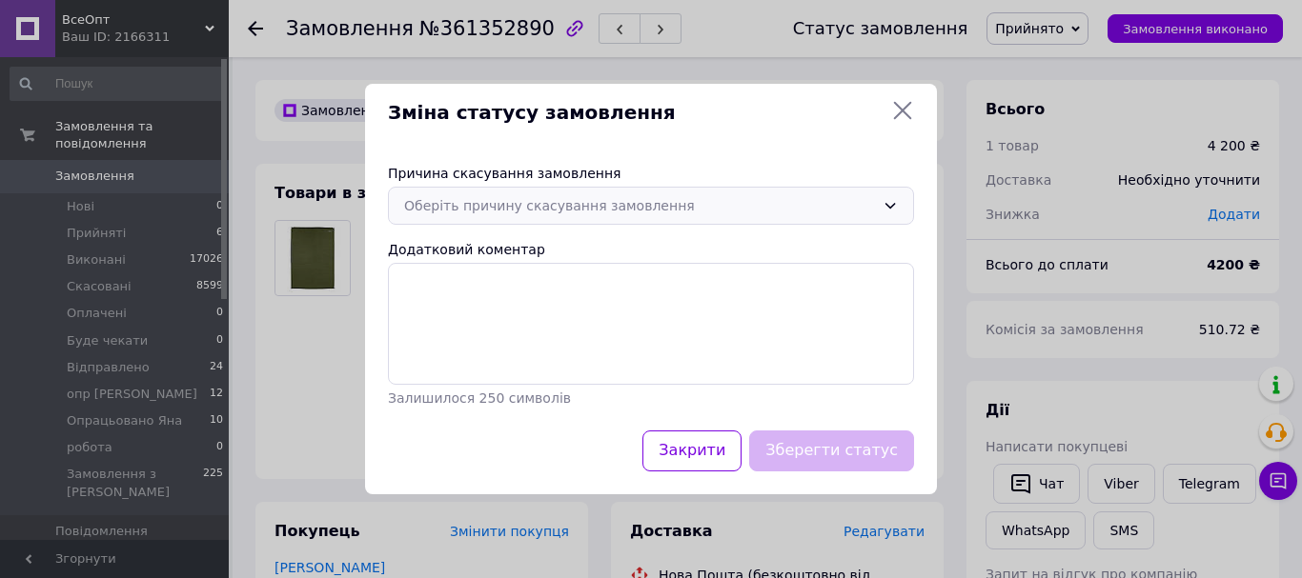
click at [437, 201] on div "Оберіть причину скасування замовлення" at bounding box center [639, 205] width 471 height 21
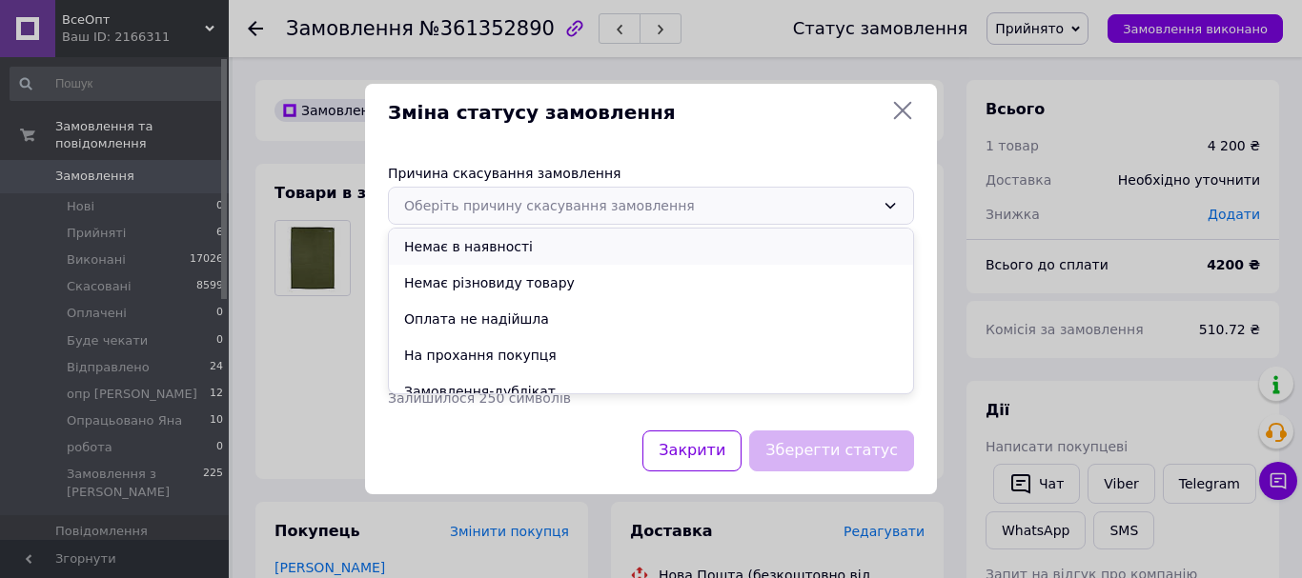
click at [457, 248] on li "Немає в наявності" at bounding box center [651, 247] width 524 height 36
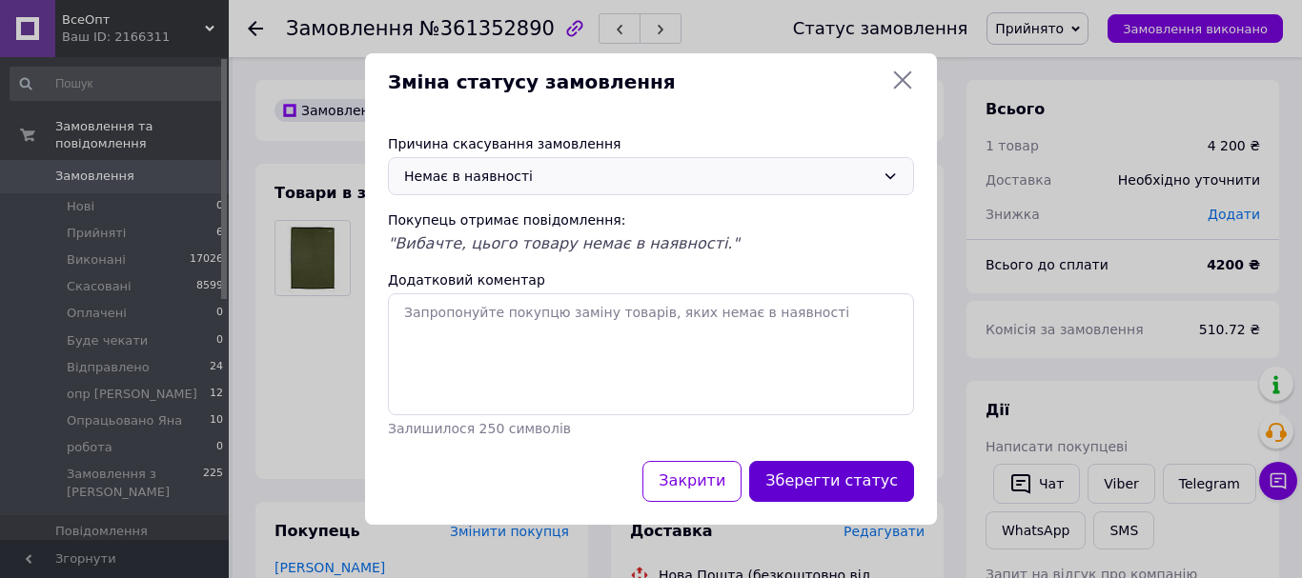
click at [856, 472] on button "Зберегти статус" at bounding box center [831, 481] width 165 height 41
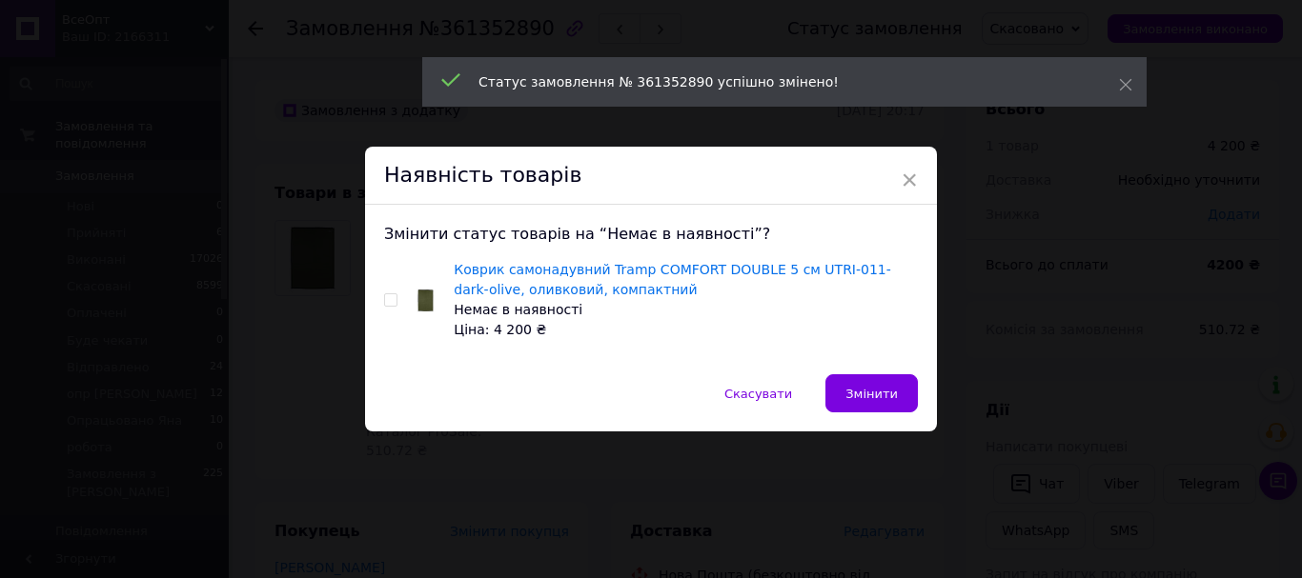
click at [380, 296] on div "Змінити статус товарів на “Немає в наявності”? Коврик самонадувний Tramp COMFOR…" at bounding box center [651, 290] width 572 height 170
click at [389, 299] on input "checkbox" at bounding box center [390, 300] width 12 height 12
checkbox input "true"
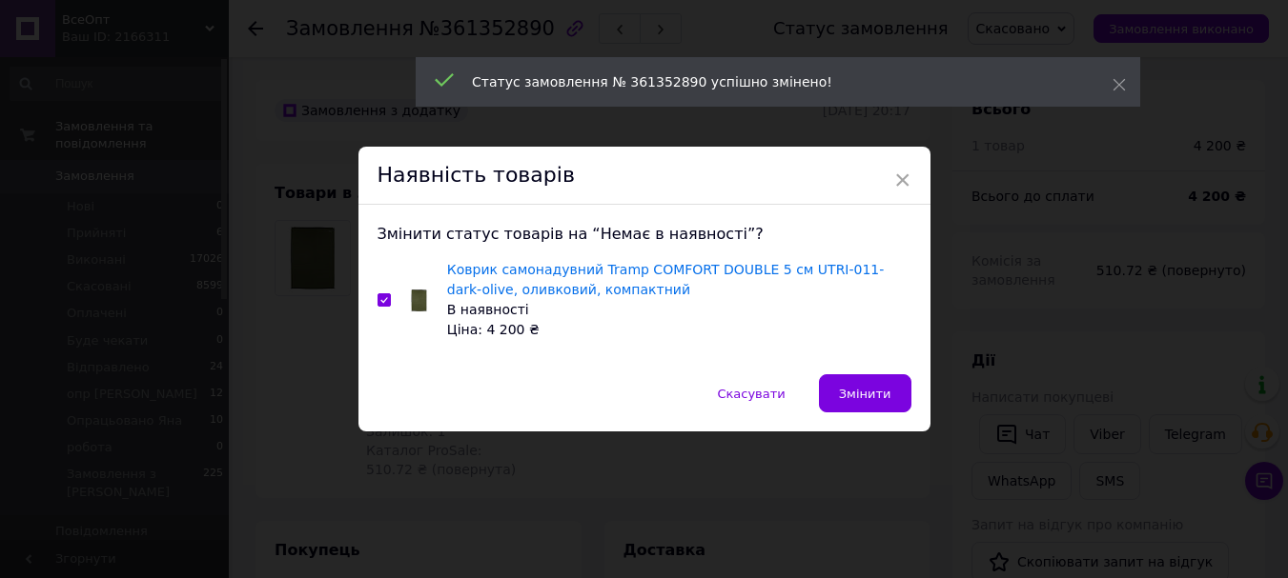
click at [847, 393] on span "Змінити" at bounding box center [865, 394] width 52 height 14
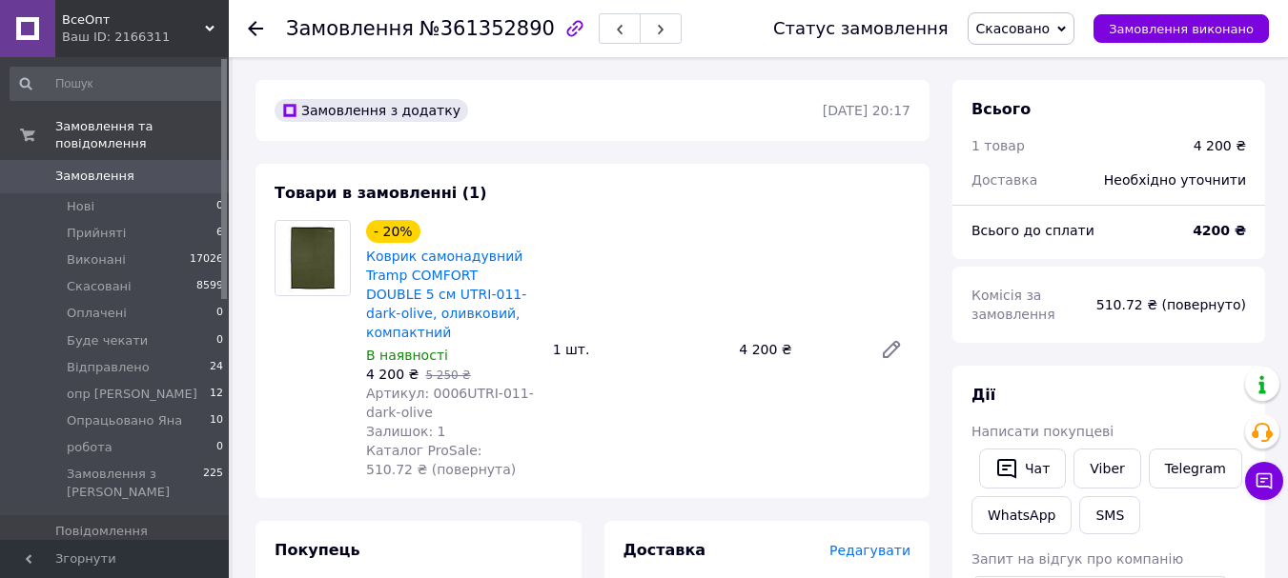
click at [254, 29] on use at bounding box center [255, 28] width 15 height 15
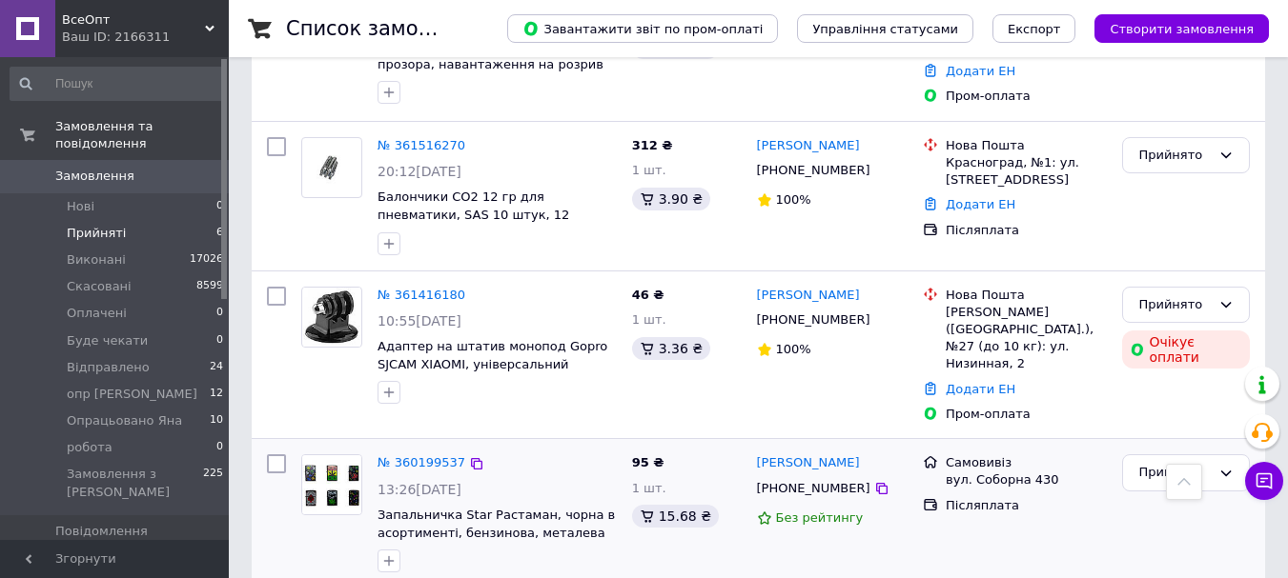
scroll to position [385, 0]
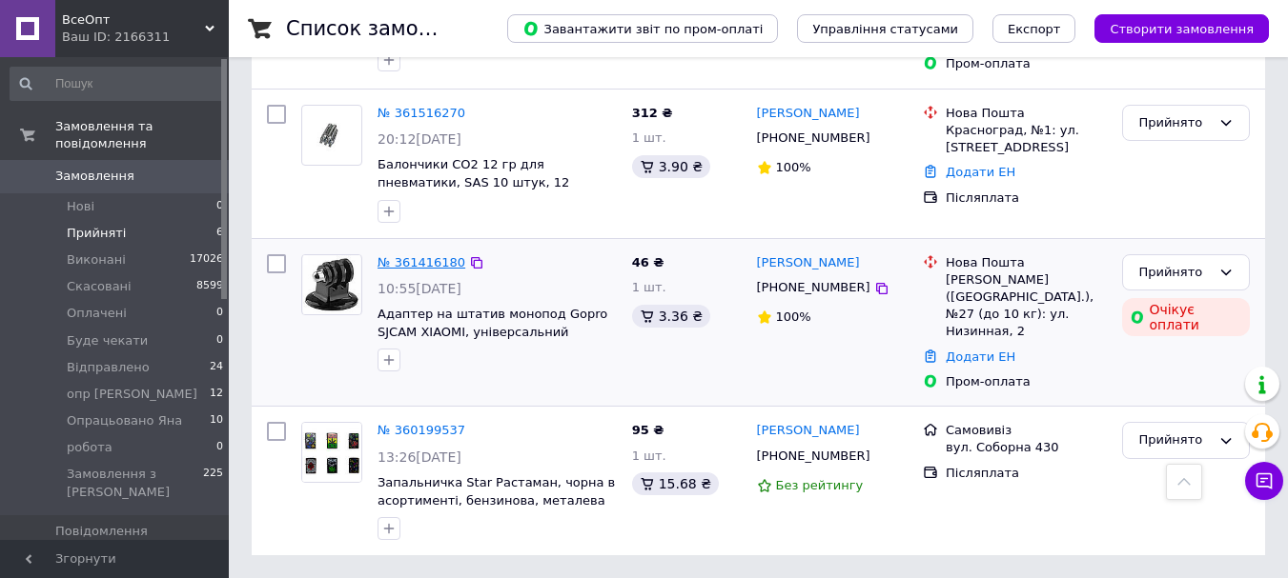
click at [417, 270] on link "№ 361416180" at bounding box center [421, 262] width 88 height 14
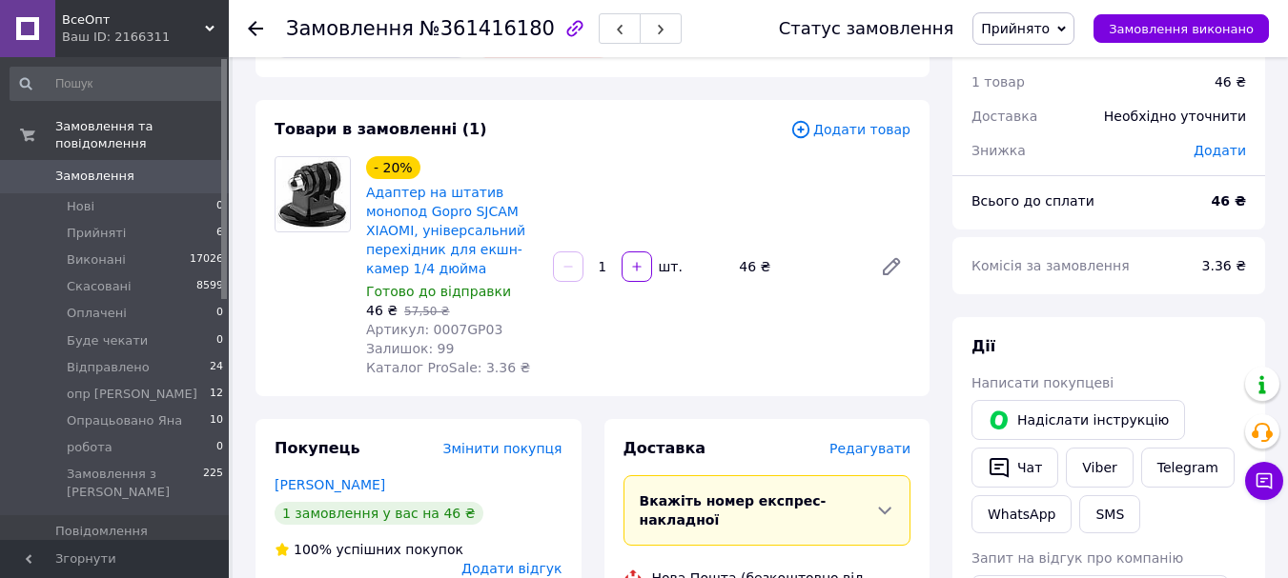
scroll to position [381, 0]
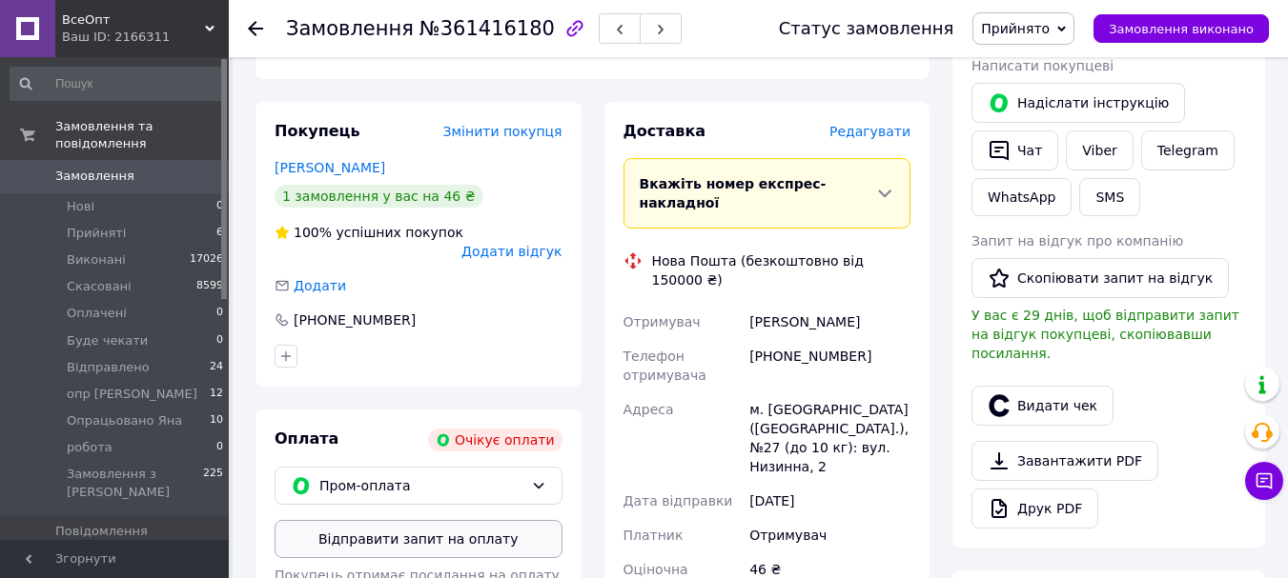
click at [406, 520] on button "Відправити запит на оплату" at bounding box center [418, 539] width 288 height 38
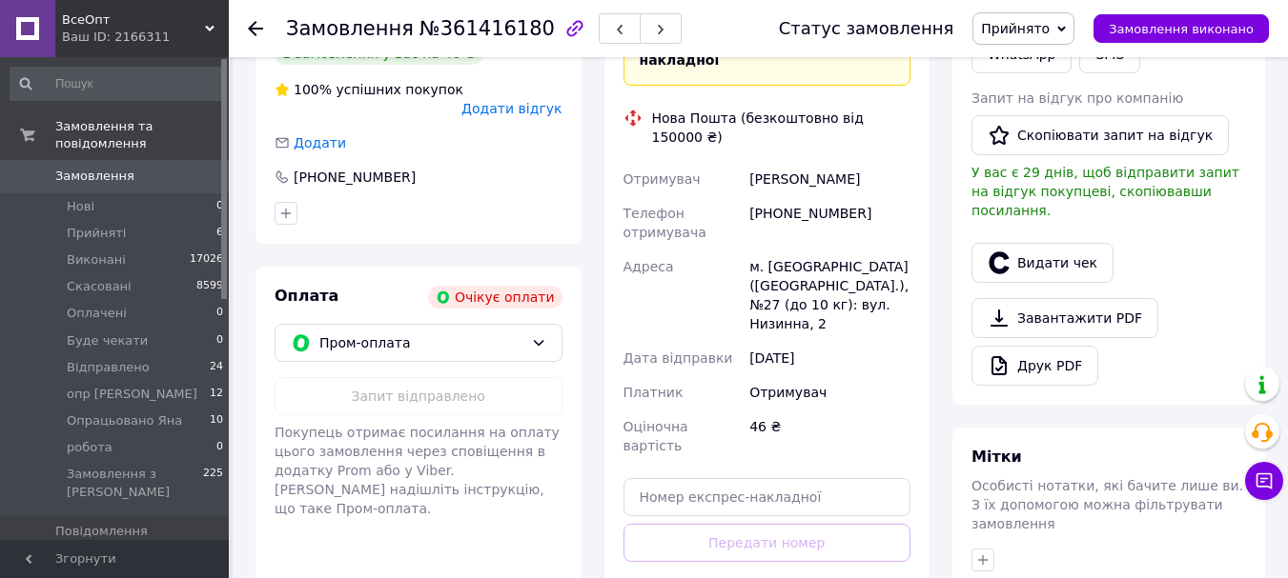
scroll to position [572, 0]
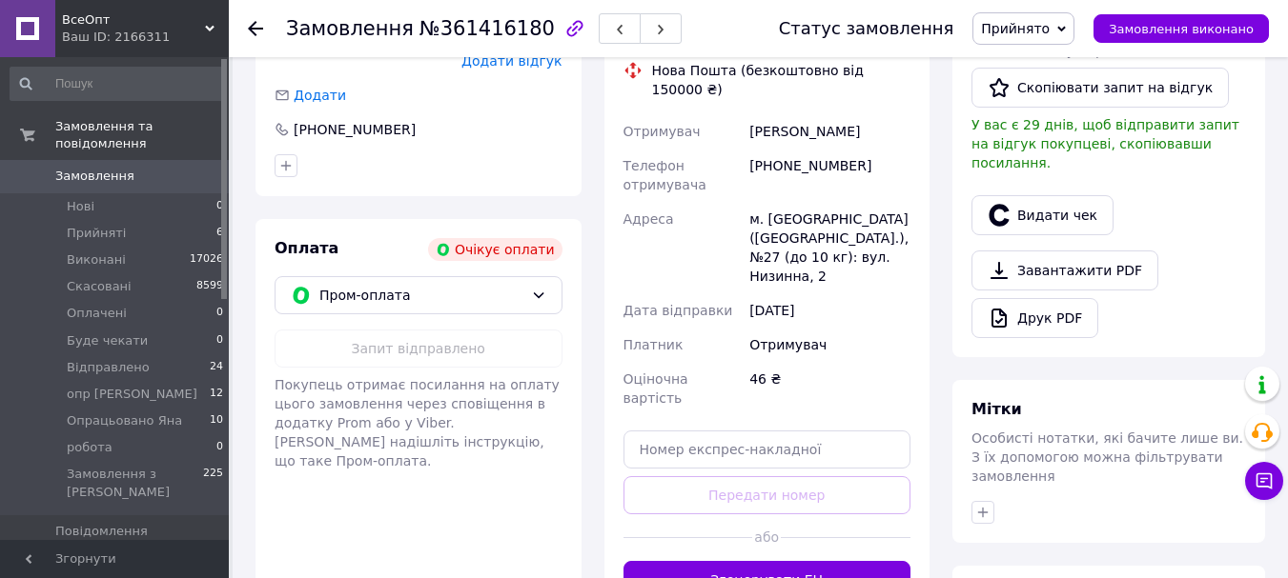
drag, startPoint x: 253, startPoint y: 26, endPoint x: 410, endPoint y: 294, distance: 310.6
click at [257, 29] on use at bounding box center [255, 28] width 15 height 15
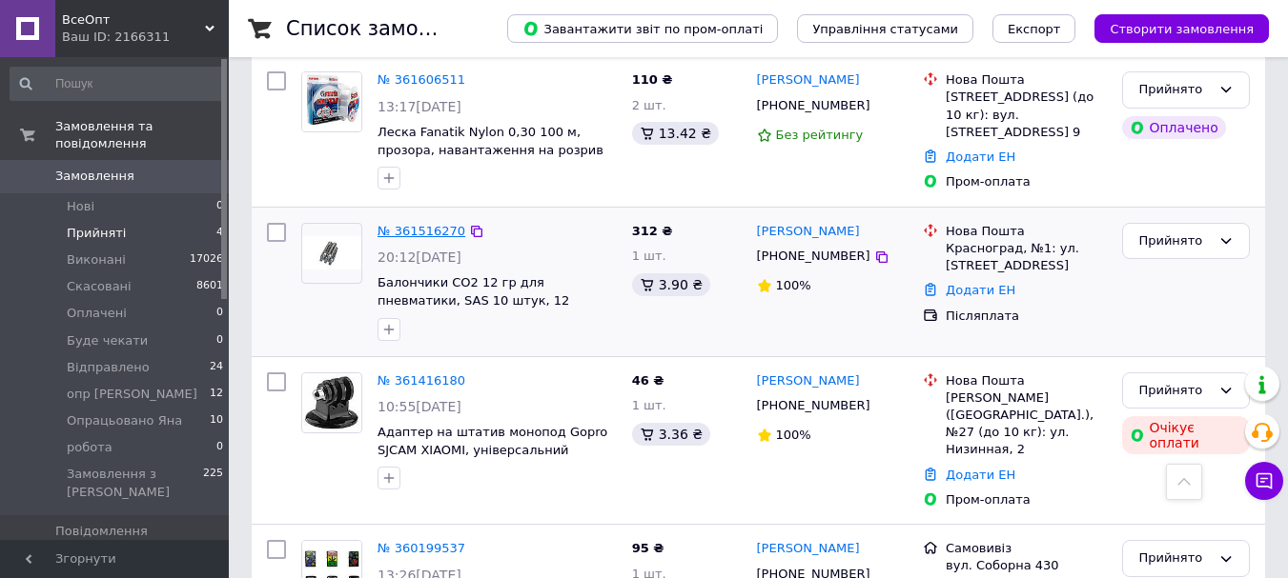
scroll to position [194, 0]
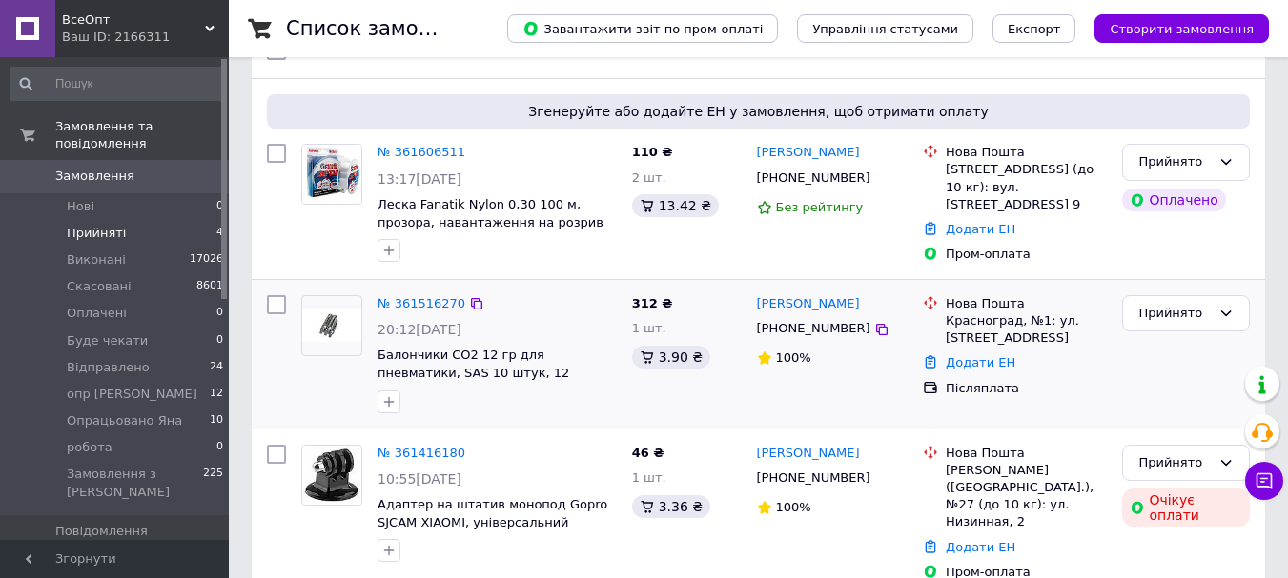
click at [416, 311] on link "№ 361516270" at bounding box center [421, 303] width 88 height 14
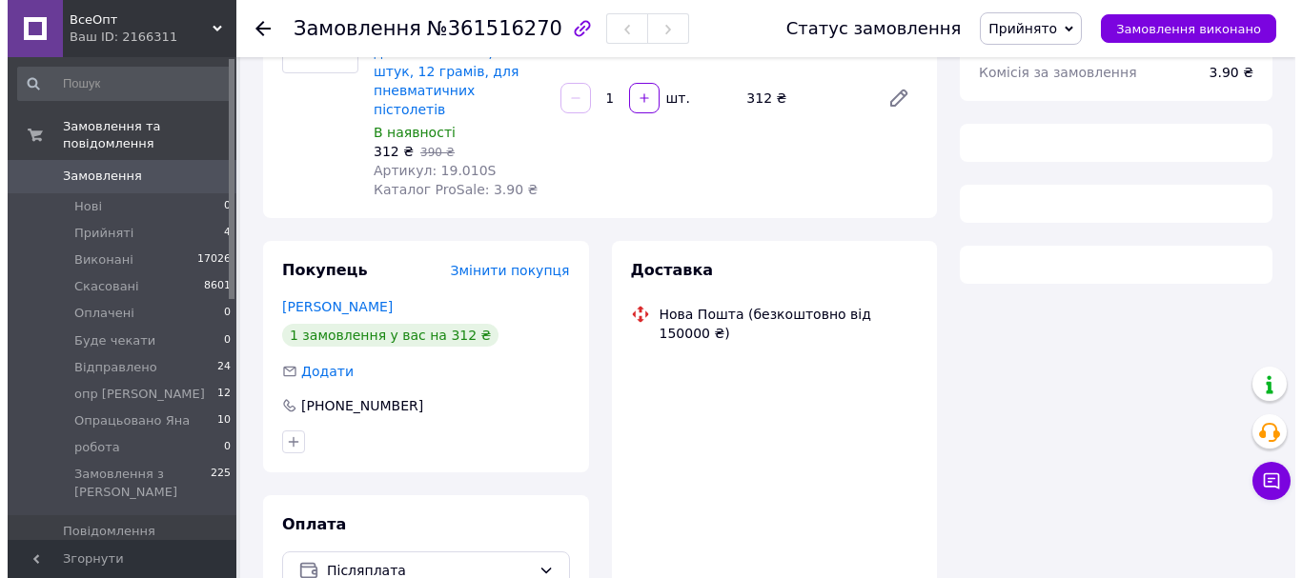
scroll to position [318, 0]
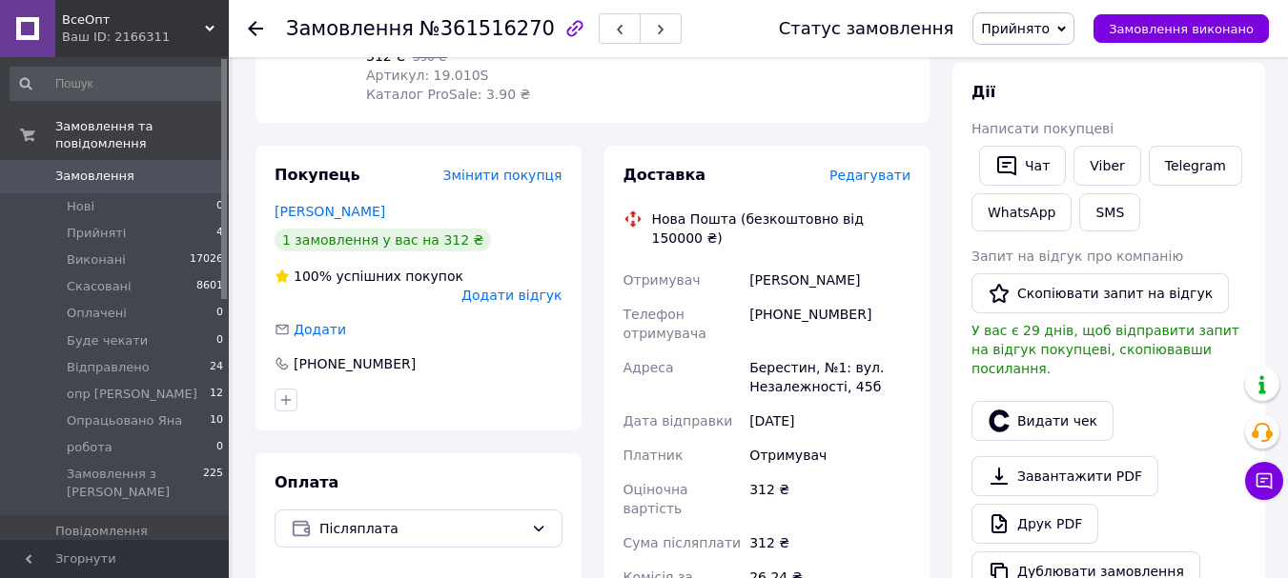
click at [871, 168] on span "Редагувати" at bounding box center [869, 175] width 81 height 15
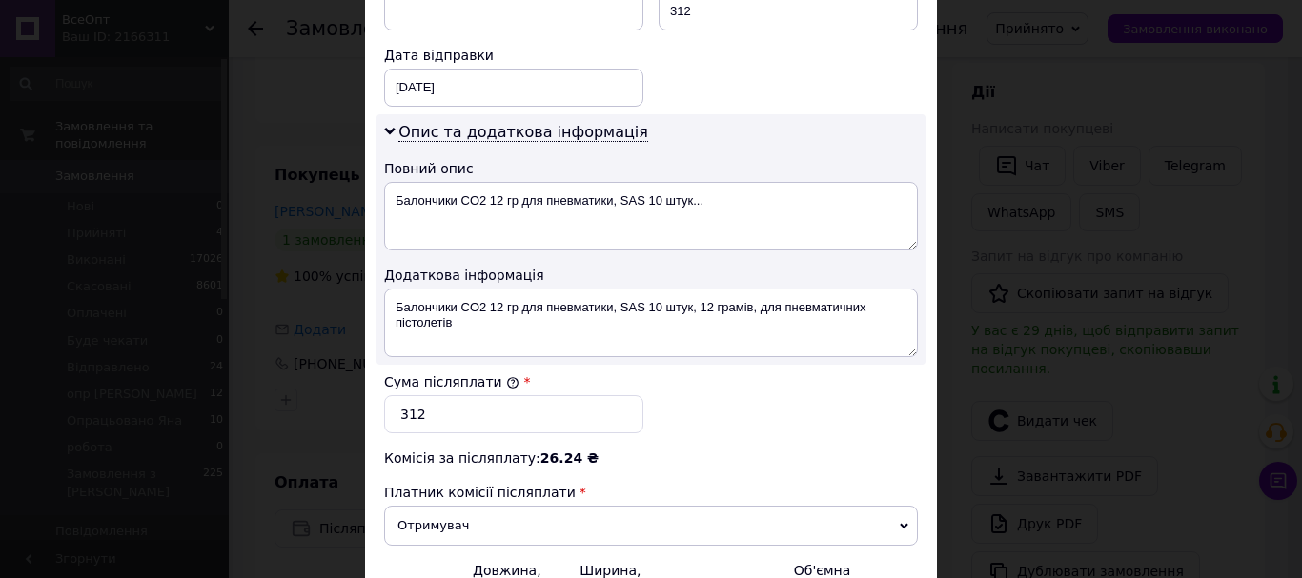
scroll to position [1089, 0]
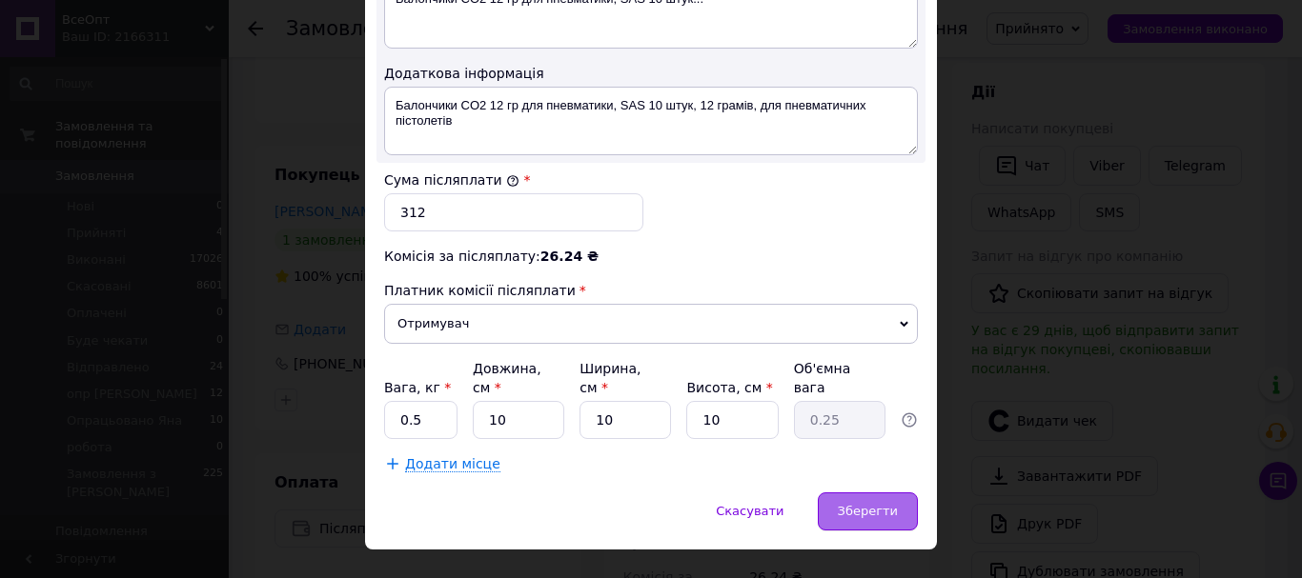
click at [848, 504] on span "Зберегти" at bounding box center [868, 511] width 60 height 14
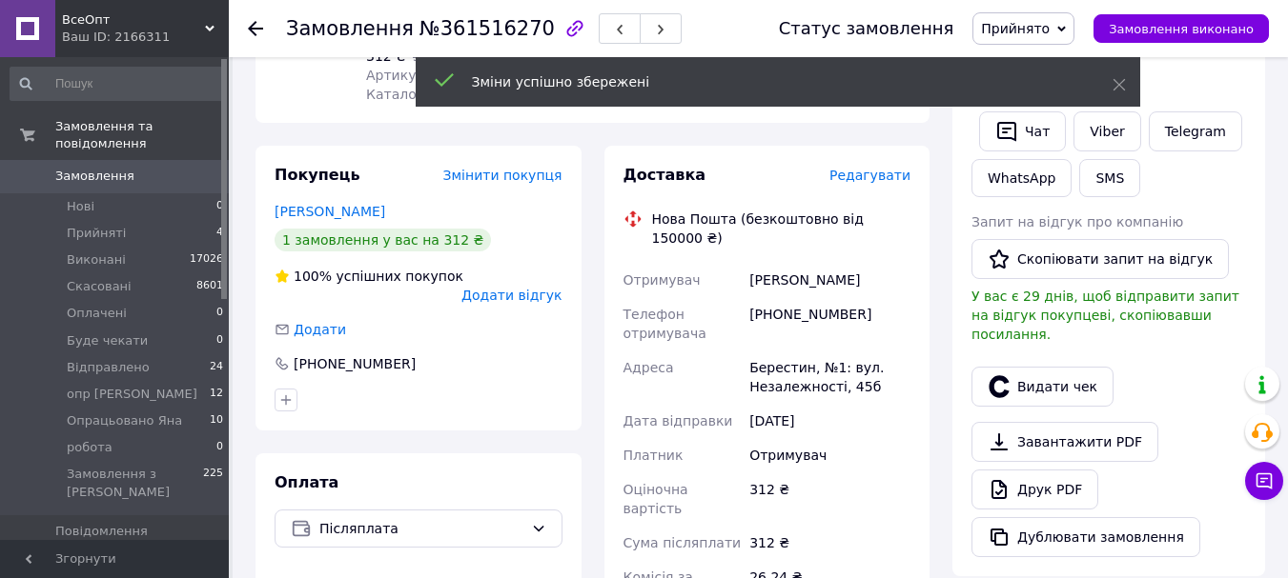
click at [876, 168] on span "Редагувати" at bounding box center [869, 175] width 81 height 15
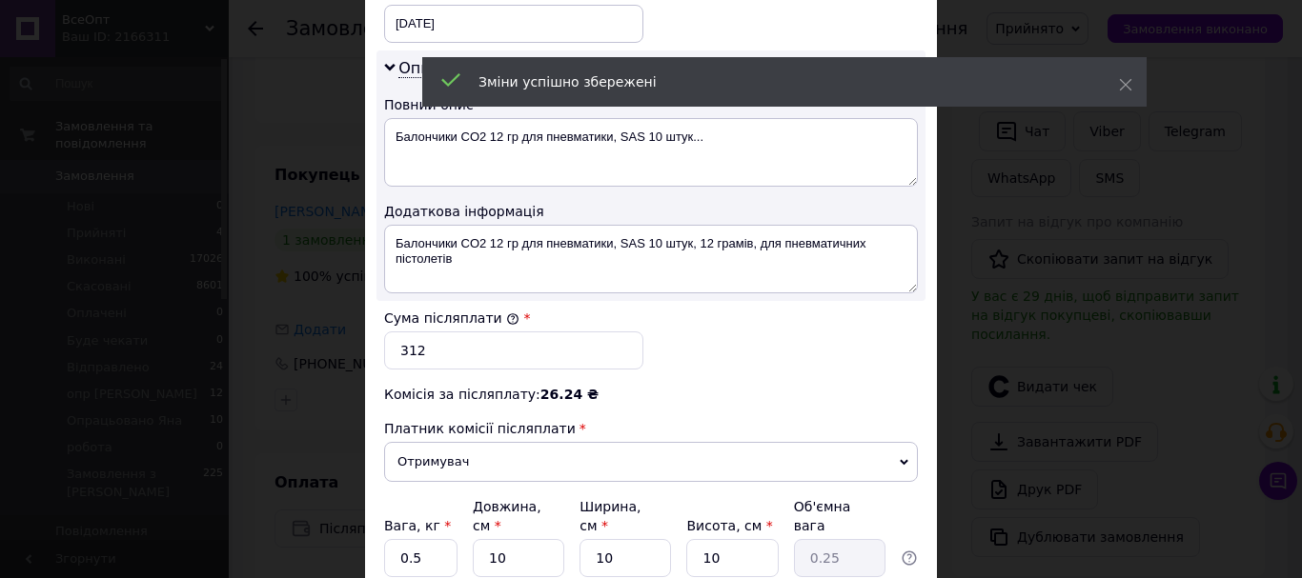
scroll to position [953, 0]
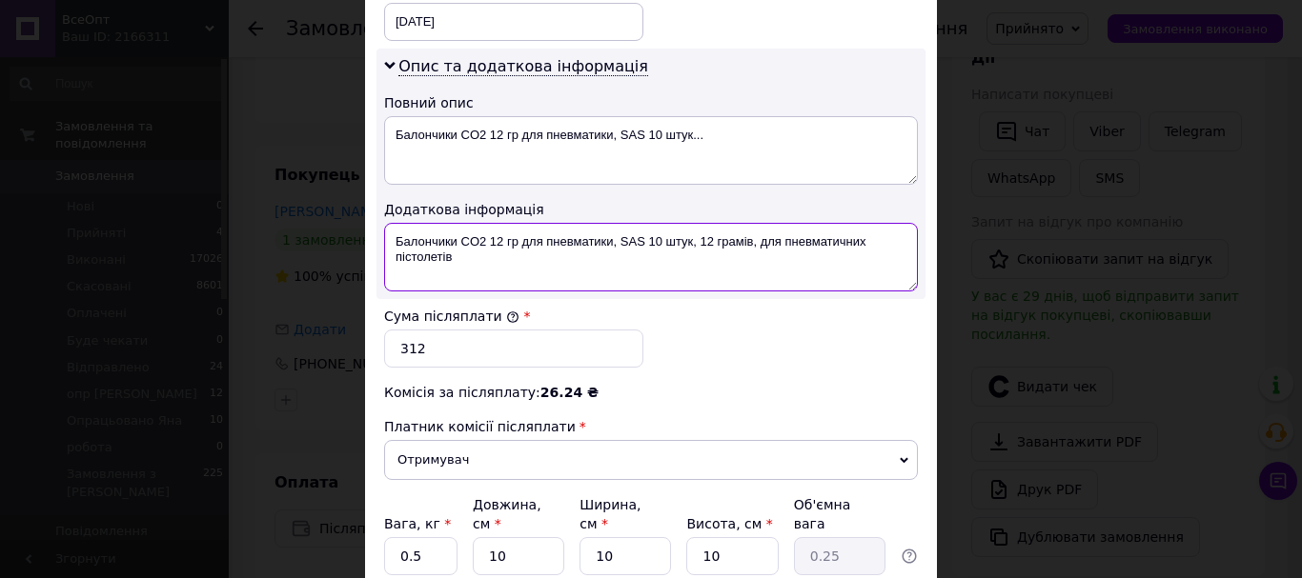
drag, startPoint x: 470, startPoint y: 240, endPoint x: 457, endPoint y: 222, distance: 21.9
click at [457, 223] on textarea "Балончики CO2 12 гр для пневматики, SAS 10 штук, 12 грамів, для пневматичних пі…" at bounding box center [651, 257] width 534 height 69
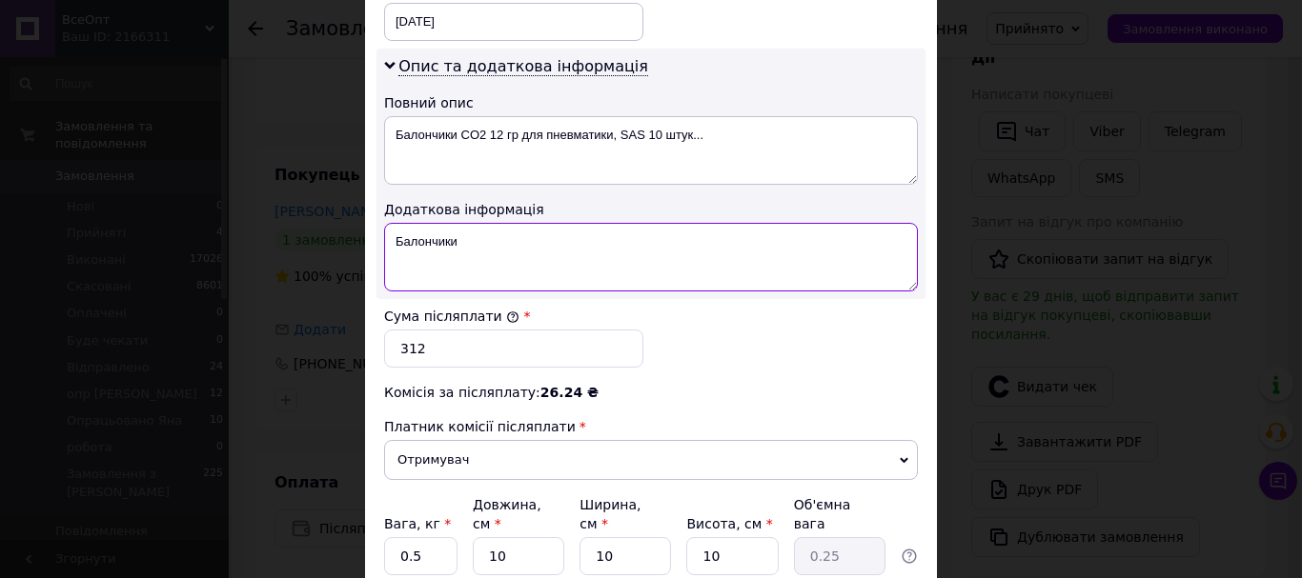
type textarea "Балончики"
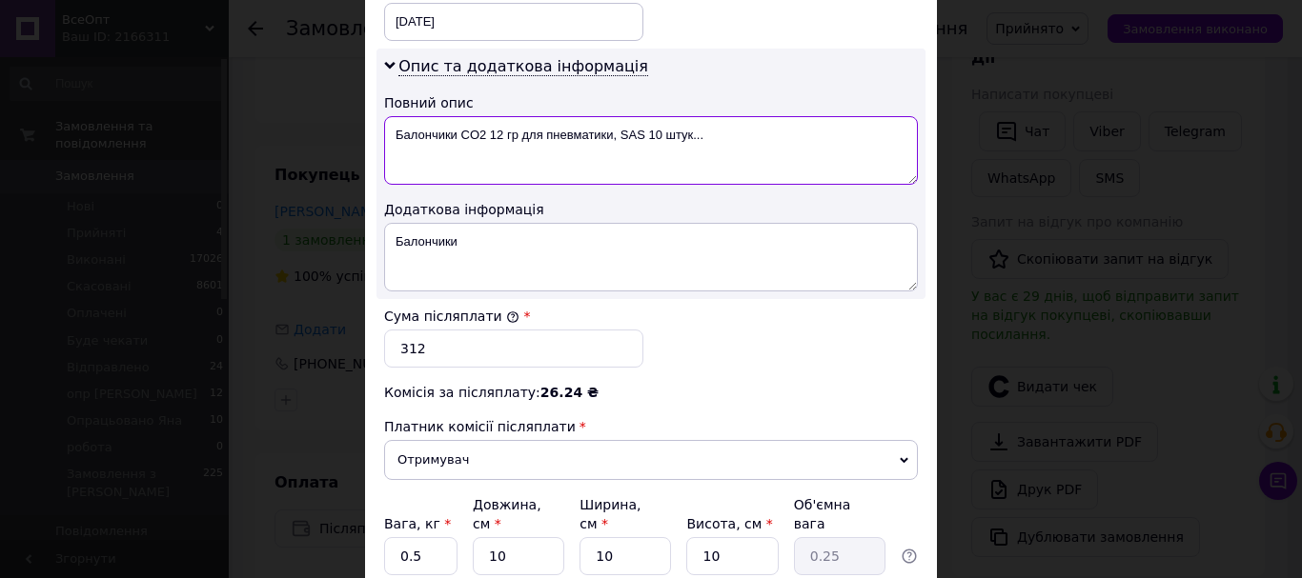
drag, startPoint x: 740, startPoint y: 114, endPoint x: 453, endPoint y: 109, distance: 286.9
click at [453, 116] on textarea "Балончики CO2 12 гр для пневматики, SAS 10 штук..." at bounding box center [651, 150] width 534 height 69
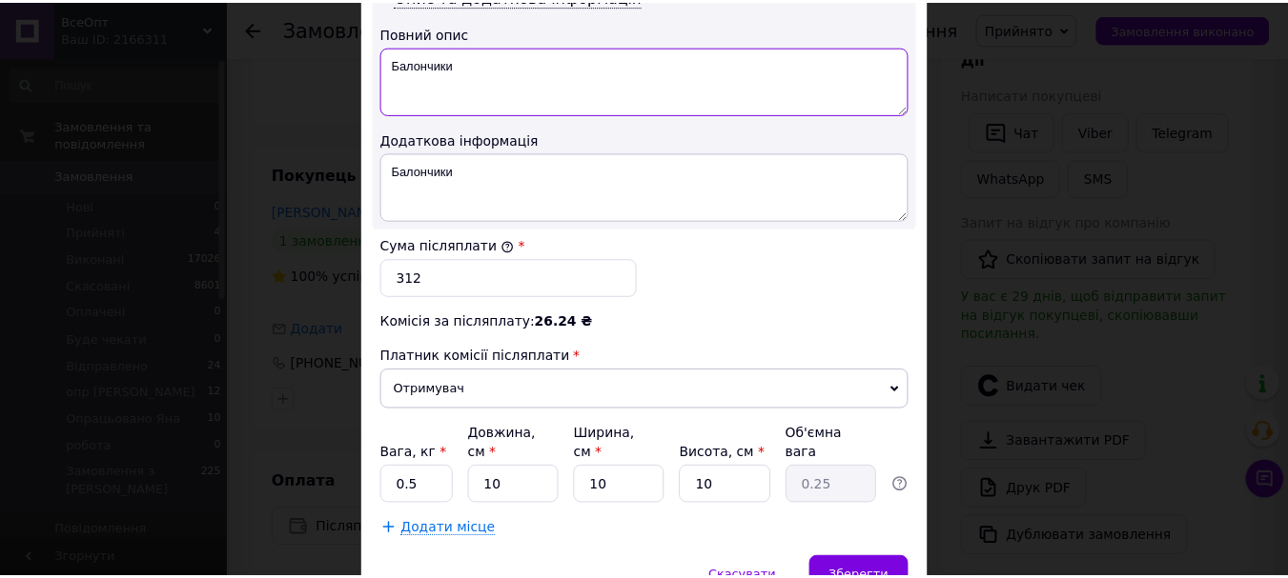
scroll to position [1089, 0]
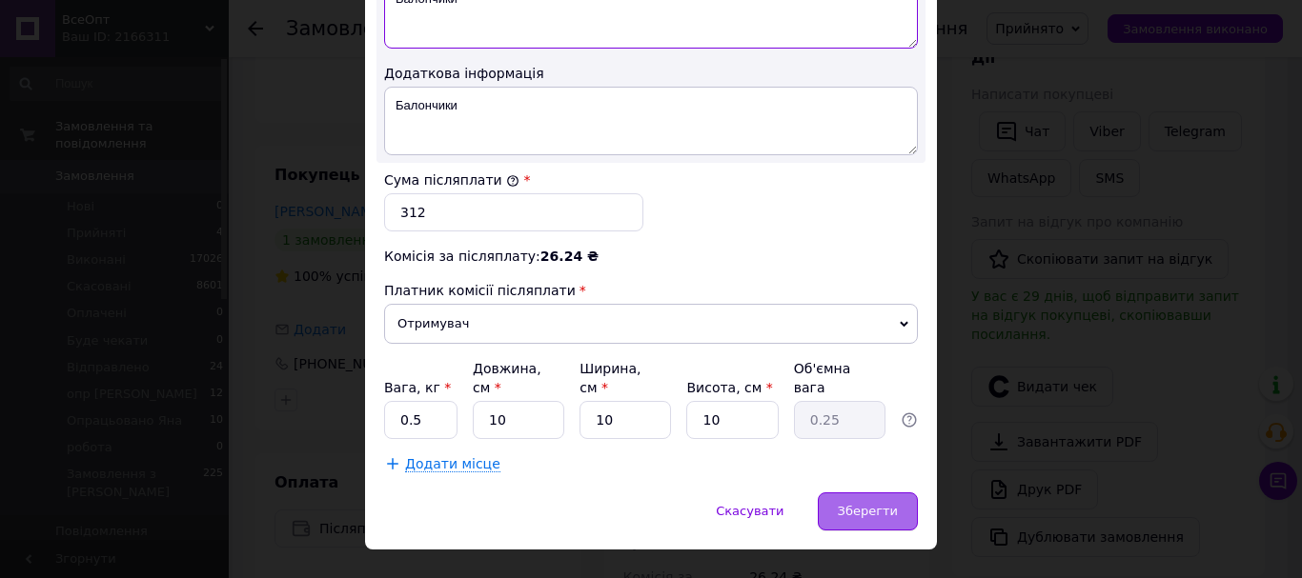
type textarea "Балончики"
click at [861, 493] on div "Зберегти" at bounding box center [868, 512] width 100 height 38
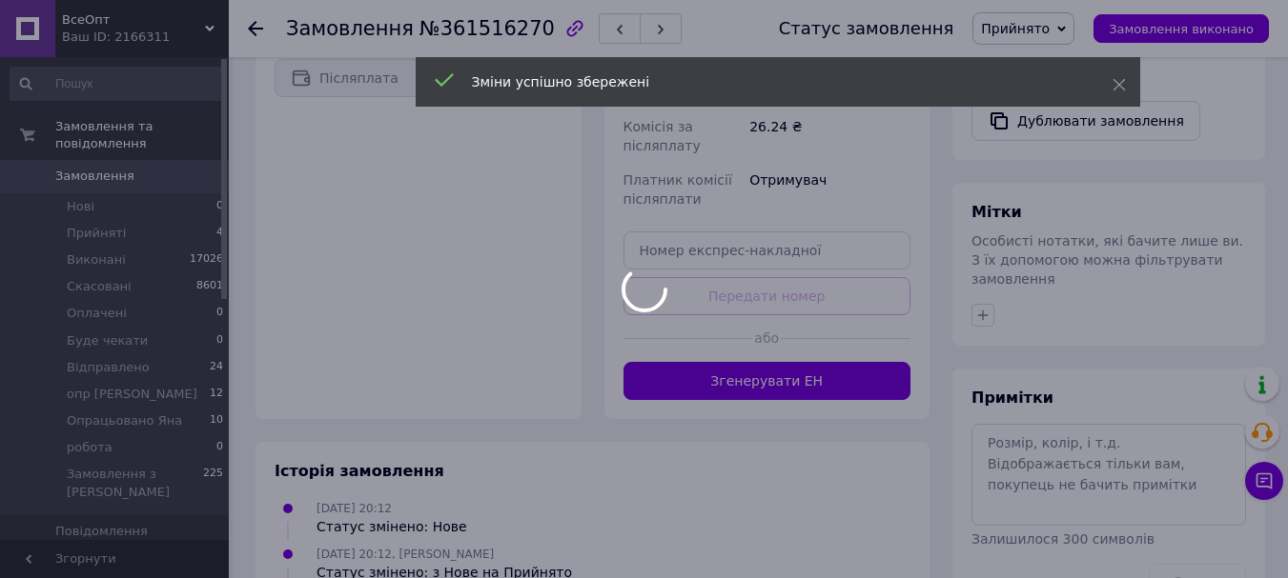
scroll to position [795, 0]
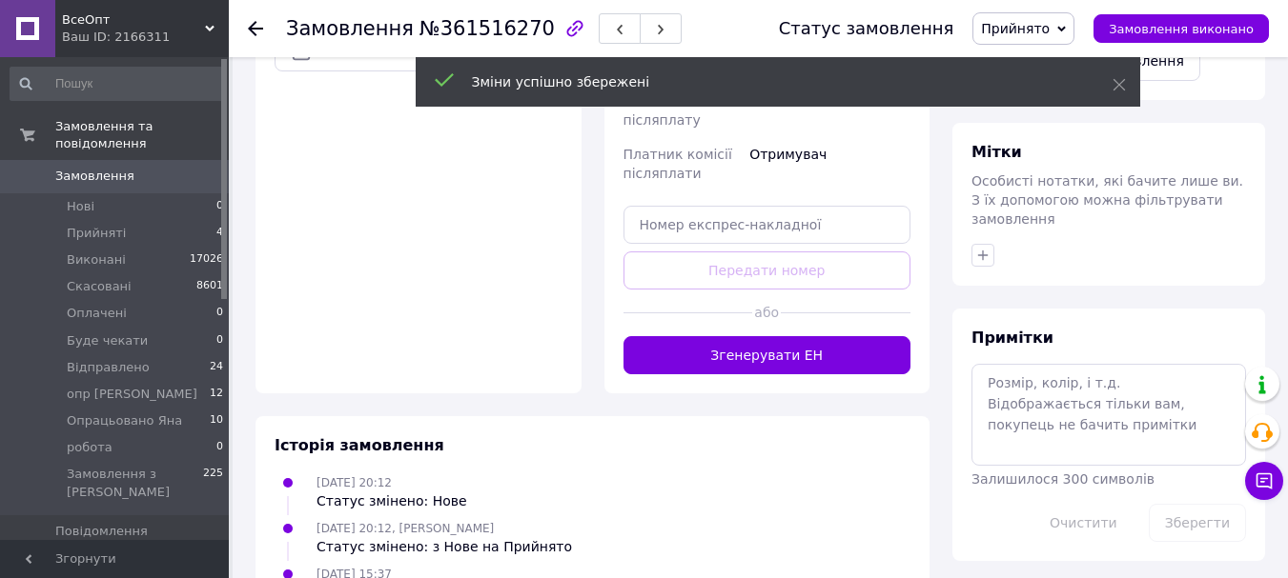
click at [756, 336] on button "Згенерувати ЕН" at bounding box center [767, 355] width 288 height 38
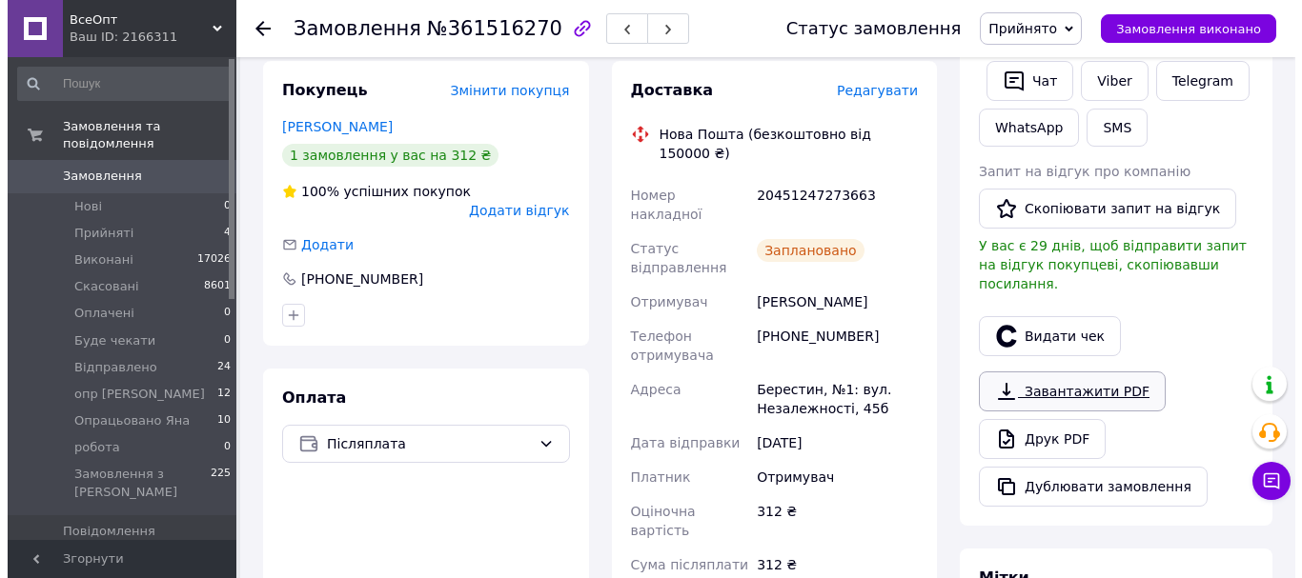
scroll to position [414, 0]
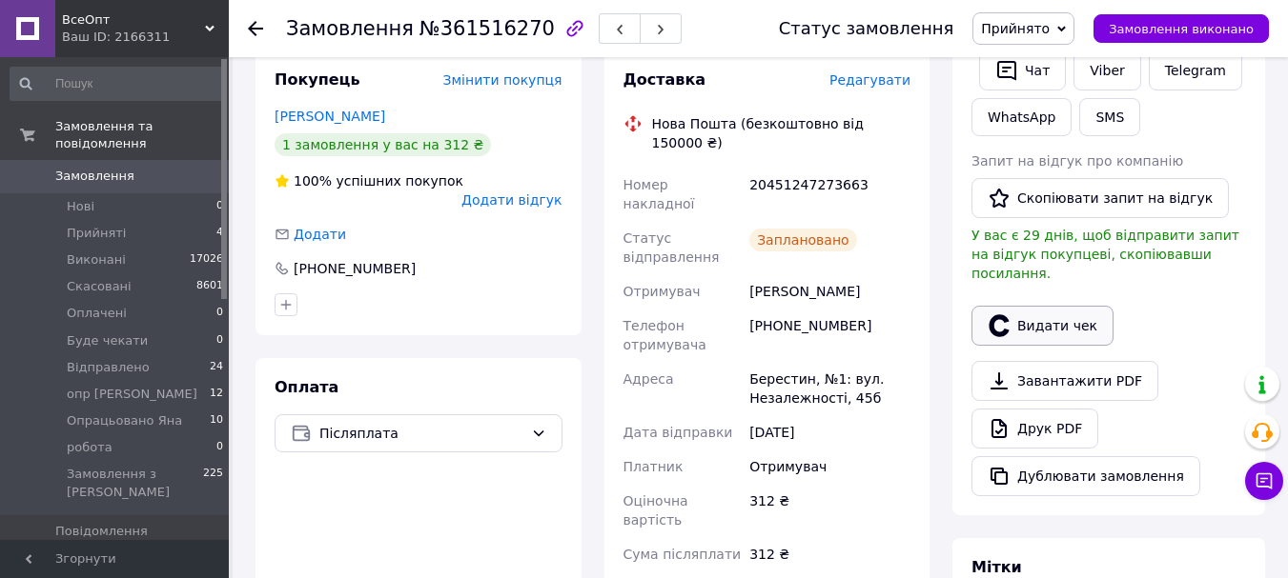
click at [1038, 309] on button "Видати чек" at bounding box center [1042, 326] width 142 height 40
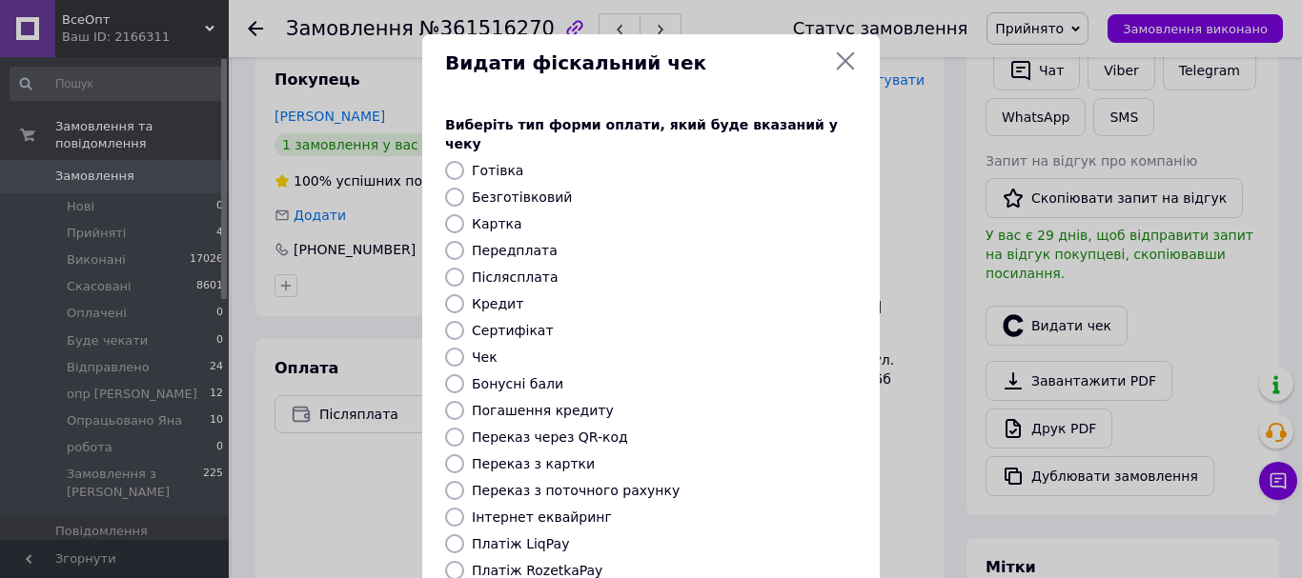
scroll to position [240, 0]
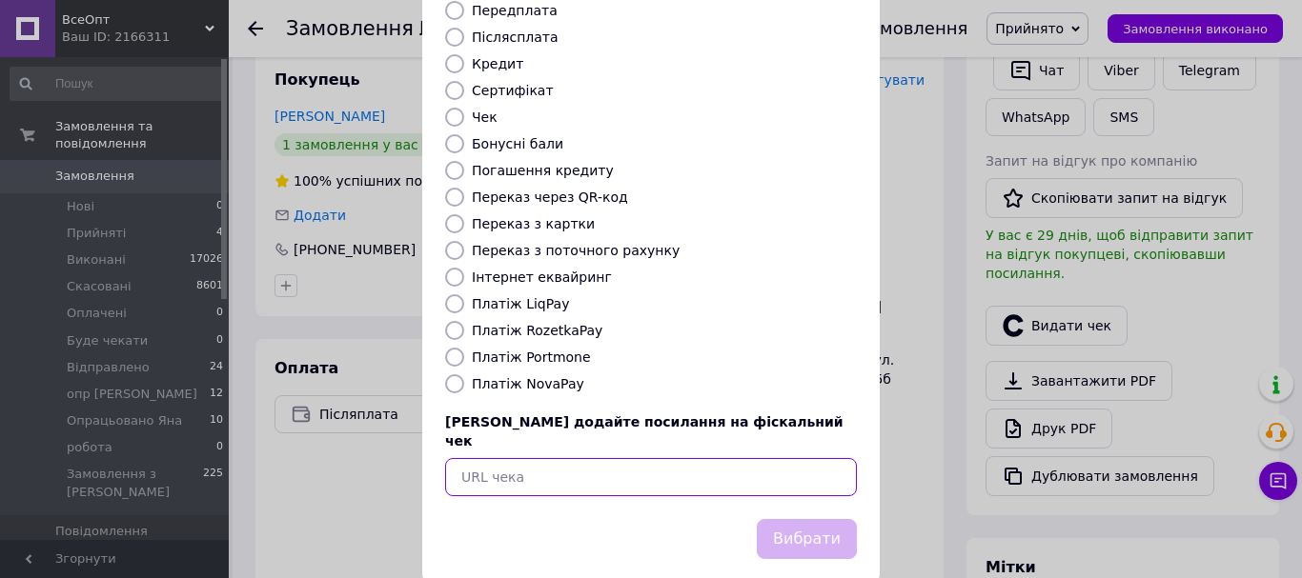
click at [464, 458] on input "text" at bounding box center [651, 477] width 412 height 38
paste input "[URL][DOMAIN_NAME]"
type input "[URL][DOMAIN_NAME]"
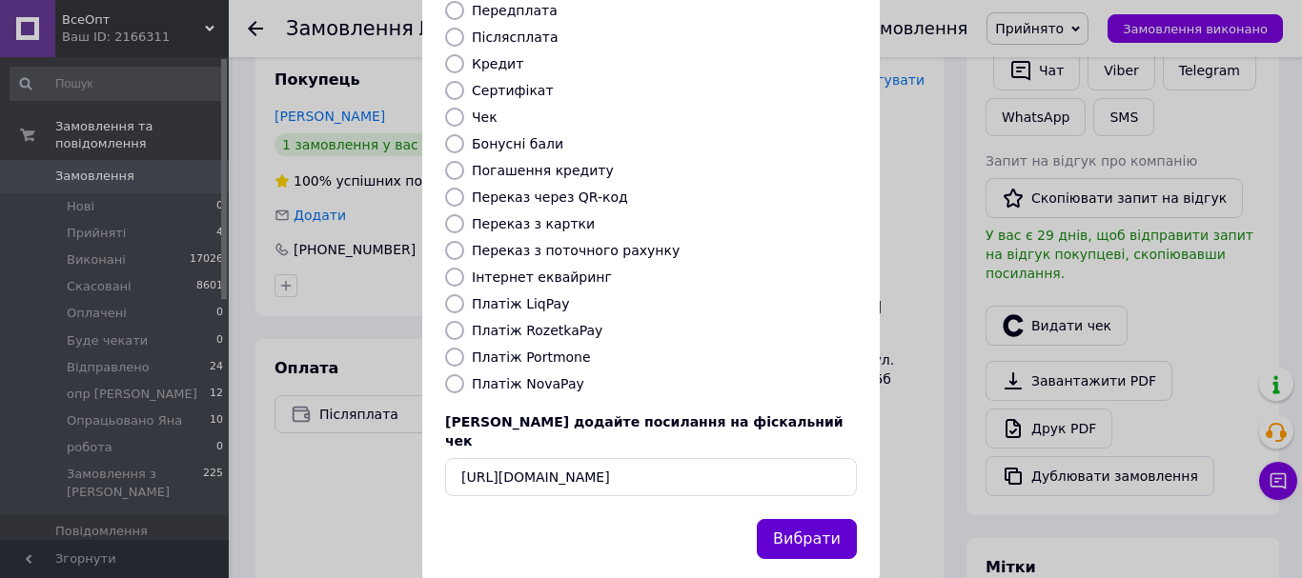
click at [814, 519] on button "Вибрати" at bounding box center [807, 539] width 100 height 41
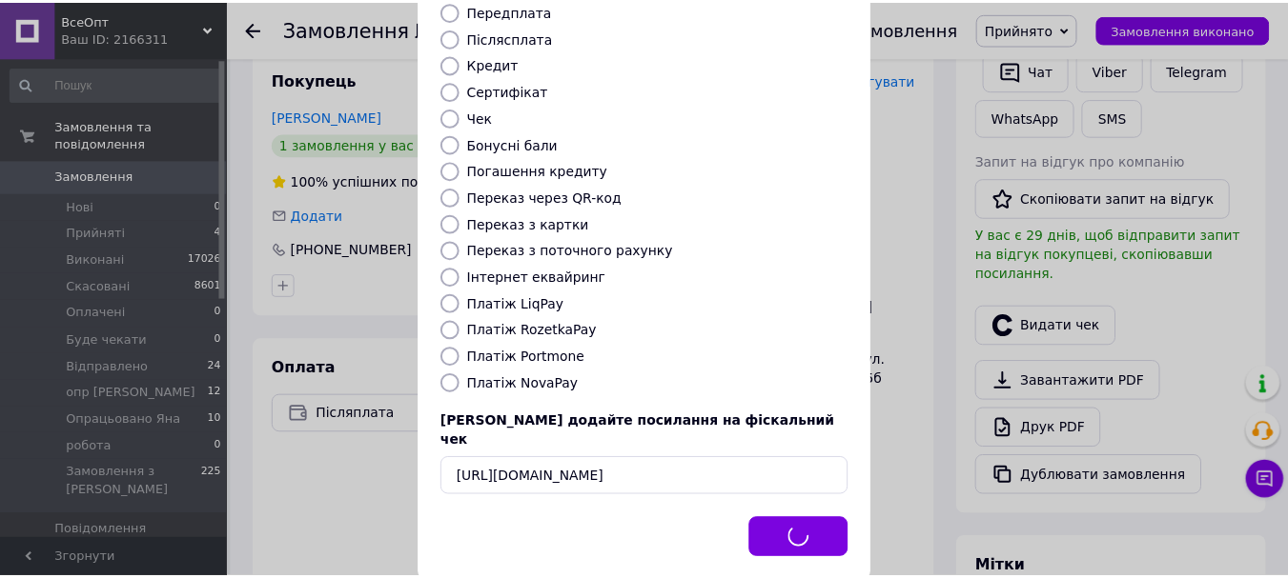
scroll to position [0, 0]
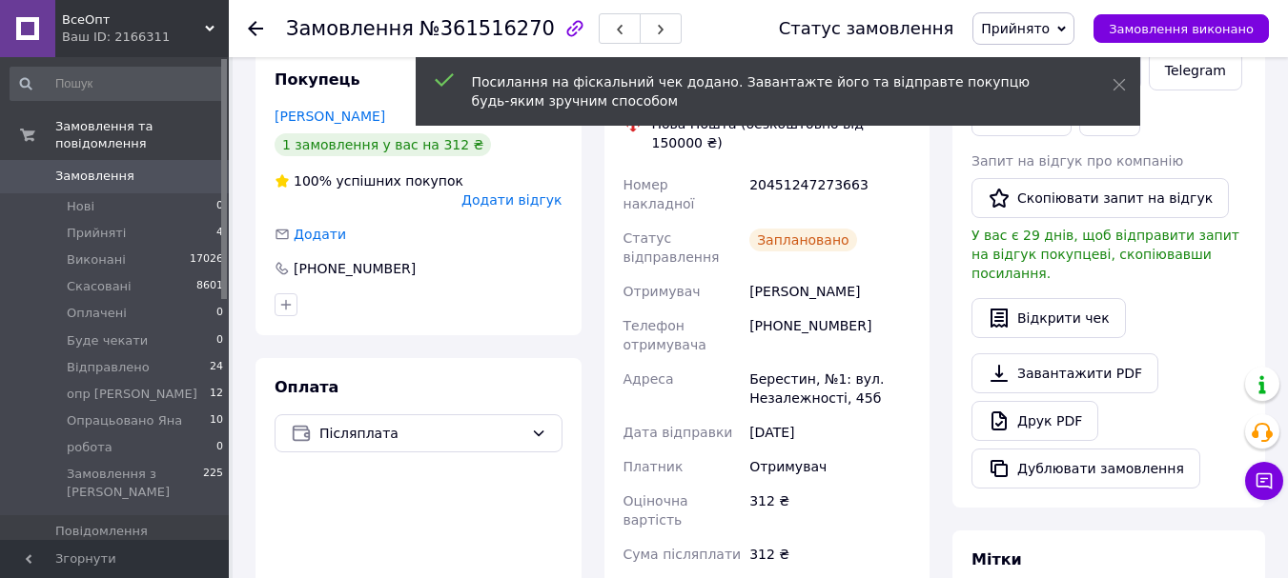
click at [1038, 28] on span "Прийнято" at bounding box center [1015, 28] width 69 height 15
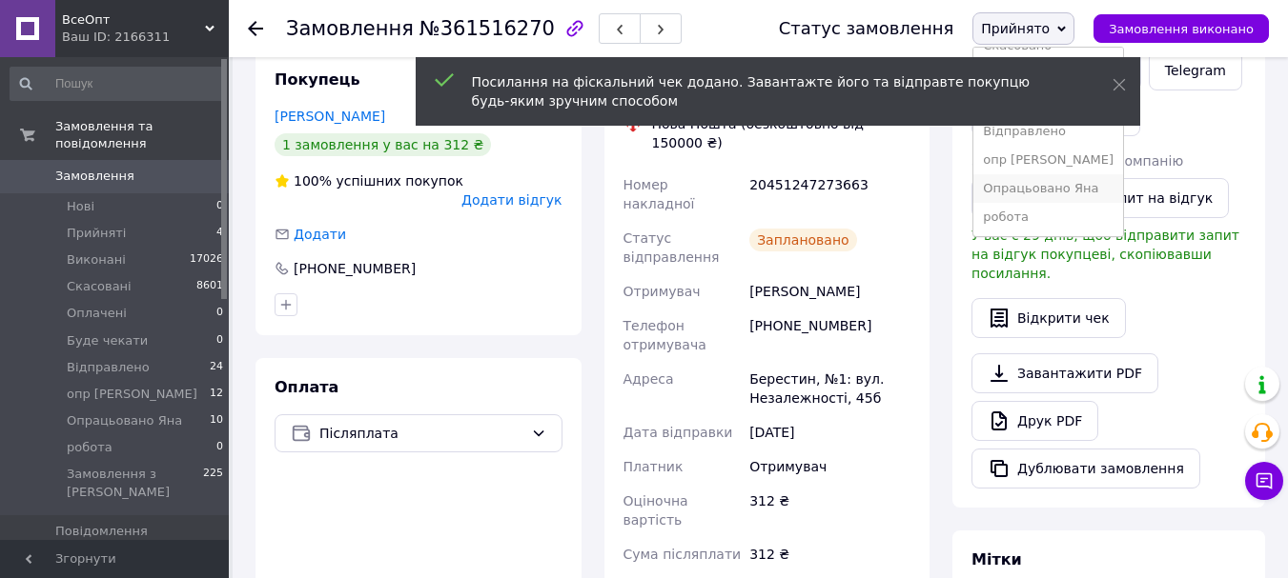
click at [1037, 180] on li "Опрацьовано Яна" at bounding box center [1048, 188] width 150 height 29
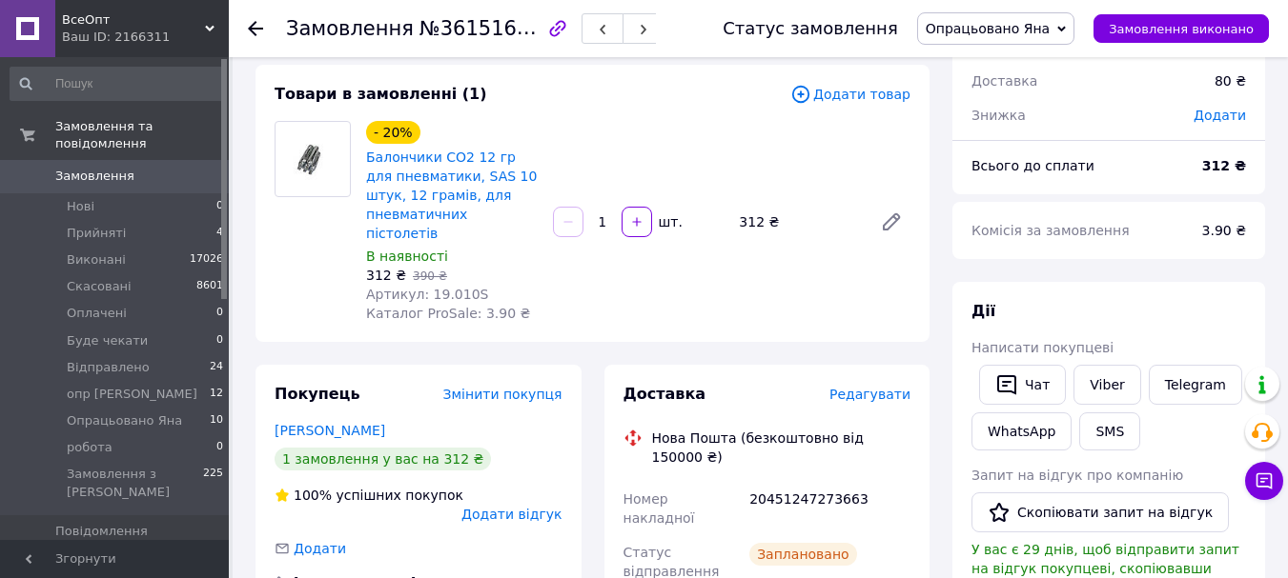
scroll to position [0, 0]
